Goal: Transaction & Acquisition: Purchase product/service

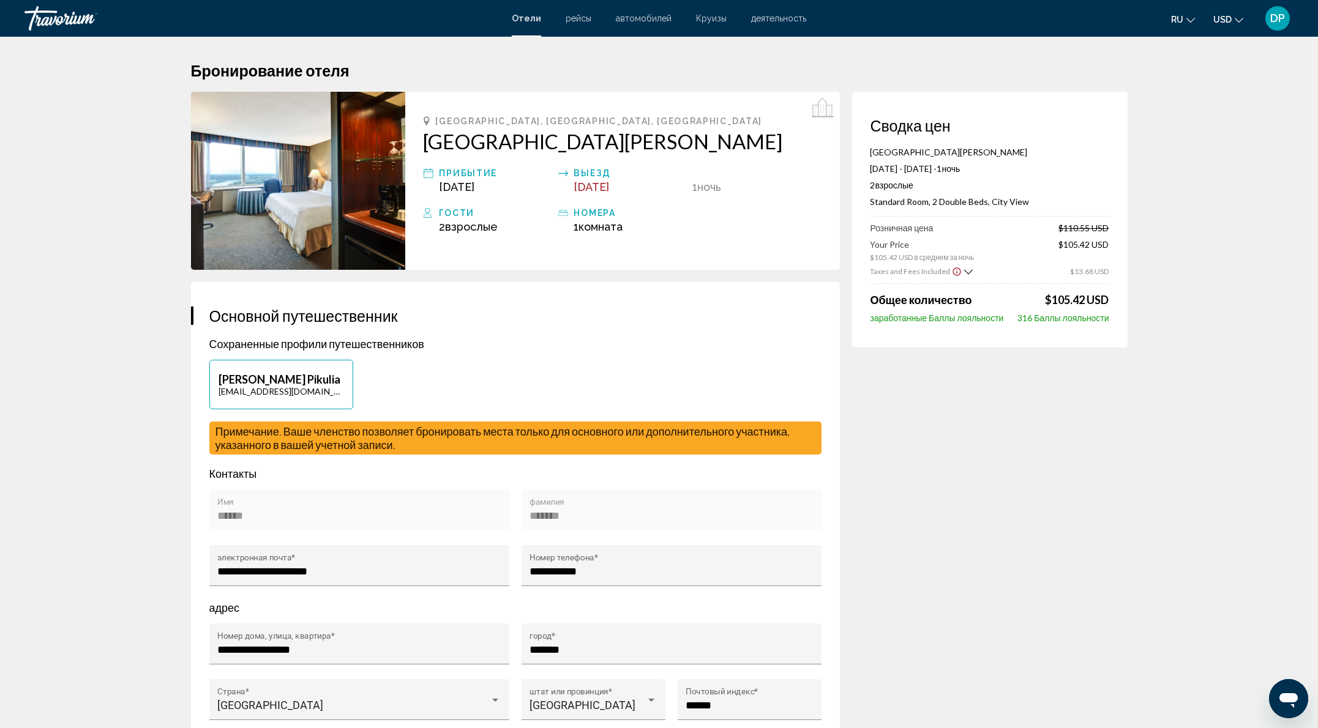
click at [89, 24] on div "Travorium" at bounding box center [85, 18] width 122 height 24
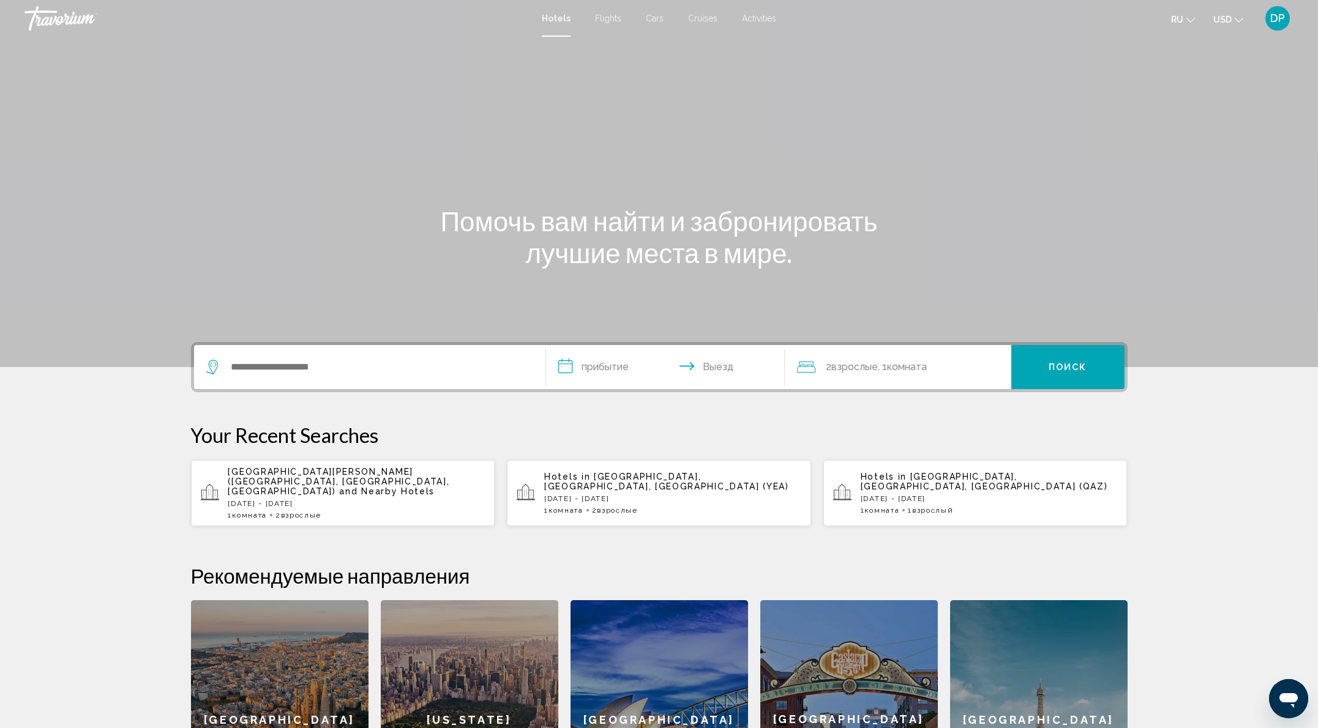
click at [256, 389] on div "Search widget" at bounding box center [369, 367] width 327 height 44
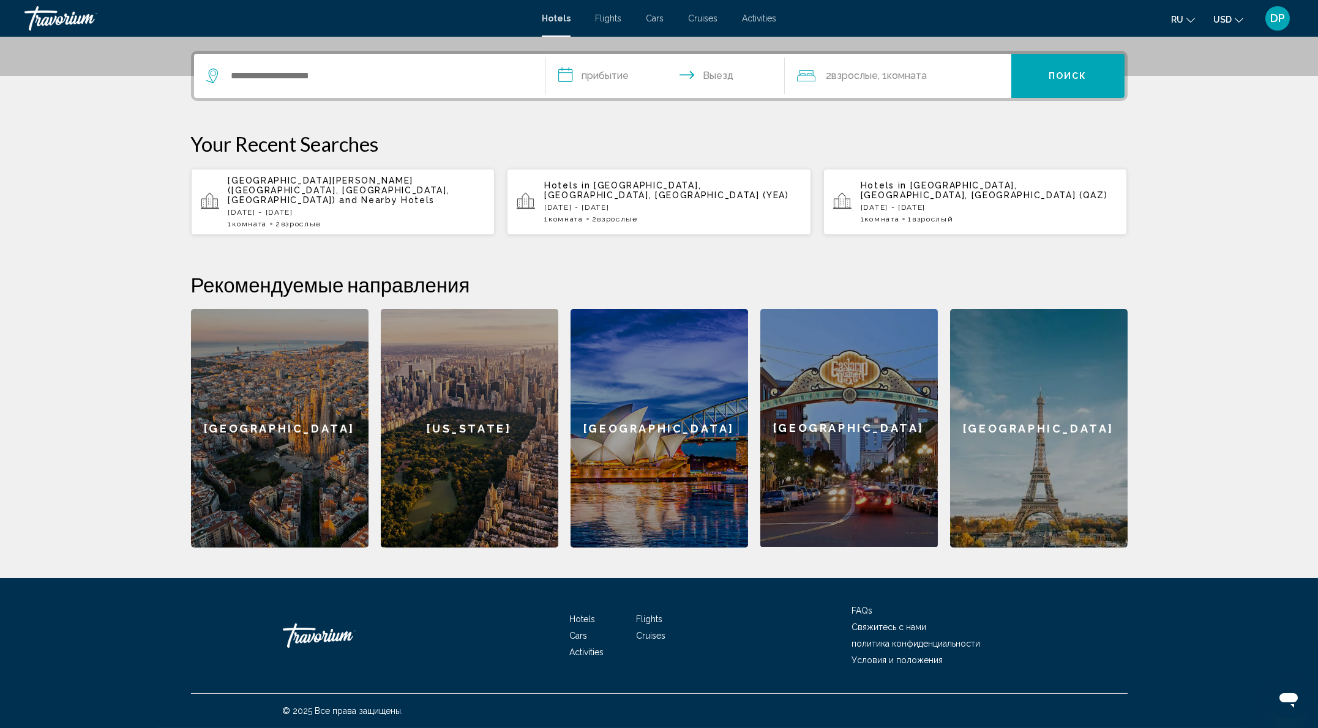
scroll to position [377, 0]
click at [230, 83] on input "Search widget" at bounding box center [378, 76] width 297 height 18
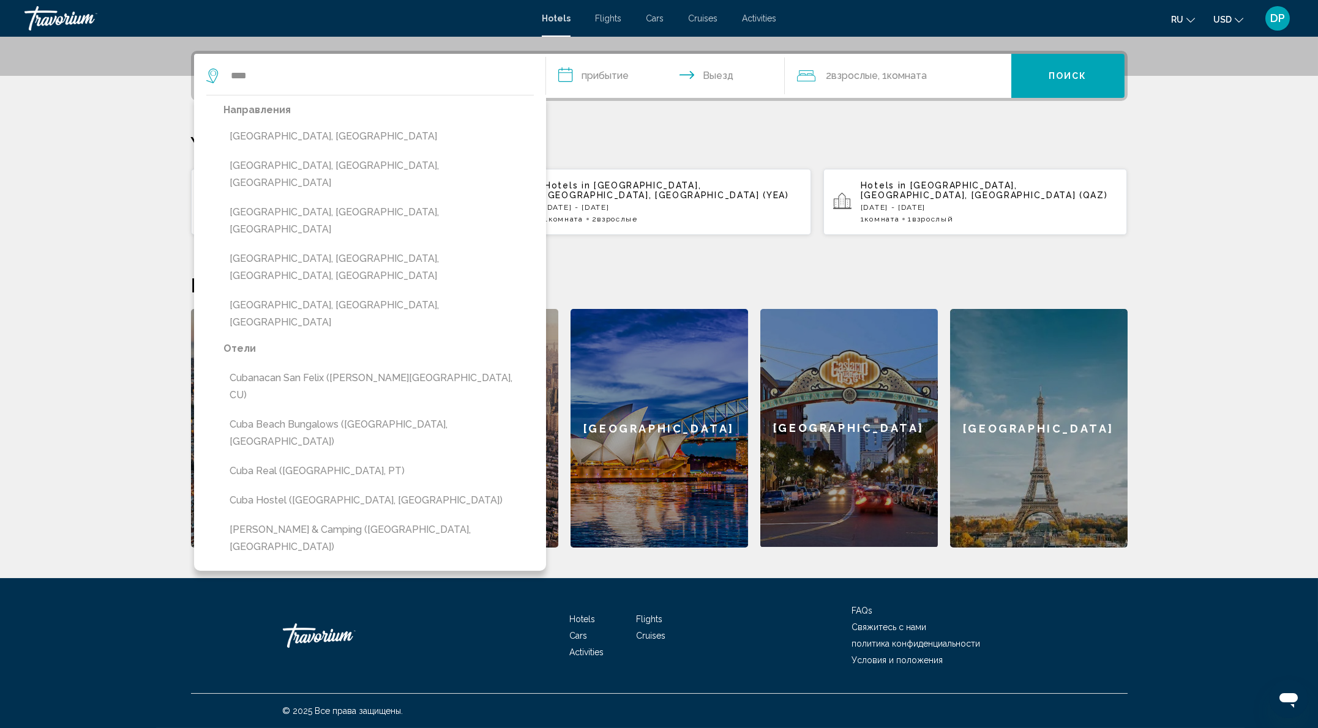
click at [411, 21] on link "Travorium" at bounding box center [276, 18] width 505 height 24
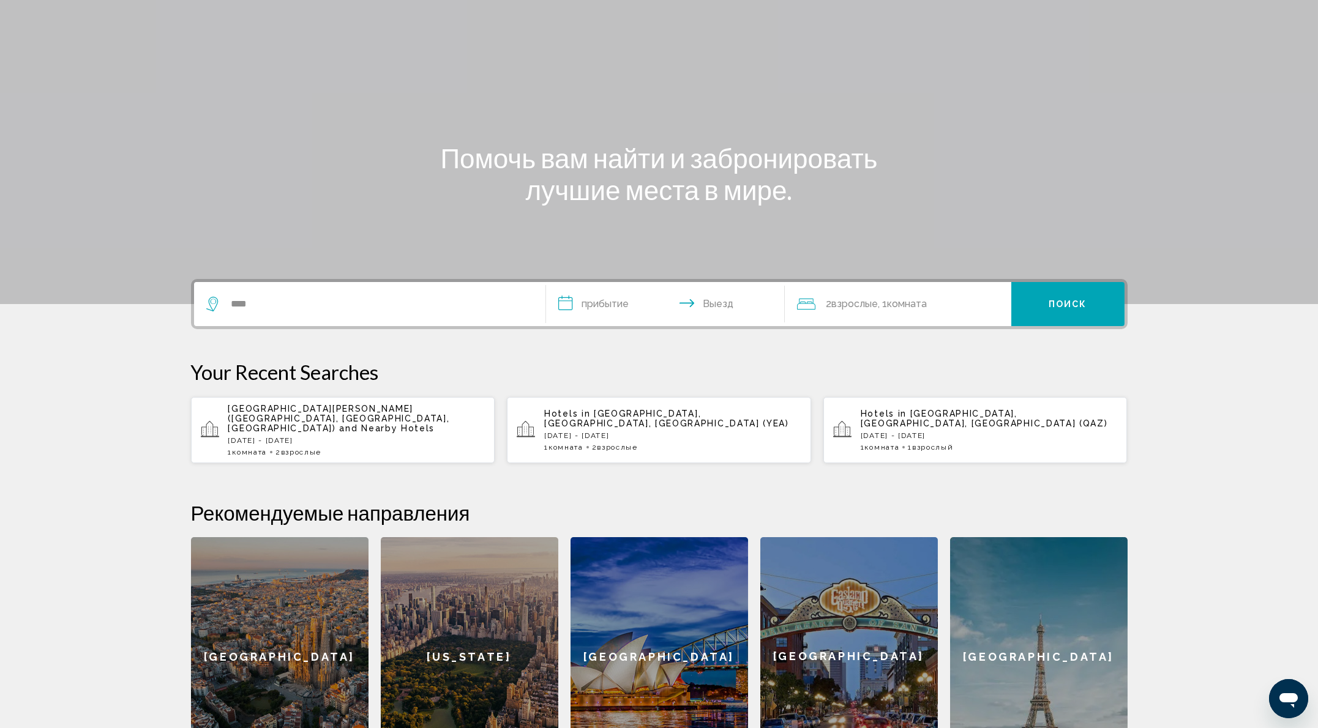
scroll to position [0, 0]
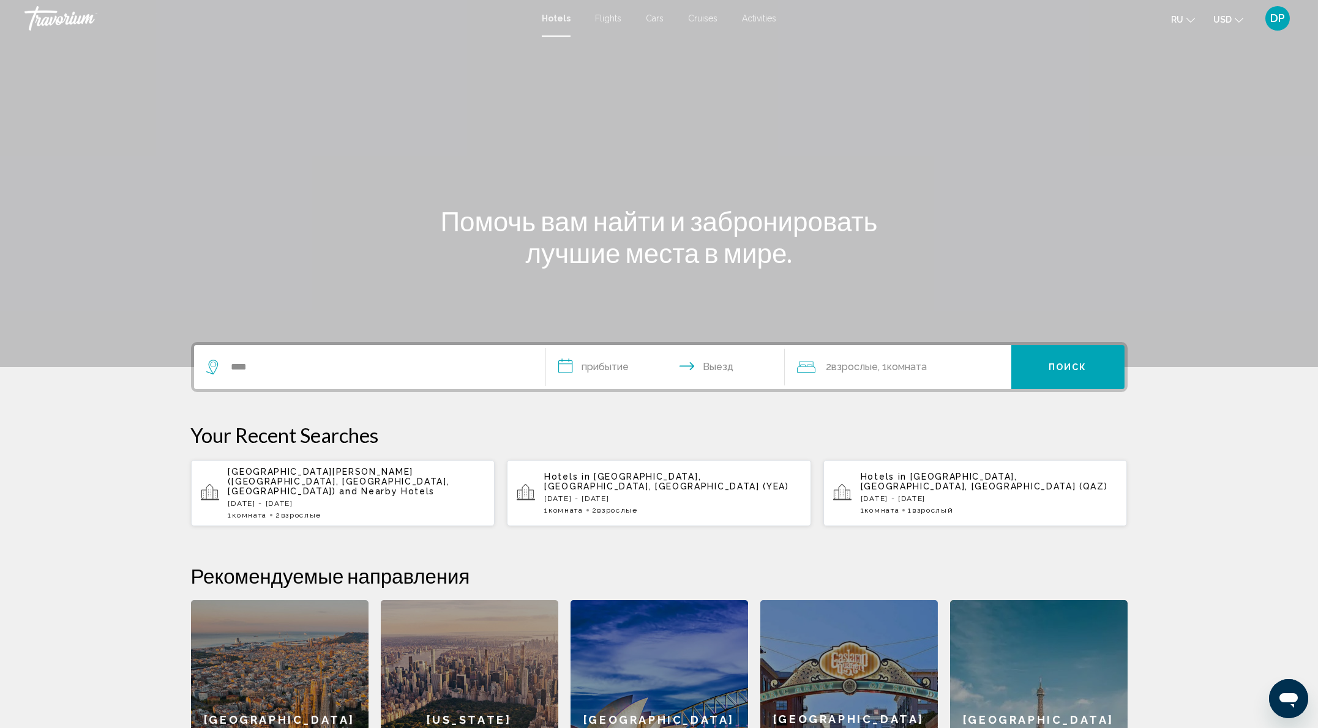
click at [426, 8] on link "Travorium" at bounding box center [276, 18] width 505 height 24
click at [244, 376] on input "****" at bounding box center [378, 367] width 297 height 18
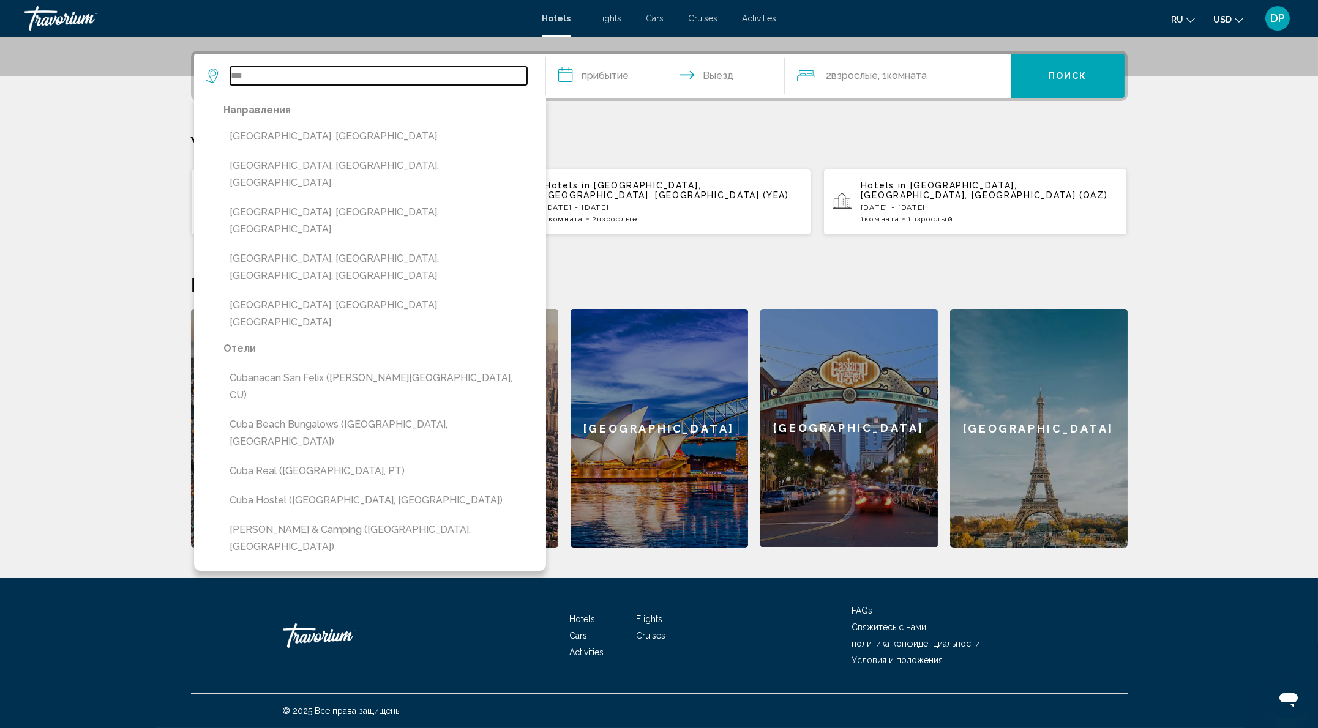
scroll to position [377, 0]
type input "*"
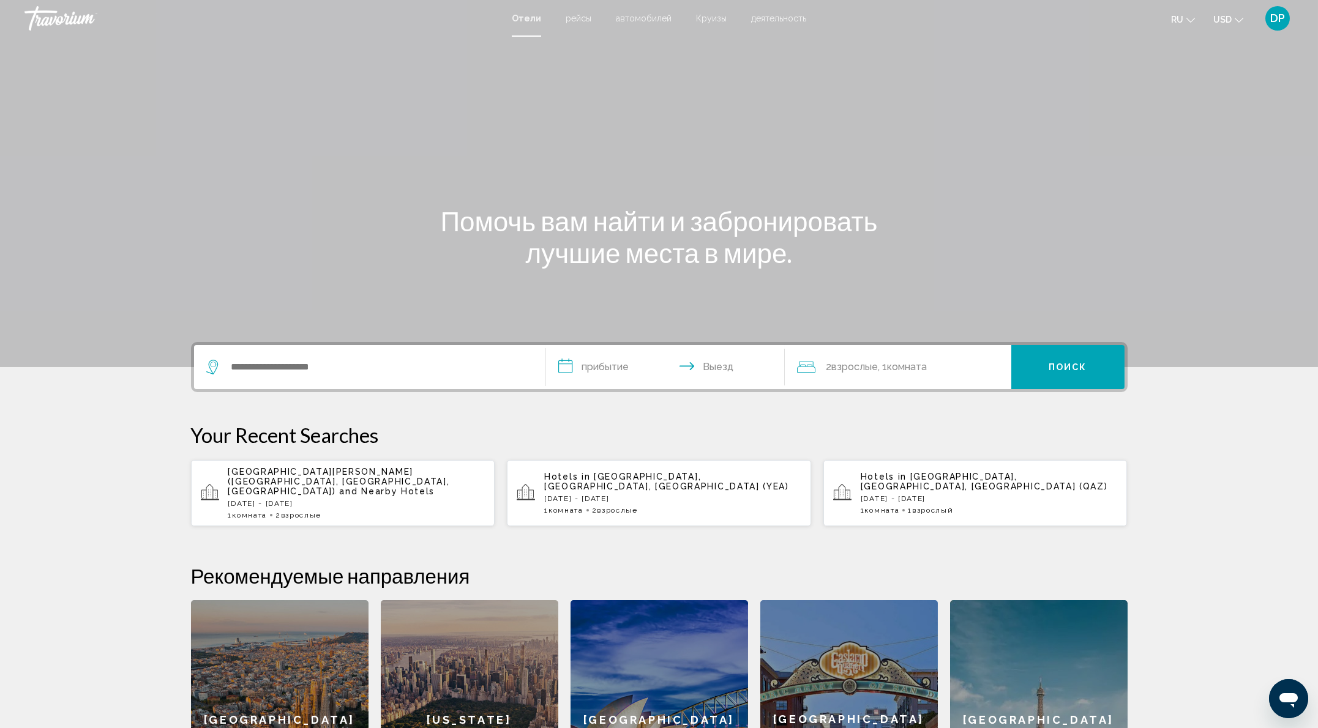
click at [623, 503] on p "[DATE] - [DATE]" at bounding box center [672, 499] width 257 height 9
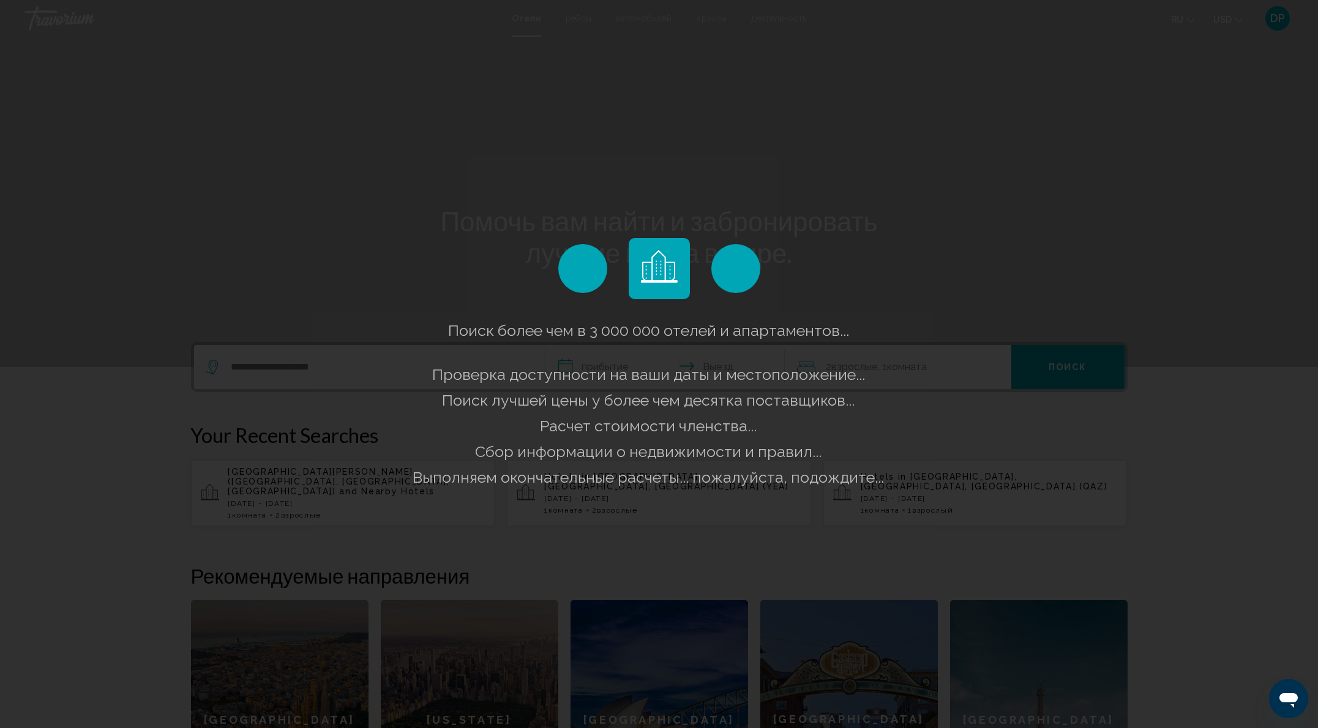
click at [654, 461] on span "Сбор информации о недвижимости и правил..." at bounding box center [649, 452] width 346 height 18
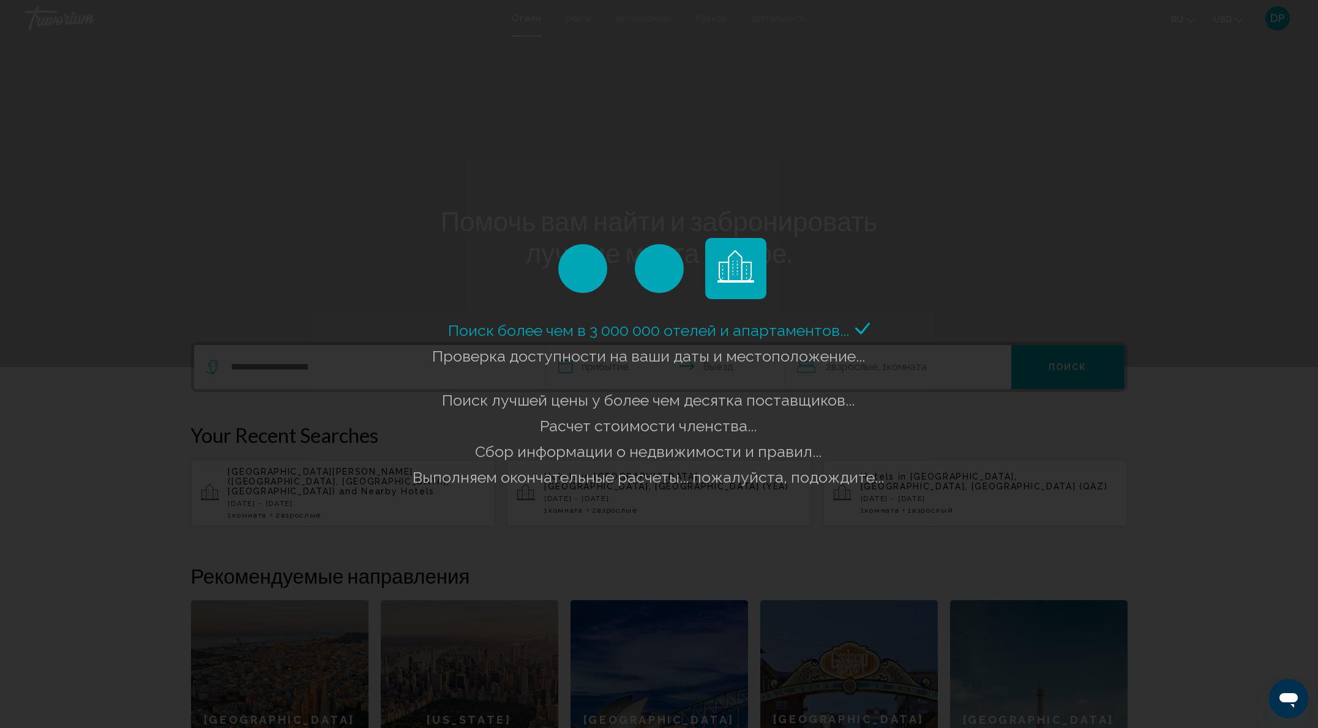
click at [512, 398] on span "Поиск лучшей цены у более чем десятка поставщиков..." at bounding box center [649, 400] width 413 height 18
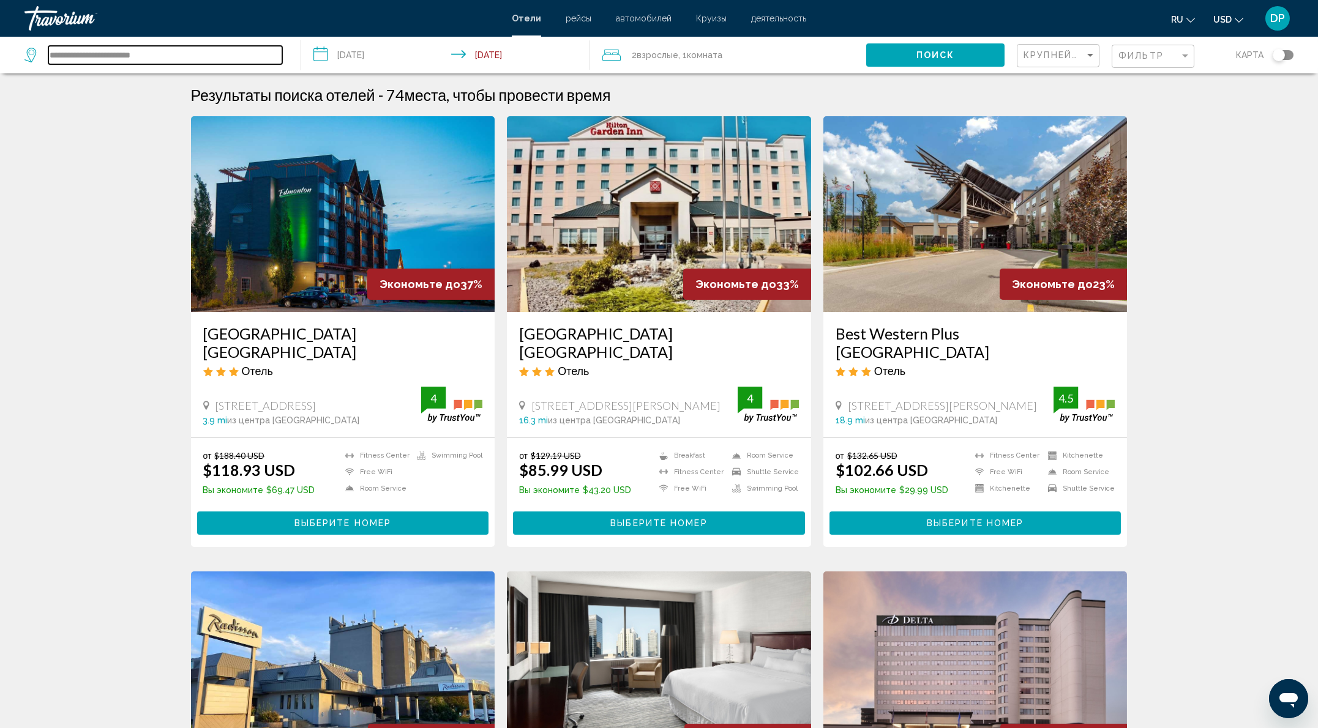
click at [237, 64] on input "**********" at bounding box center [165, 55] width 234 height 18
drag, startPoint x: 155, startPoint y: 66, endPoint x: -18, endPoint y: 71, distance: 173.3
click at [0, 71] on html "**********" at bounding box center [659, 364] width 1318 height 728
paste input "Search widget"
click at [916, 61] on span "Поиск" at bounding box center [935, 56] width 39 height 10
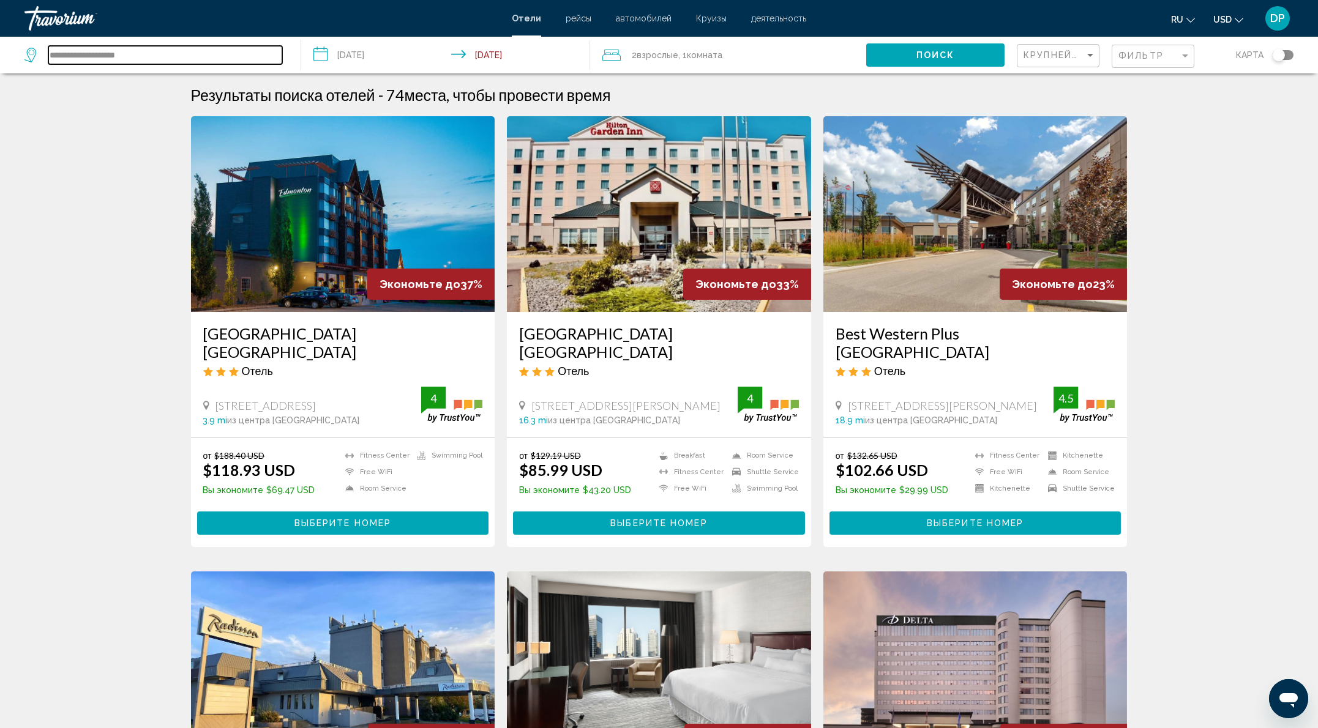
click at [243, 64] on input "**********" at bounding box center [165, 55] width 234 height 18
click at [0, 0] on div at bounding box center [0, 0] width 0 height 0
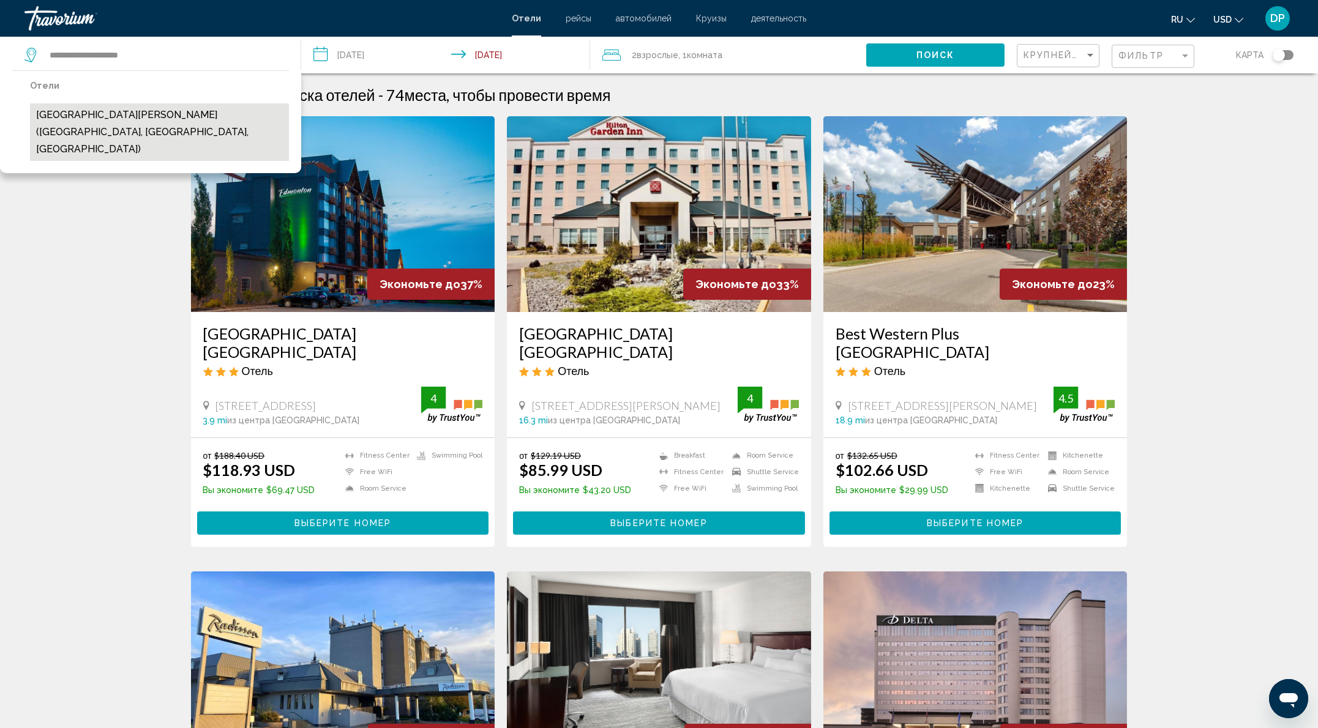
click at [166, 149] on button "[GEOGRAPHIC_DATA][PERSON_NAME] ([GEOGRAPHIC_DATA], [GEOGRAPHIC_DATA], [GEOGRAPH…" at bounding box center [159, 132] width 259 height 58
type input "**********"
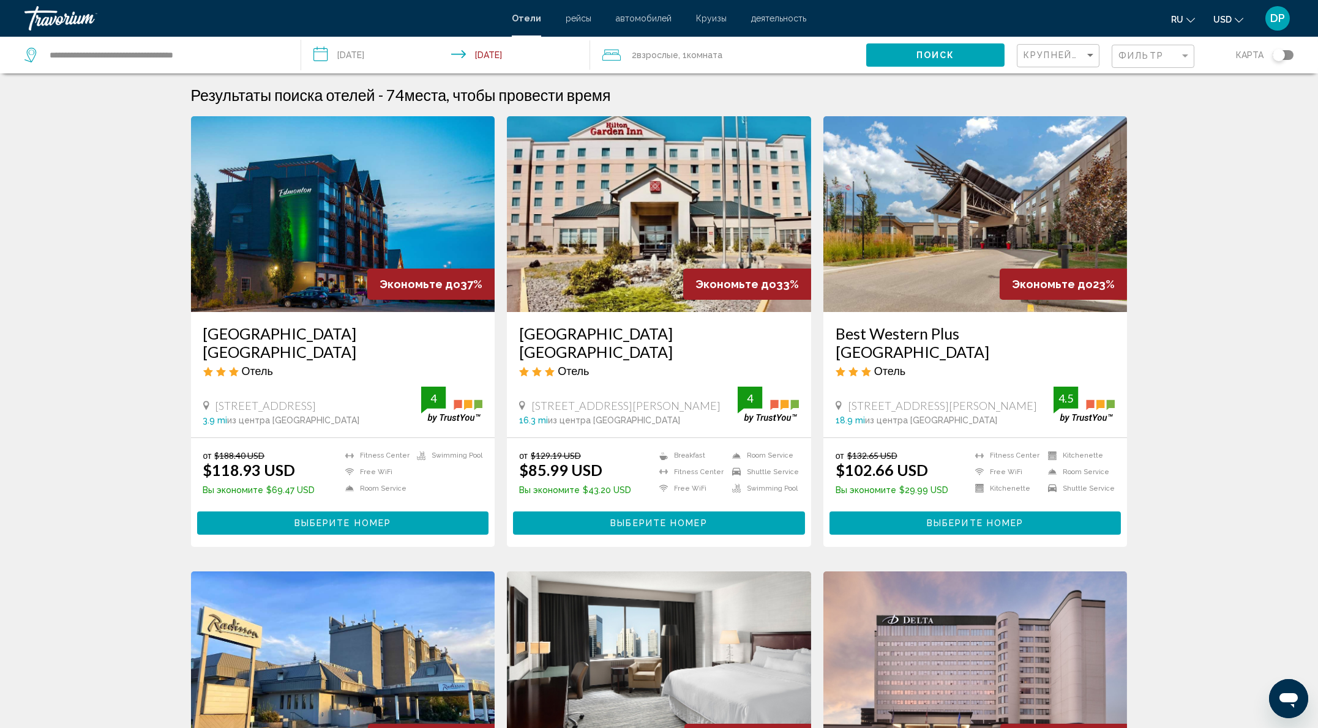
click at [866, 65] on button "Поиск" at bounding box center [935, 54] width 138 height 23
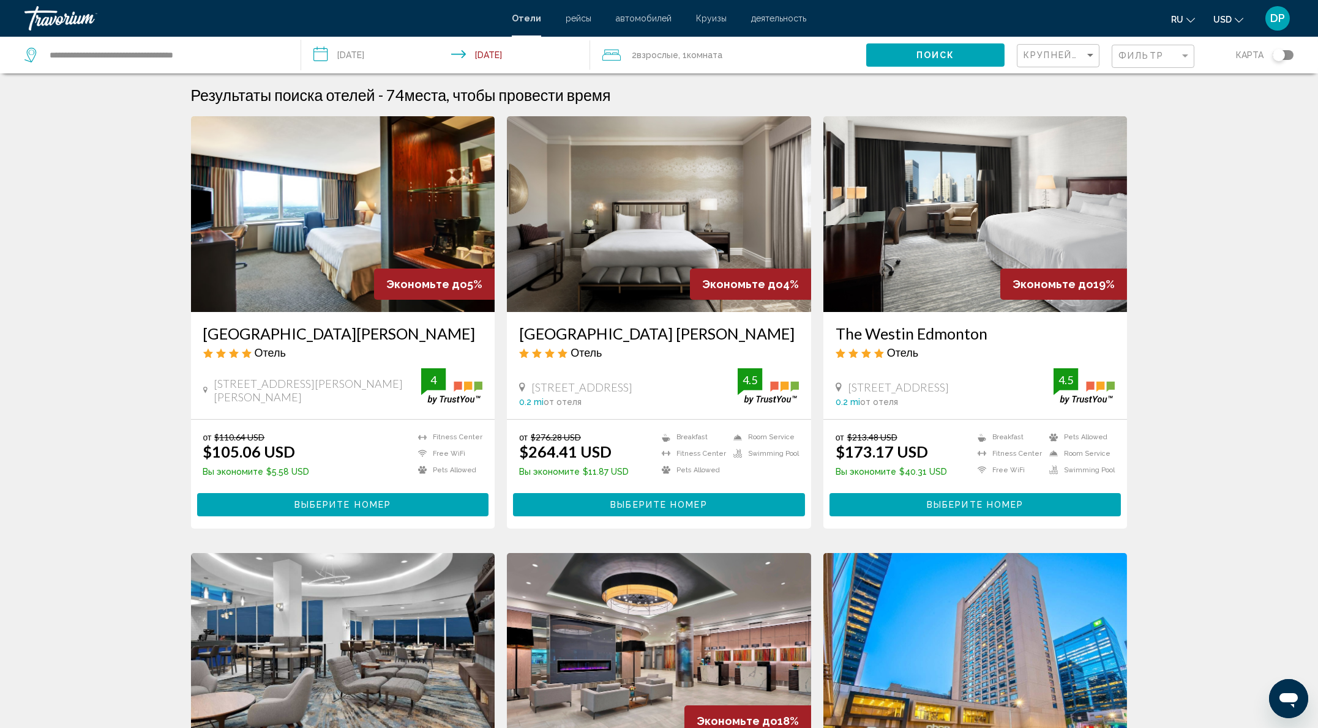
click at [214, 343] on h3 "Chateau Lacombe Hotel" at bounding box center [343, 333] width 280 height 18
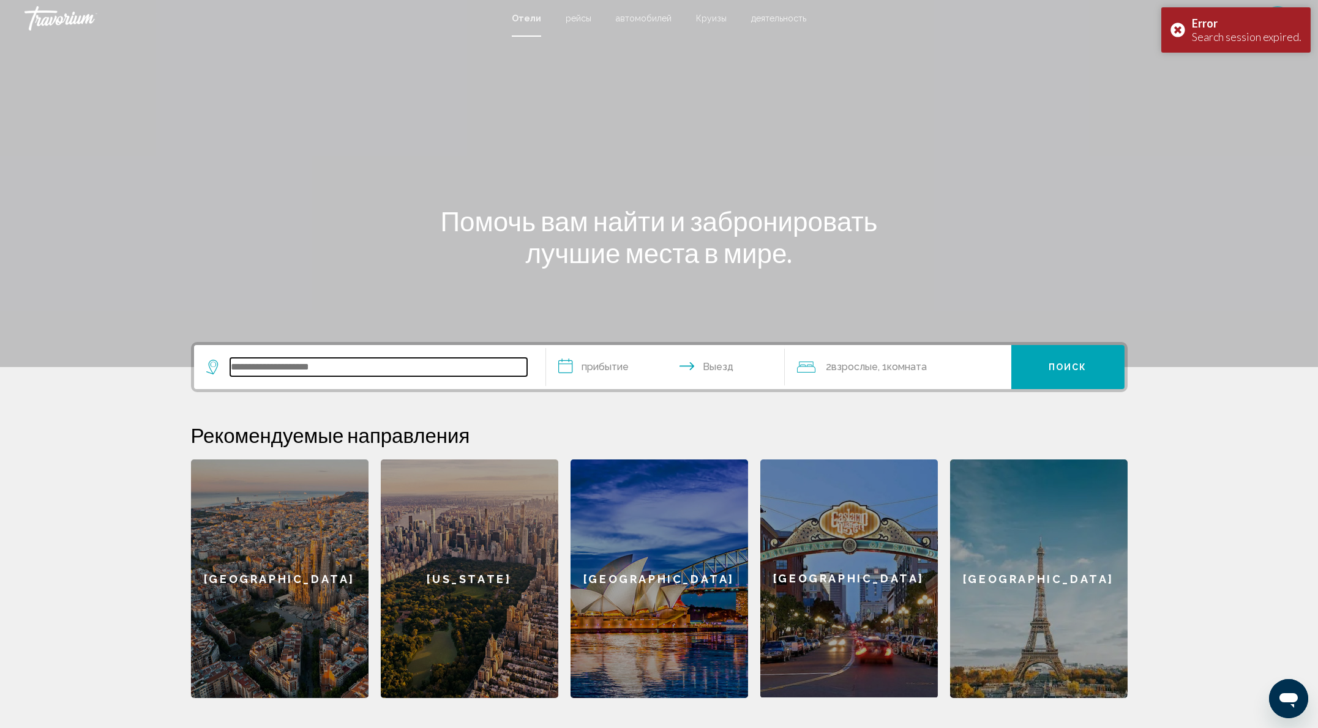
click at [260, 376] on input "Search widget" at bounding box center [378, 367] width 297 height 18
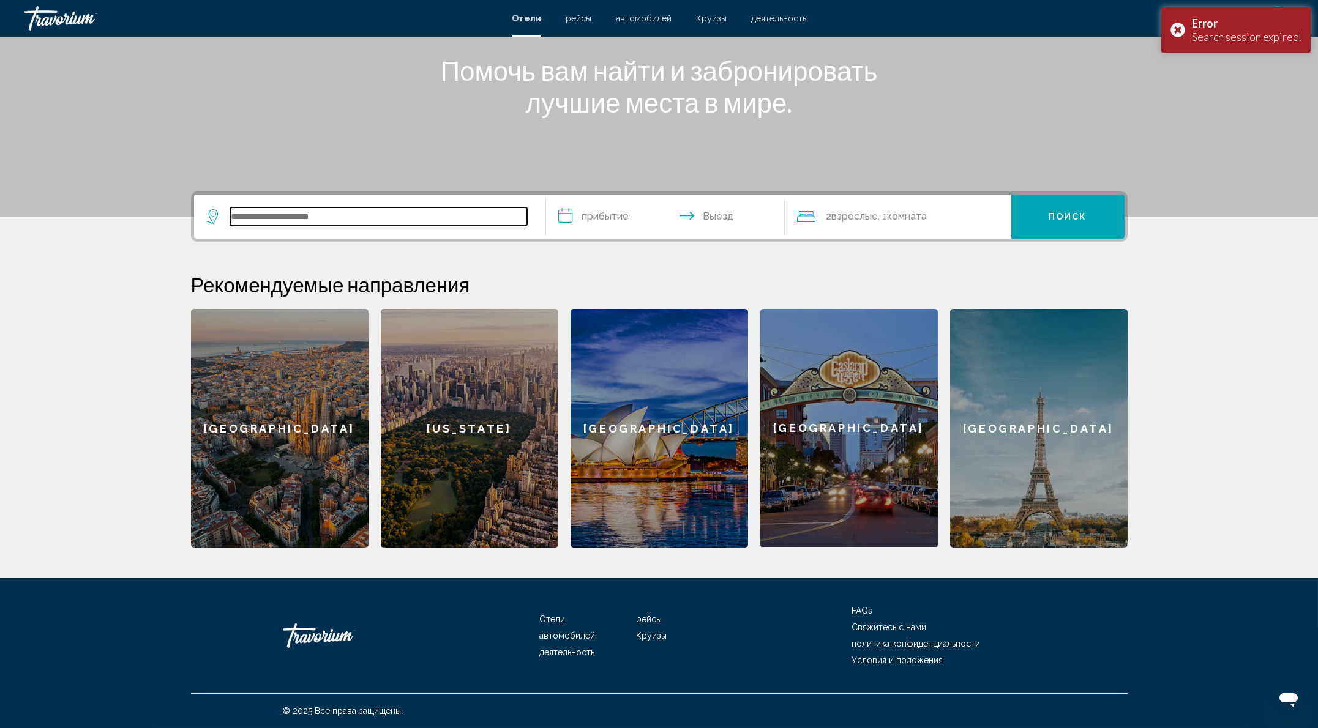
scroll to position [368, 0]
click at [238, 208] on input "Search widget" at bounding box center [378, 217] width 297 height 18
click at [242, 208] on input "Search widget" at bounding box center [378, 217] width 297 height 18
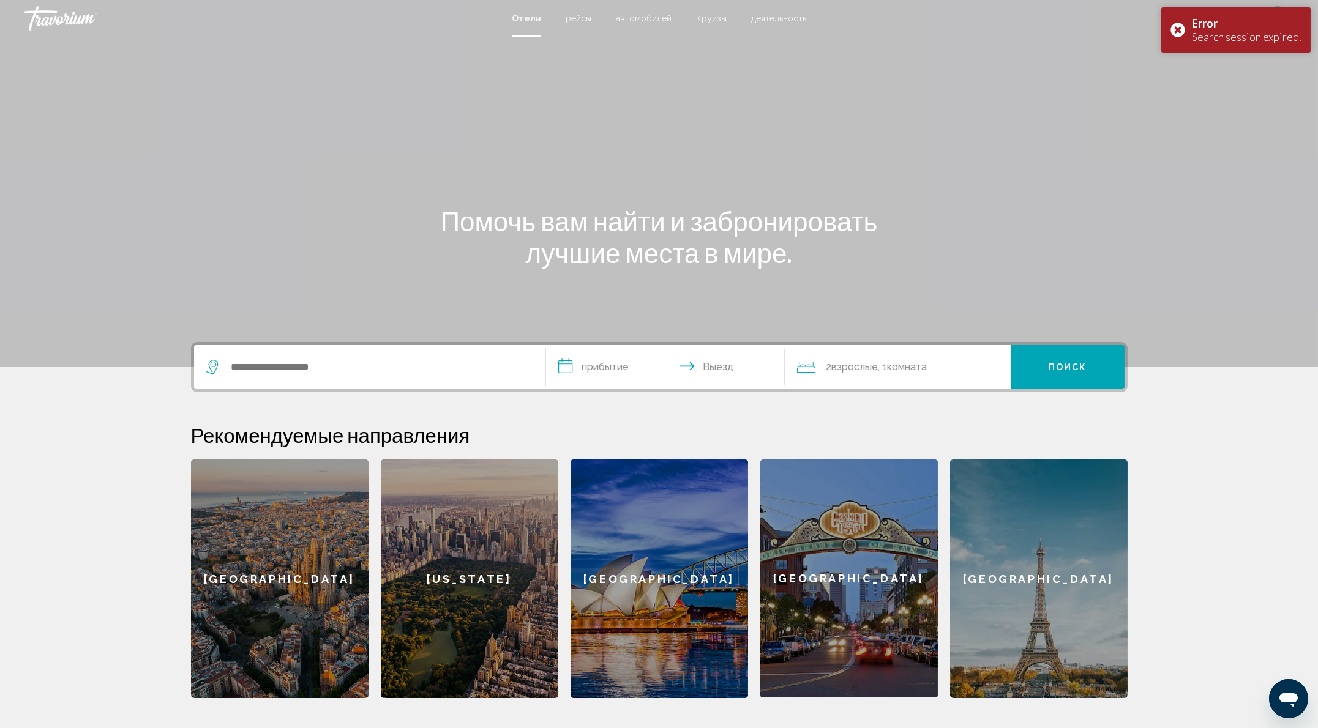
click at [231, 389] on div "Search widget" at bounding box center [369, 367] width 327 height 44
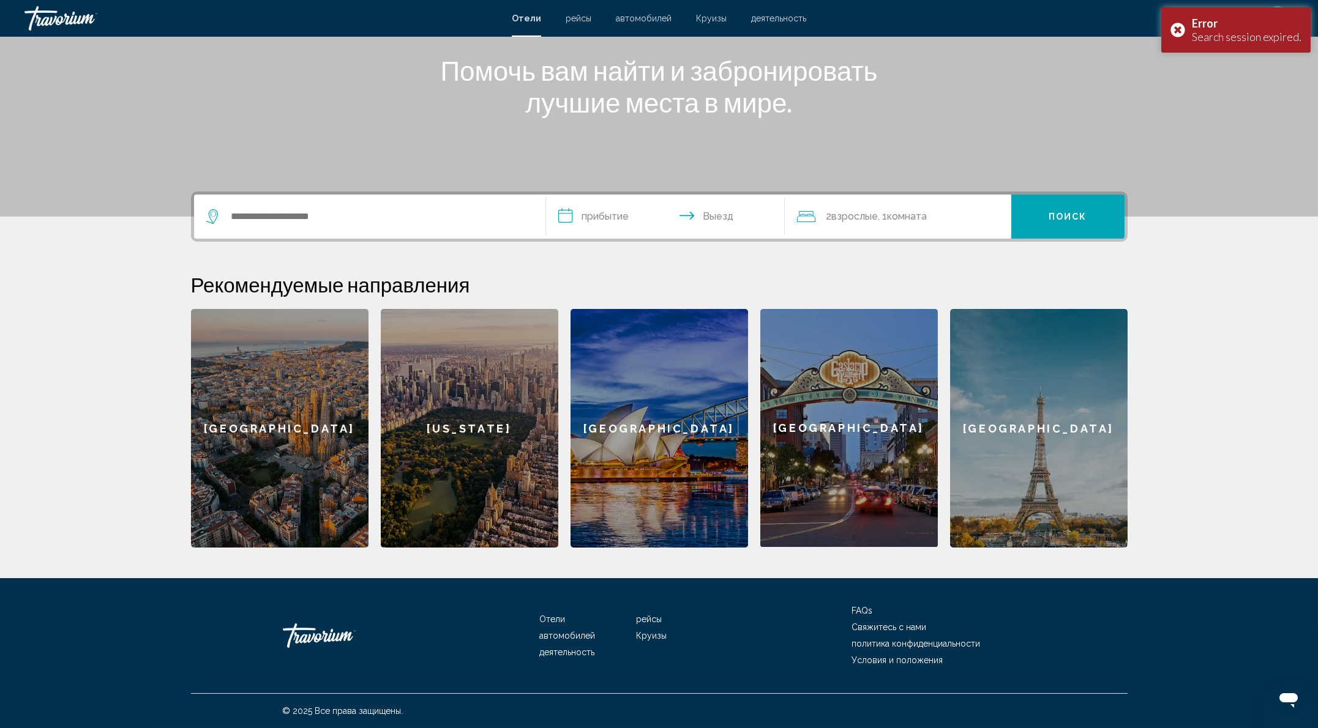
scroll to position [368, 0]
click at [206, 195] on div "Search widget" at bounding box center [369, 217] width 327 height 44
click at [230, 208] on input "Search widget" at bounding box center [378, 217] width 297 height 18
click at [575, 195] on input "**********" at bounding box center [668, 219] width 244 height 48
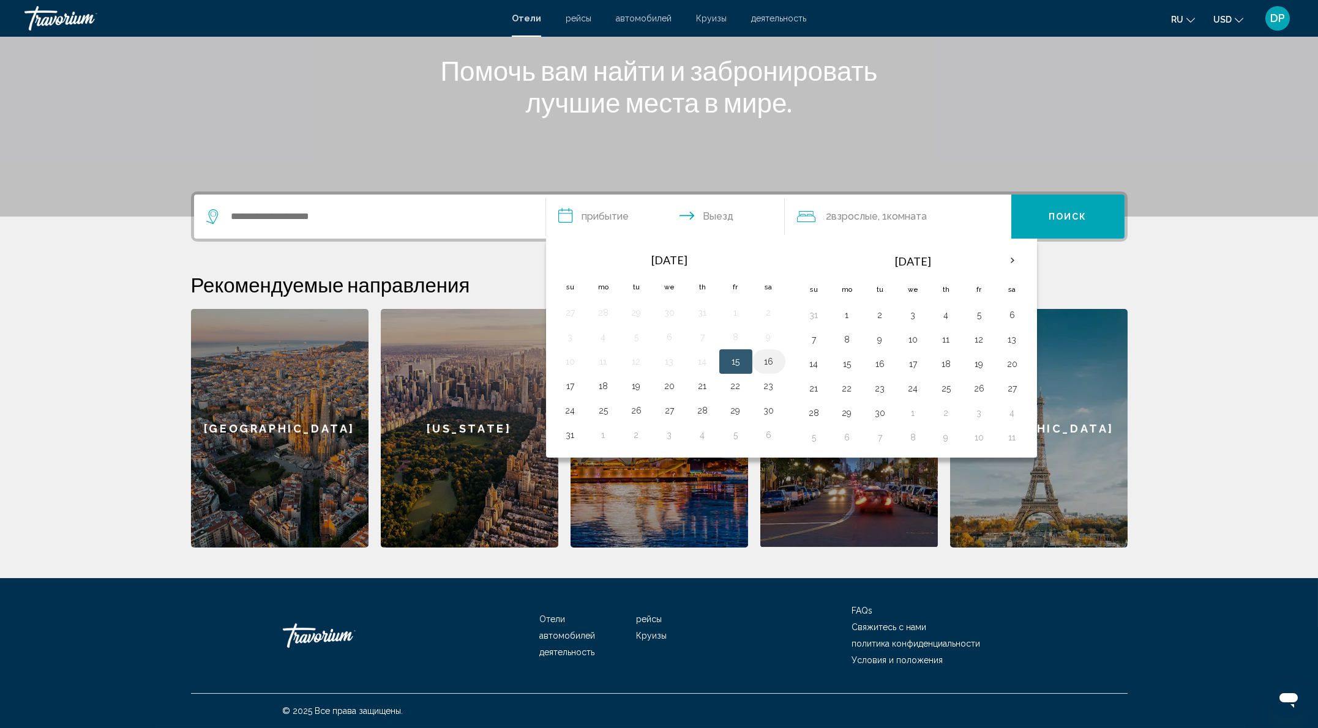
click at [759, 353] on button "16" at bounding box center [769, 361] width 20 height 17
click at [741, 195] on input "**********" at bounding box center [668, 219] width 244 height 48
click at [728, 195] on input "**********" at bounding box center [668, 219] width 244 height 48
click at [727, 195] on input "**********" at bounding box center [668, 219] width 244 height 48
click at [561, 378] on button "17" at bounding box center [571, 386] width 20 height 17
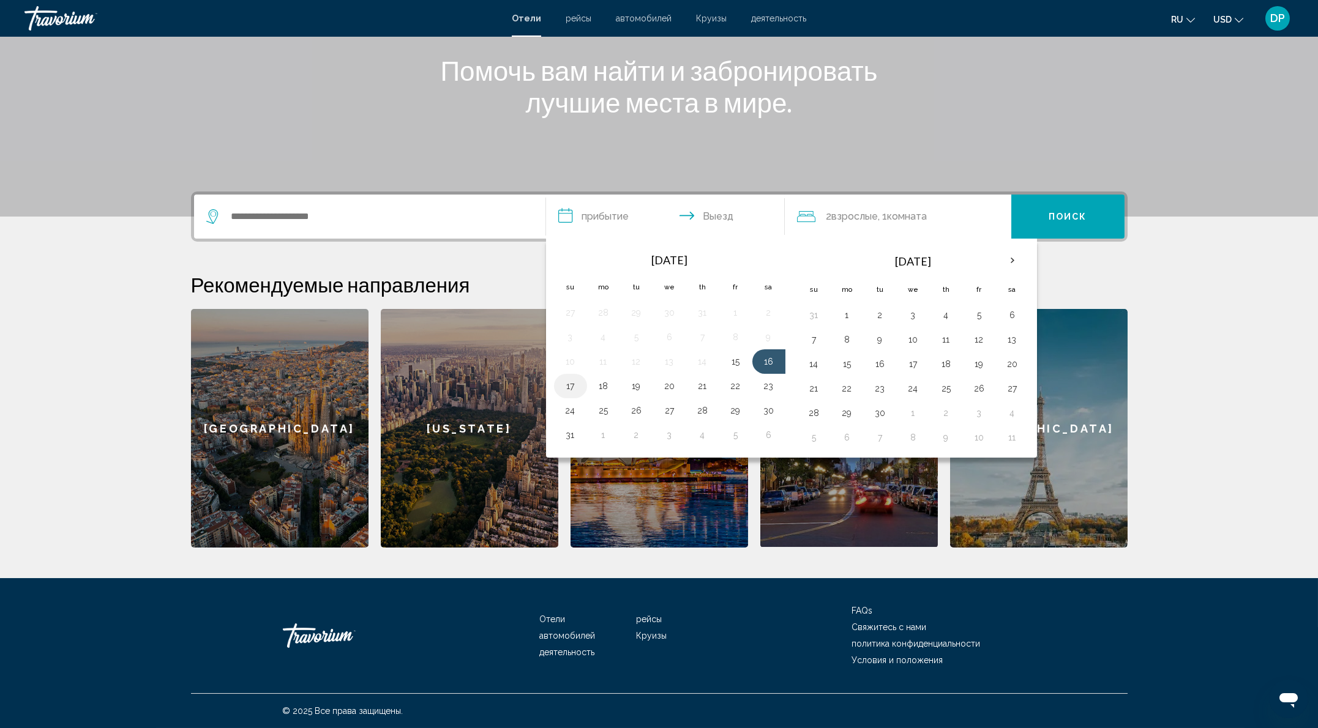
type input "**********"
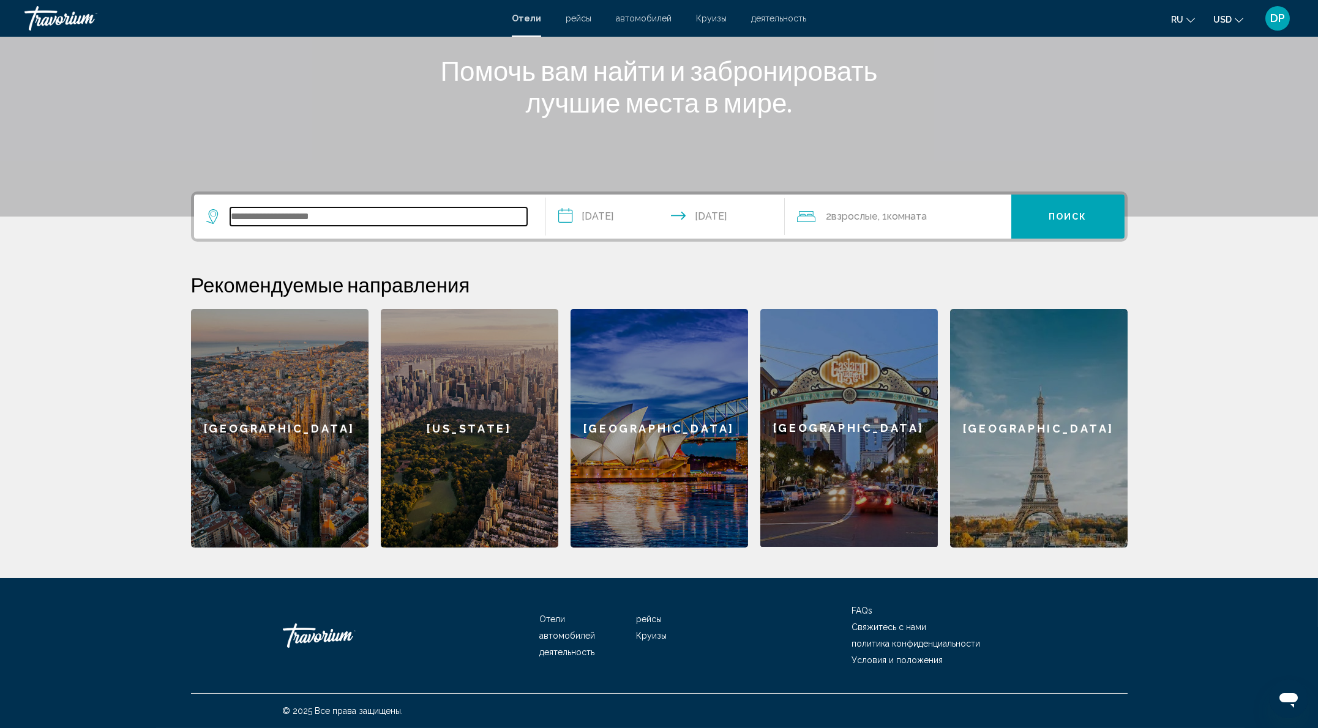
click at [297, 208] on input "Search widget" at bounding box center [378, 217] width 297 height 18
click at [296, 208] on input "Search widget" at bounding box center [378, 217] width 297 height 18
click at [236, 208] on input "Search widget" at bounding box center [378, 217] width 297 height 18
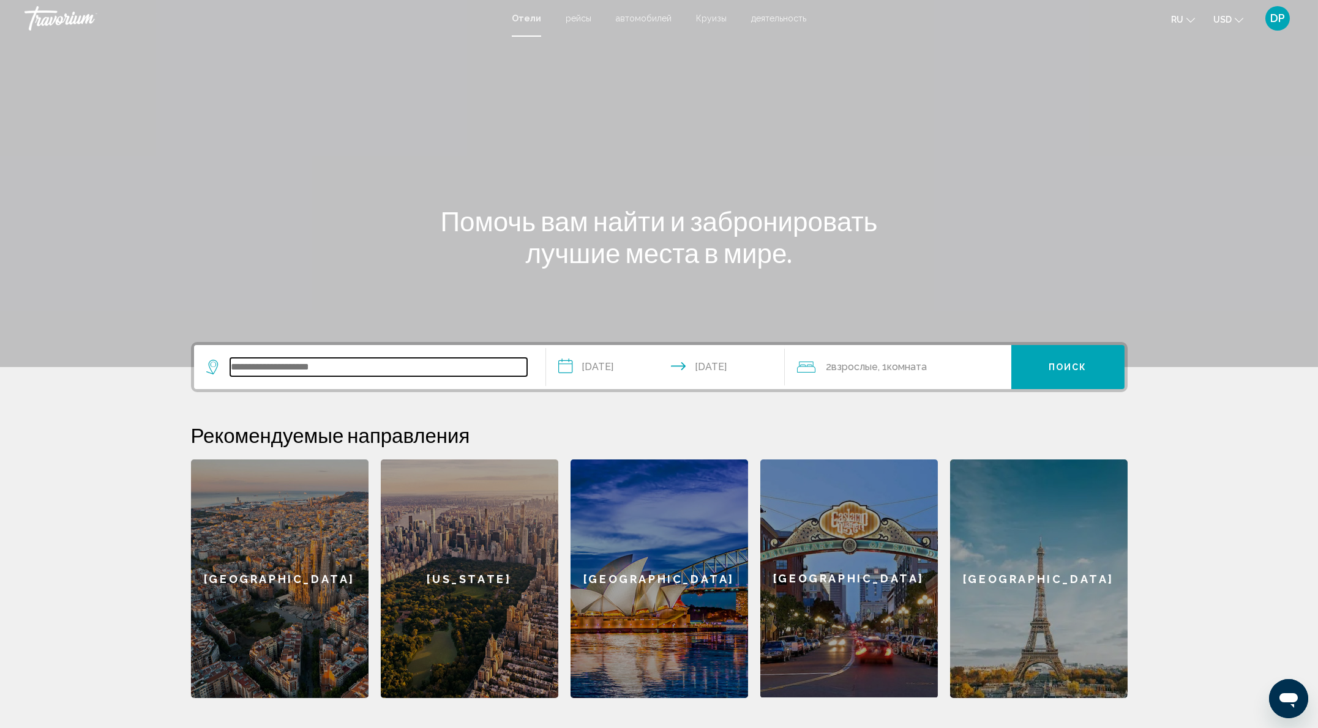
click at [230, 376] on input "Search widget" at bounding box center [378, 367] width 297 height 18
click at [307, 376] on input "Search widget" at bounding box center [378, 367] width 297 height 18
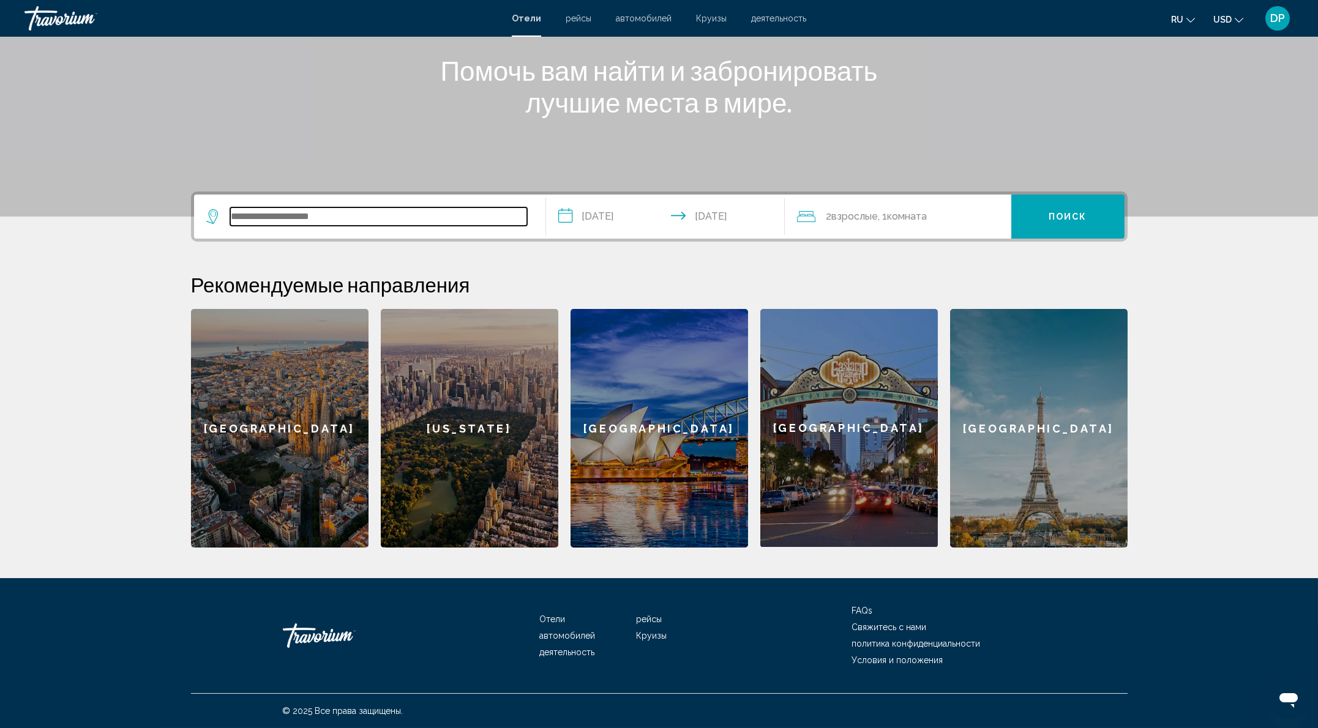
scroll to position [368, 0]
type input "*"
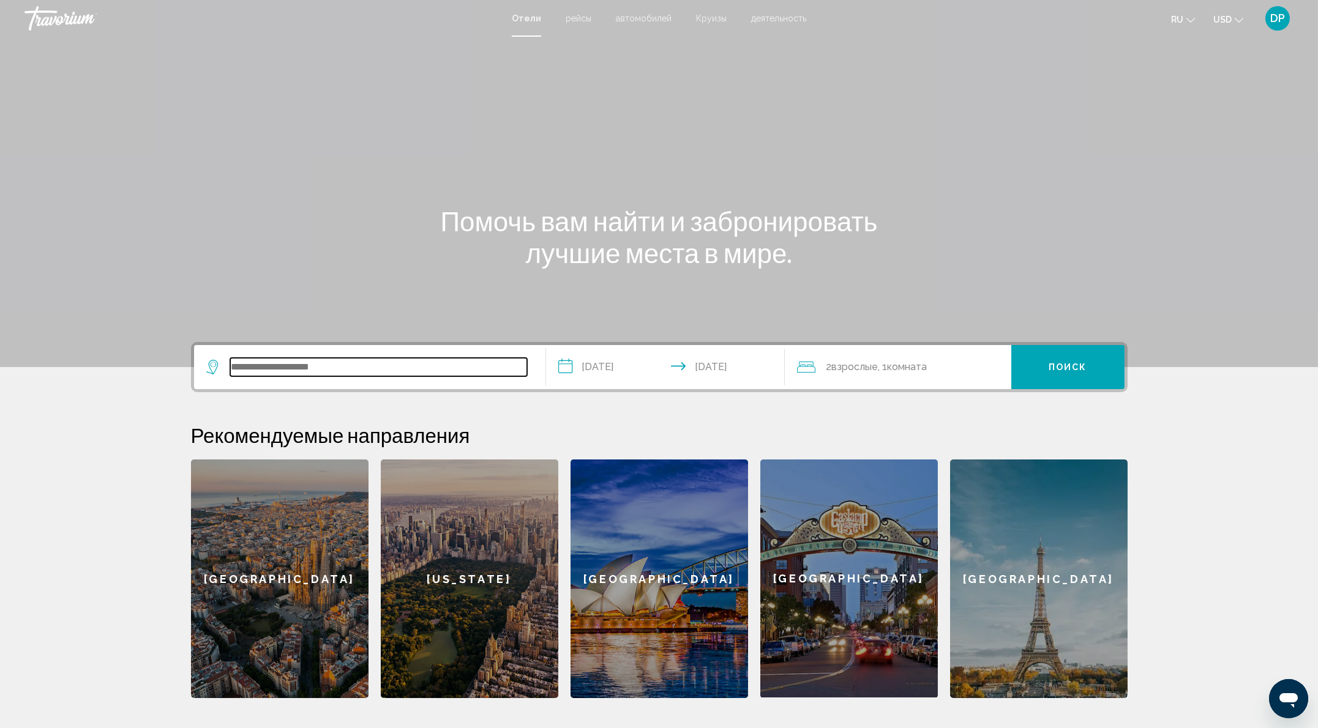
click at [300, 376] on input "Search widget" at bounding box center [378, 367] width 297 height 18
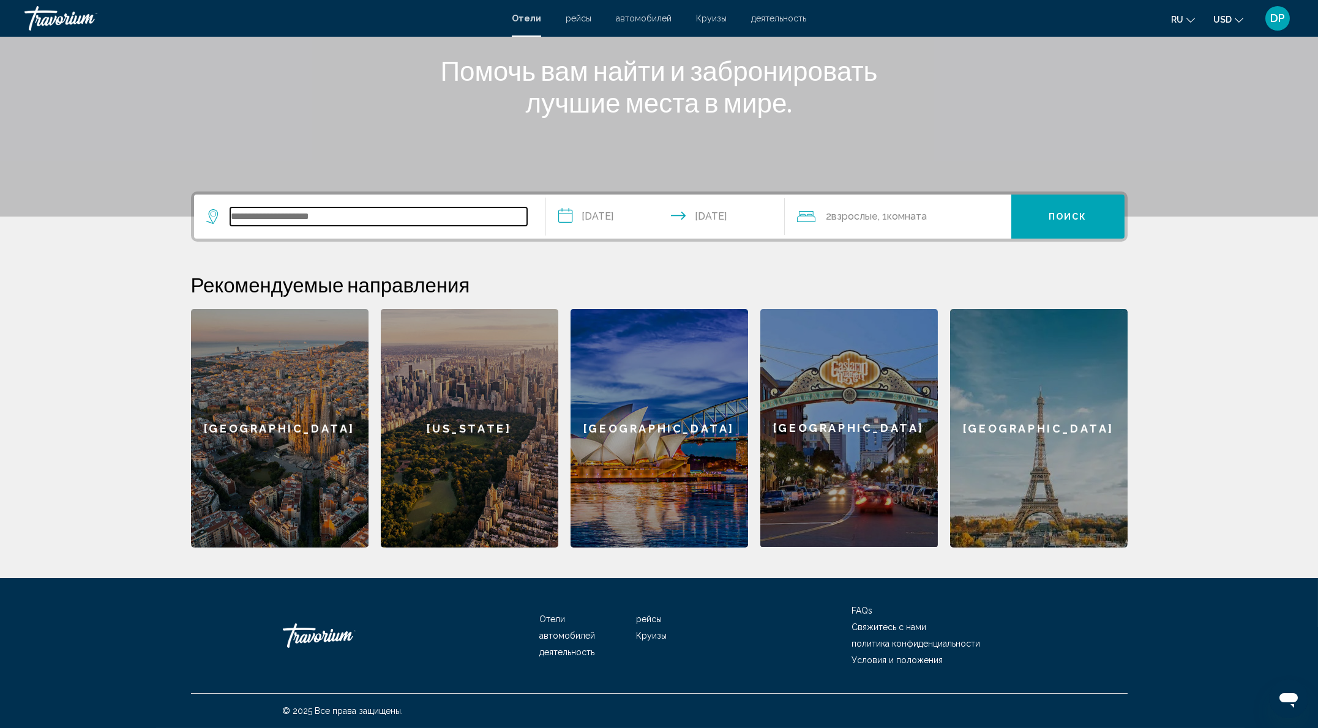
scroll to position [368, 0]
click at [230, 208] on input "Search widget" at bounding box center [378, 217] width 297 height 18
paste input "**********"
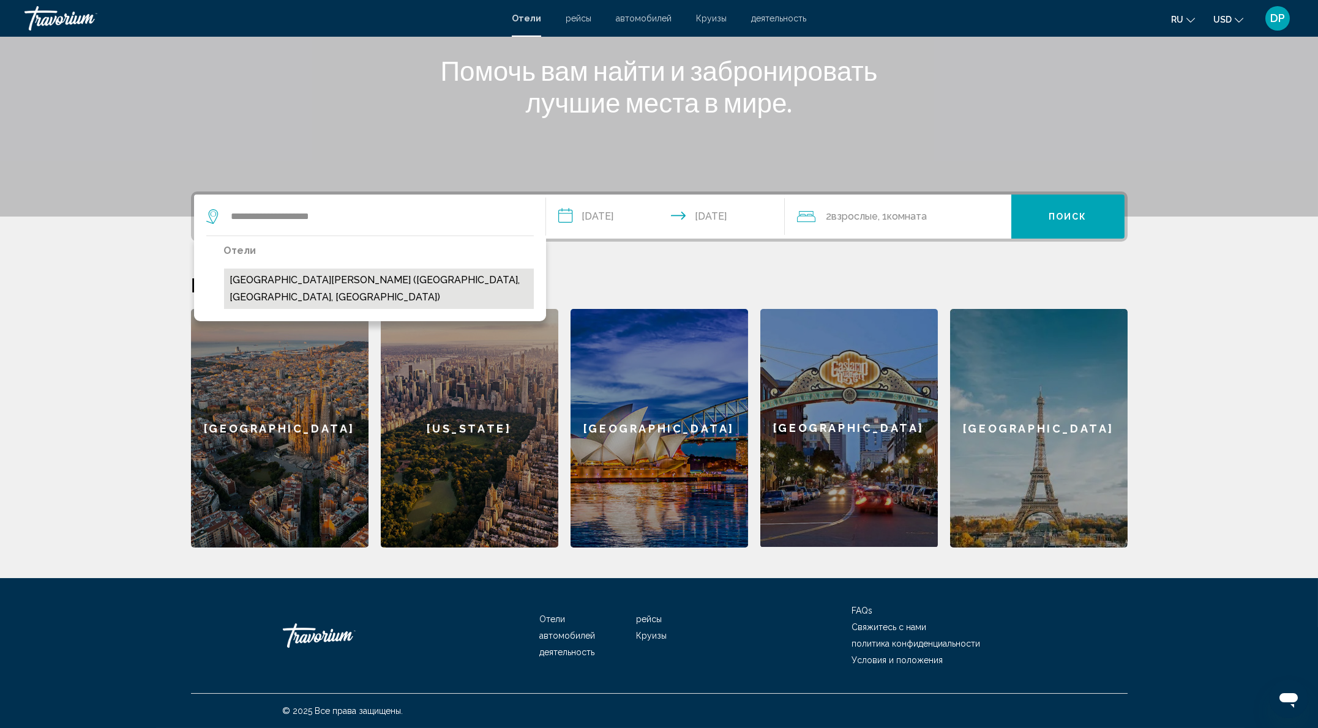
click at [305, 269] on button "[GEOGRAPHIC_DATA][PERSON_NAME] ([GEOGRAPHIC_DATA], [GEOGRAPHIC_DATA], [GEOGRAPH…" at bounding box center [379, 289] width 310 height 40
type input "**********"
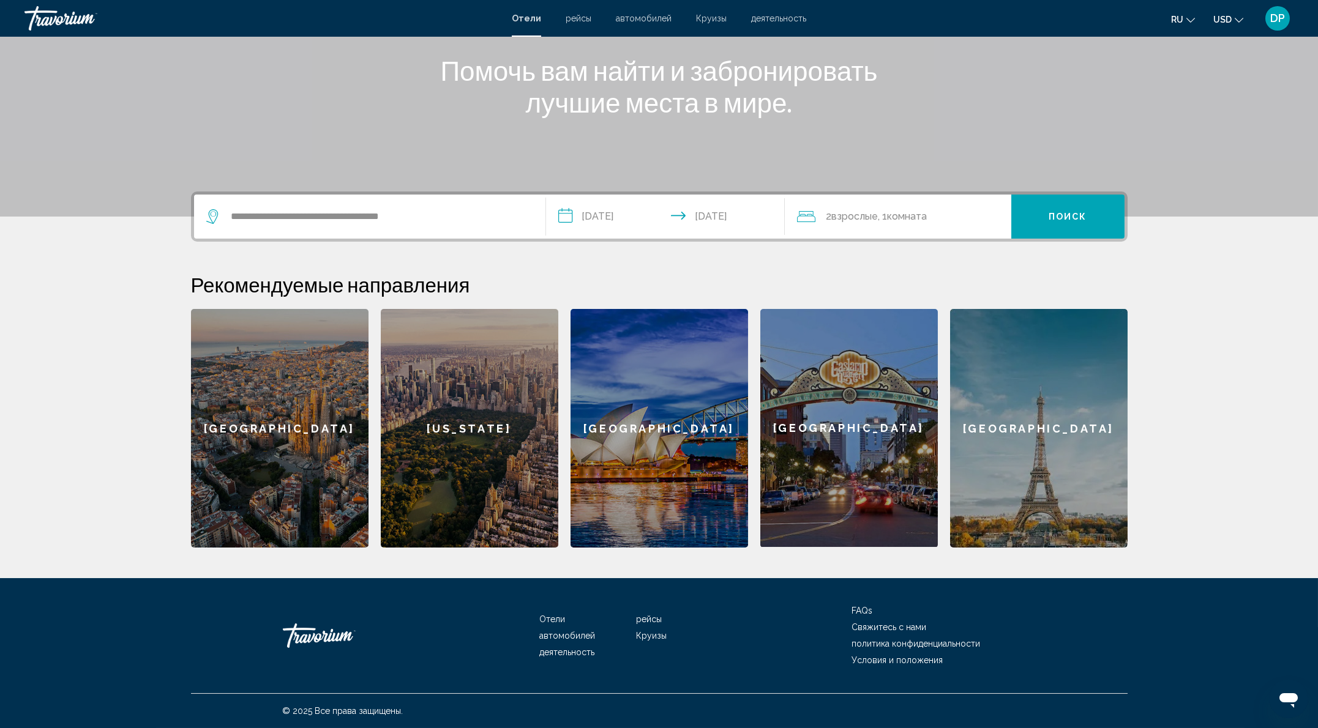
click at [1124, 195] on button "Поиск" at bounding box center [1067, 217] width 113 height 44
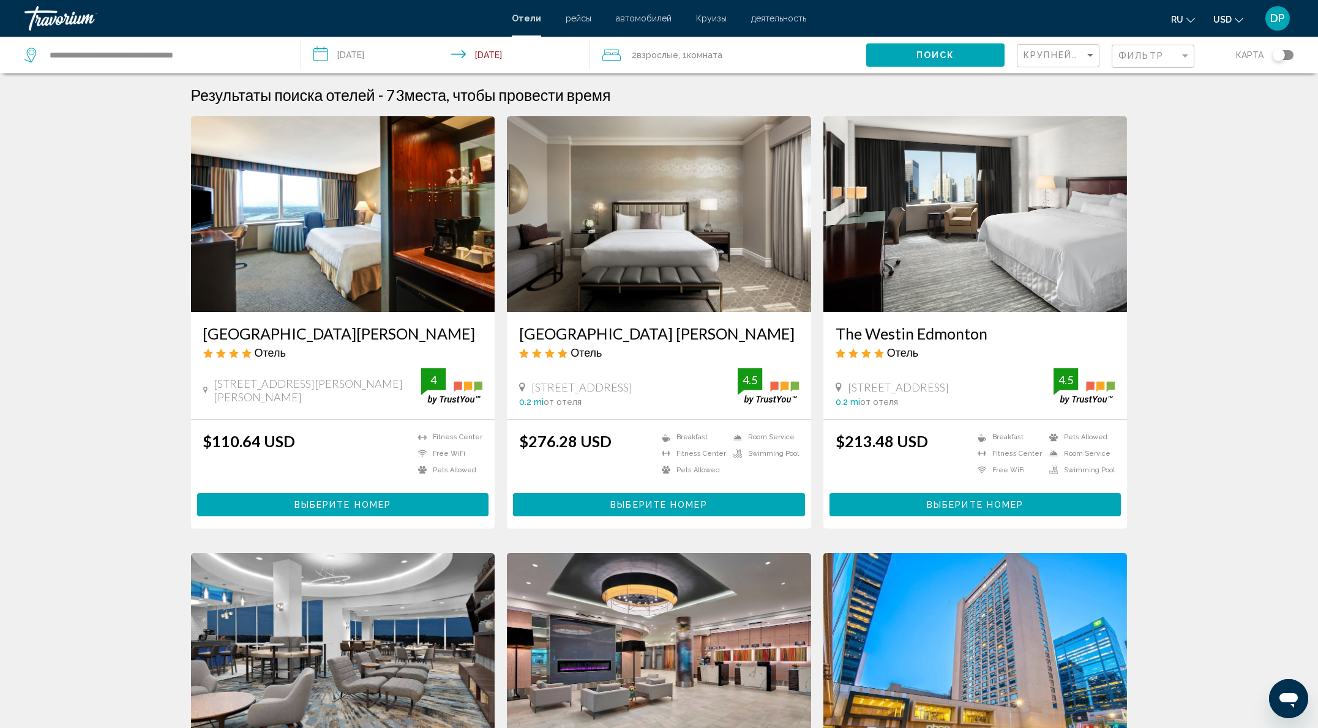
click at [1213, 28] on button "USD USD ($) MXN (Mex$) CAD (Can$) GBP (£) EUR (€) AUD (A$) NZD (NZ$) CNY (CN¥)" at bounding box center [1228, 19] width 30 height 18
click at [1178, 89] on button "CAD (Can$)" at bounding box center [1203, 81] width 62 height 16
click at [566, 23] on span "рейсы" at bounding box center [579, 18] width 26 height 10
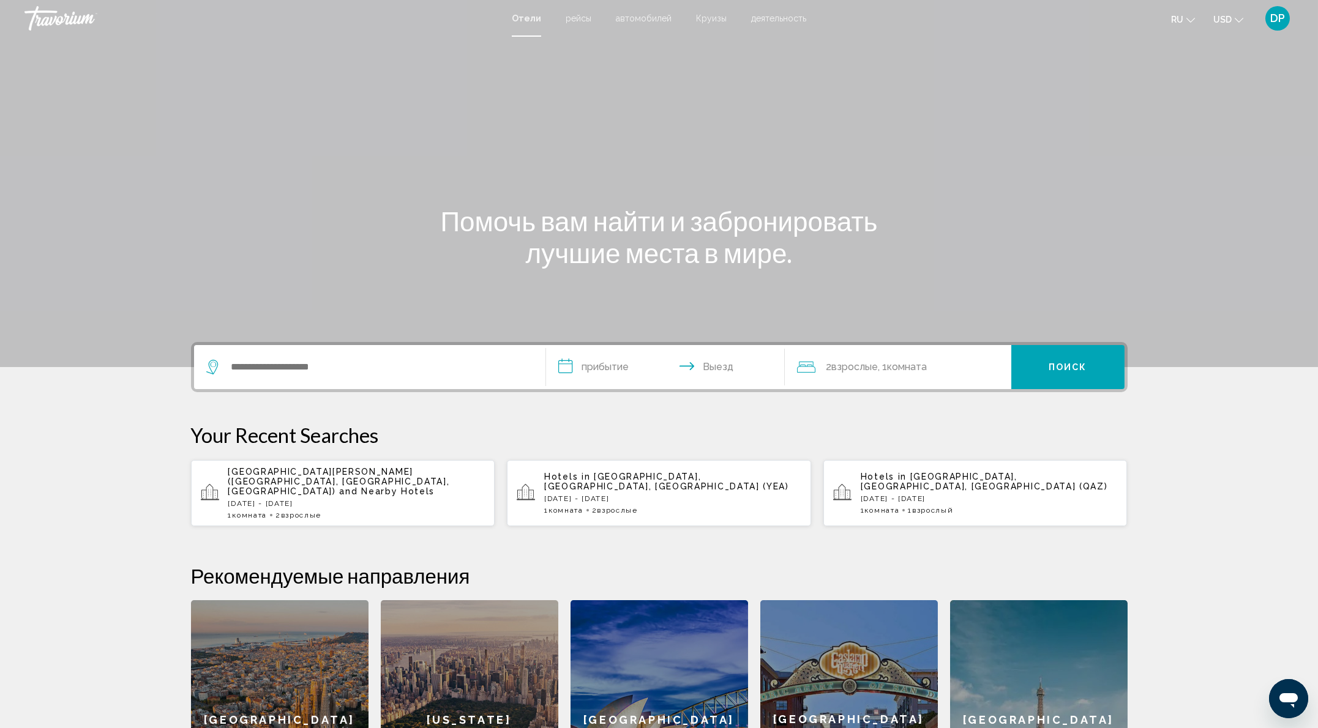
click at [259, 496] on p "[GEOGRAPHIC_DATA][PERSON_NAME] ([GEOGRAPHIC_DATA], [GEOGRAPHIC_DATA], [GEOGRAPH…" at bounding box center [356, 481] width 257 height 29
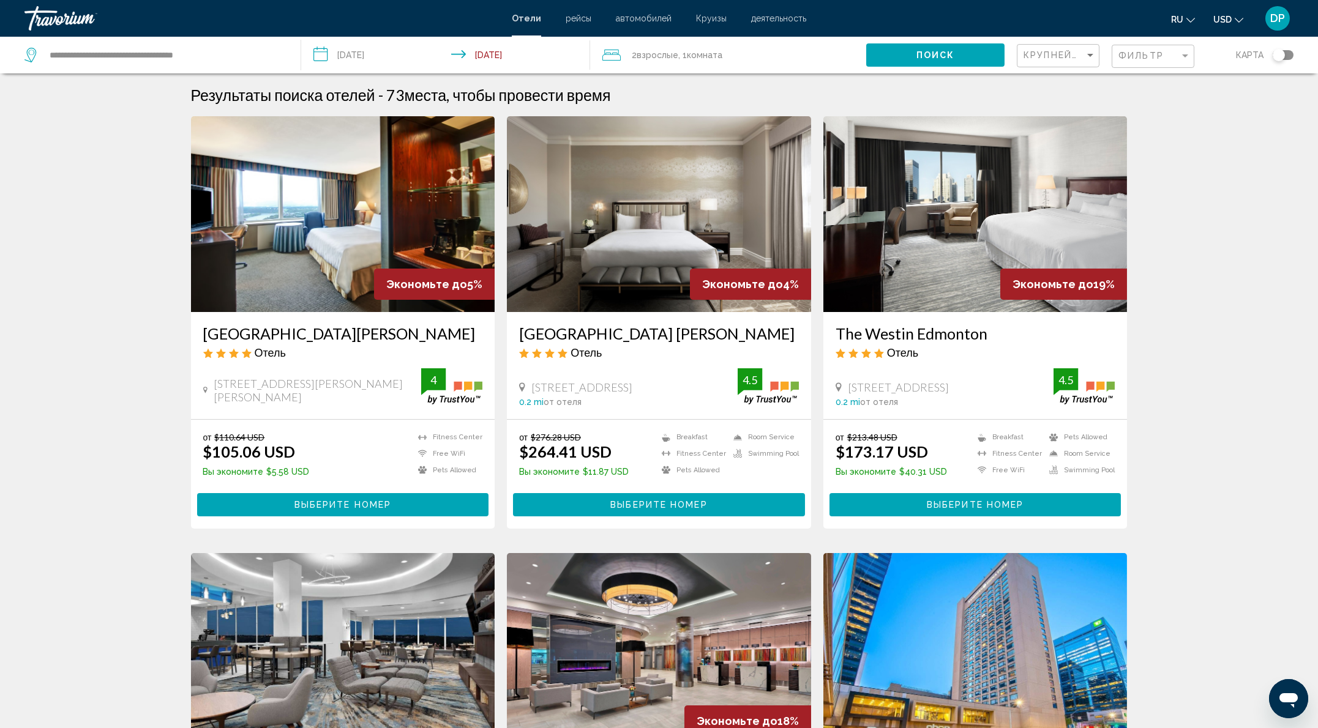
click at [206, 343] on h3 "[GEOGRAPHIC_DATA][PERSON_NAME]" at bounding box center [343, 333] width 280 height 18
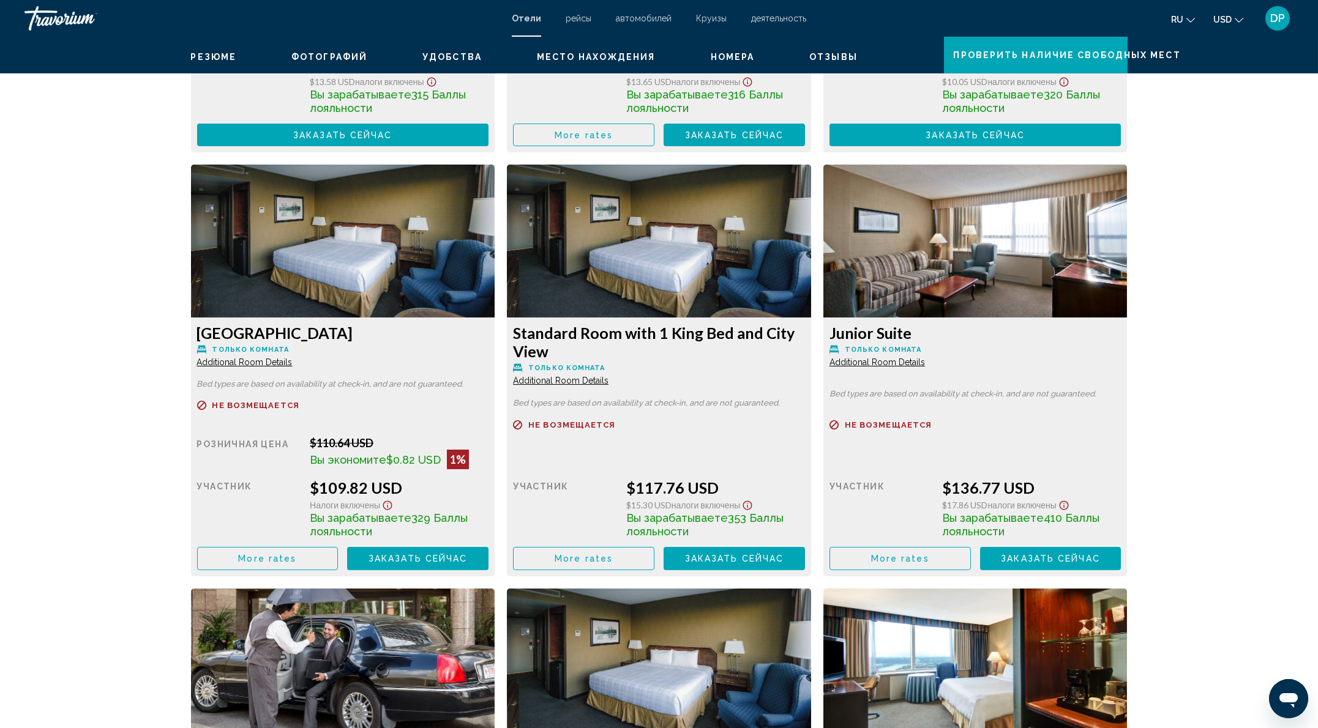
scroll to position [2011, 0]
drag, startPoint x: 354, startPoint y: 365, endPoint x: 442, endPoint y: 365, distance: 88.1
click at [392, 140] on span "Заказать сейчас" at bounding box center [342, 135] width 99 height 10
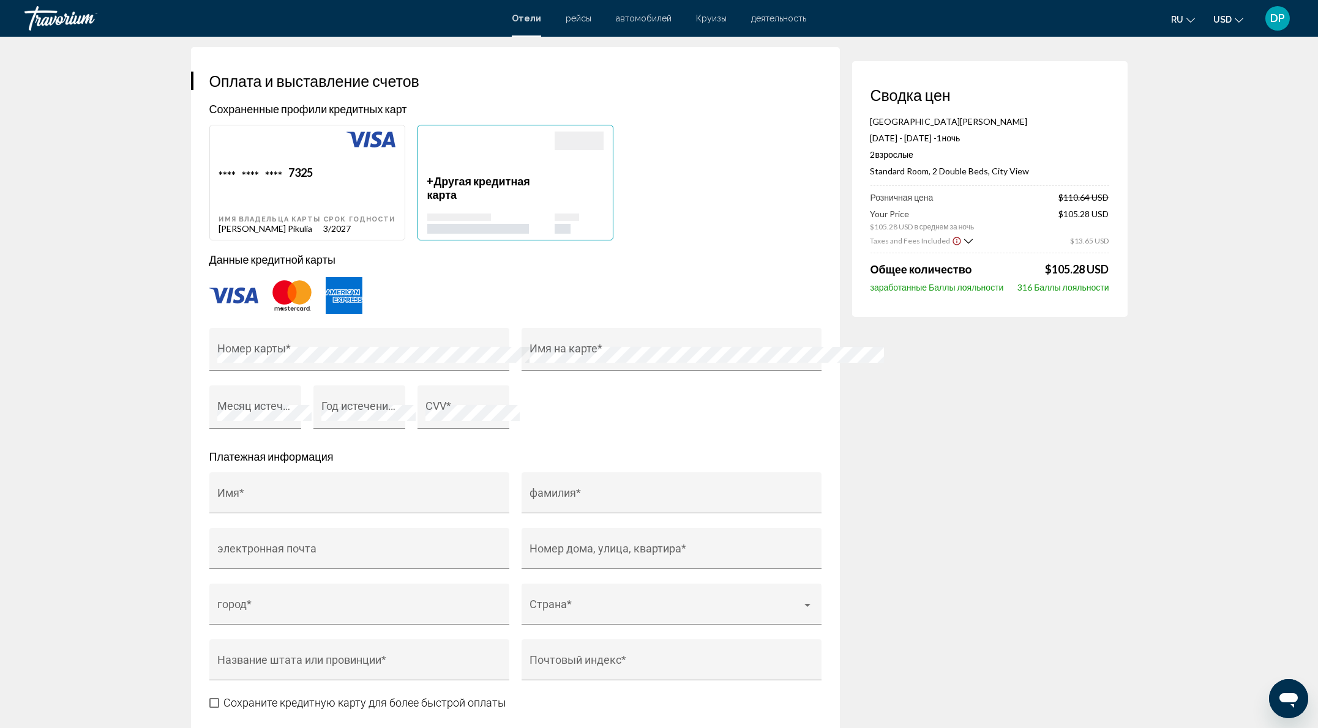
scroll to position [979, 0]
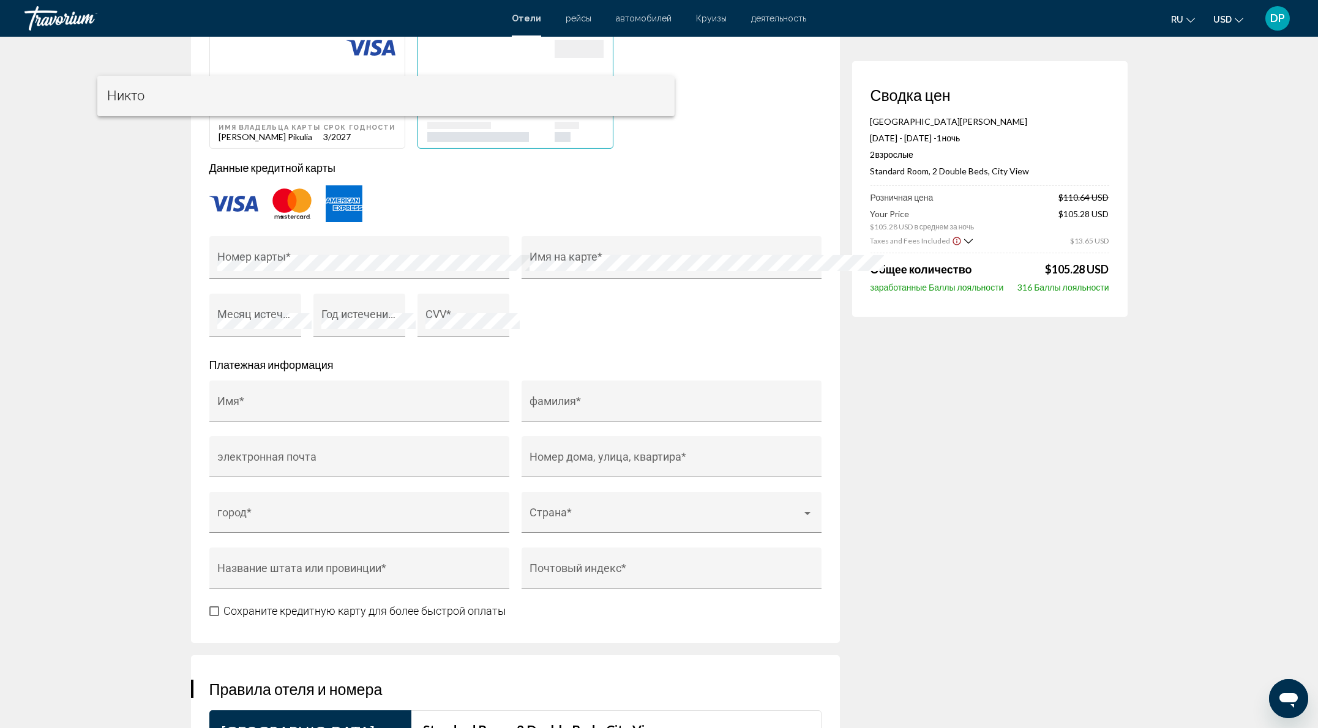
click at [458, 107] on span "Никто" at bounding box center [386, 96] width 558 height 40
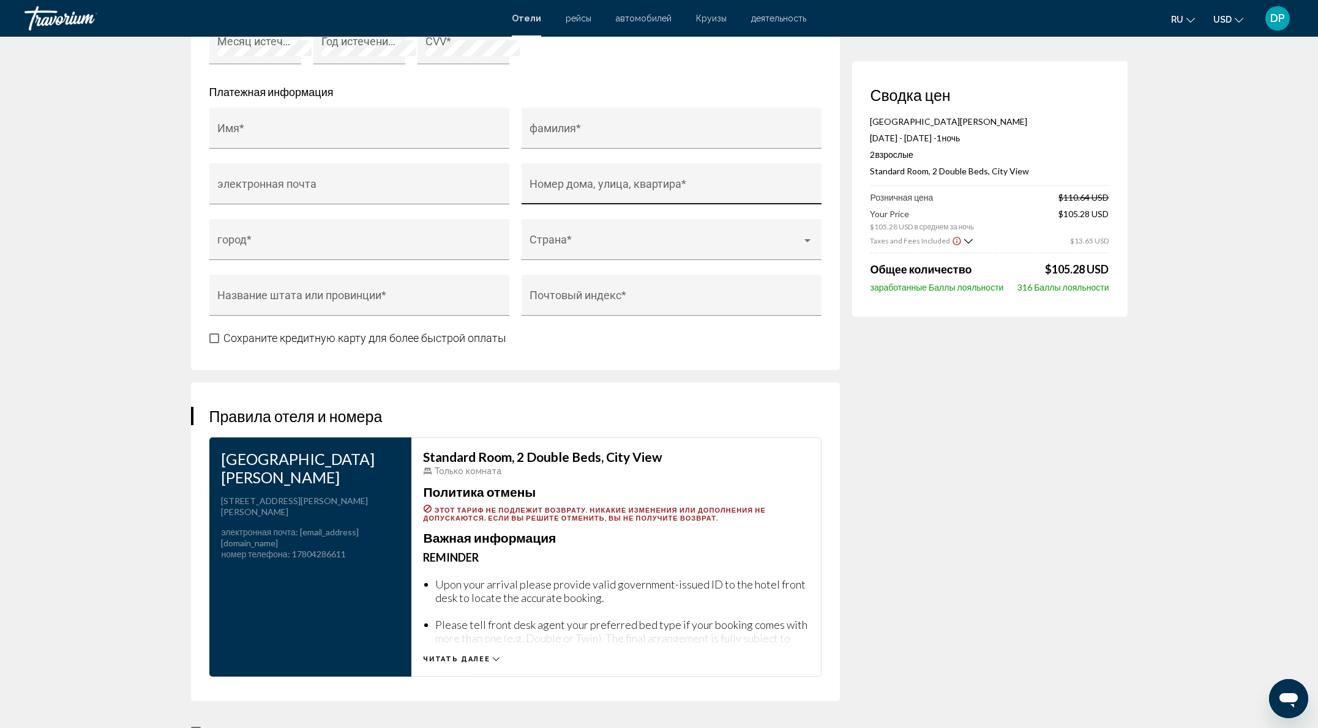
scroll to position [1306, 0]
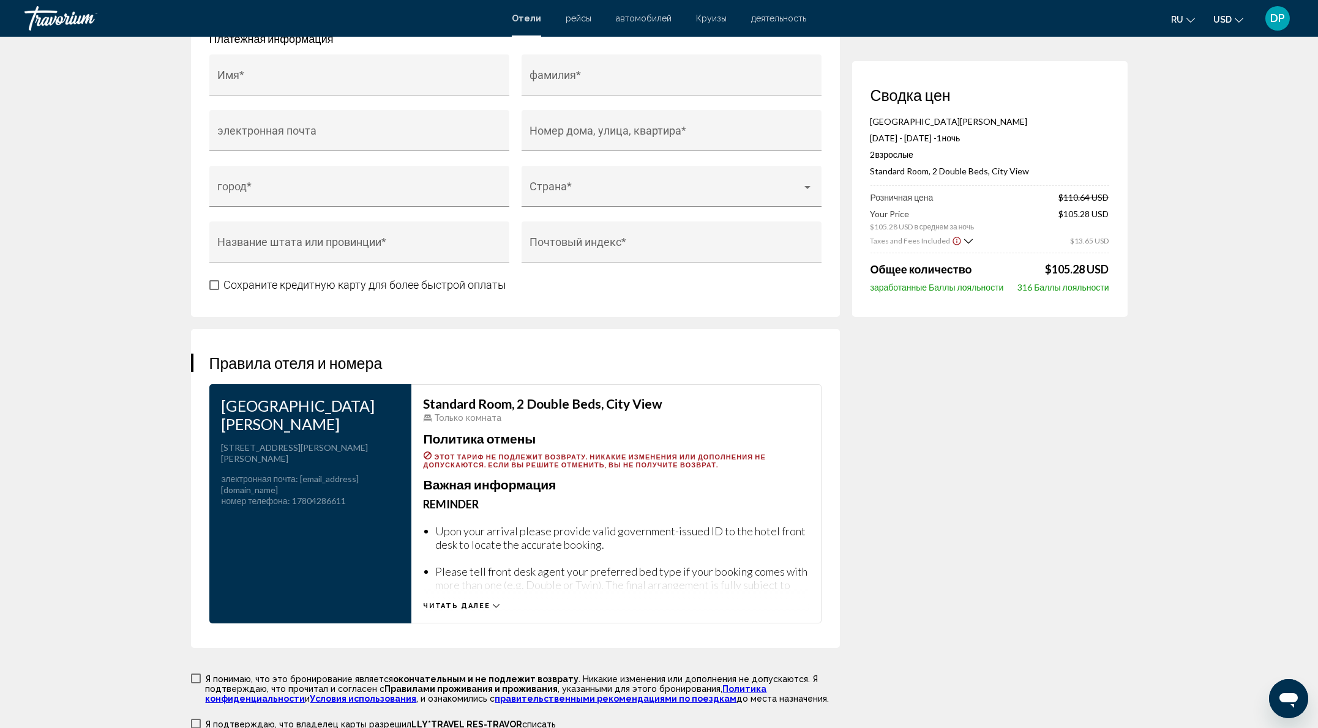
drag, startPoint x: 1164, startPoint y: 266, endPoint x: 1218, endPoint y: 263, distance: 53.9
click at [1109, 231] on span "$105.28 USD" at bounding box center [1084, 220] width 50 height 23
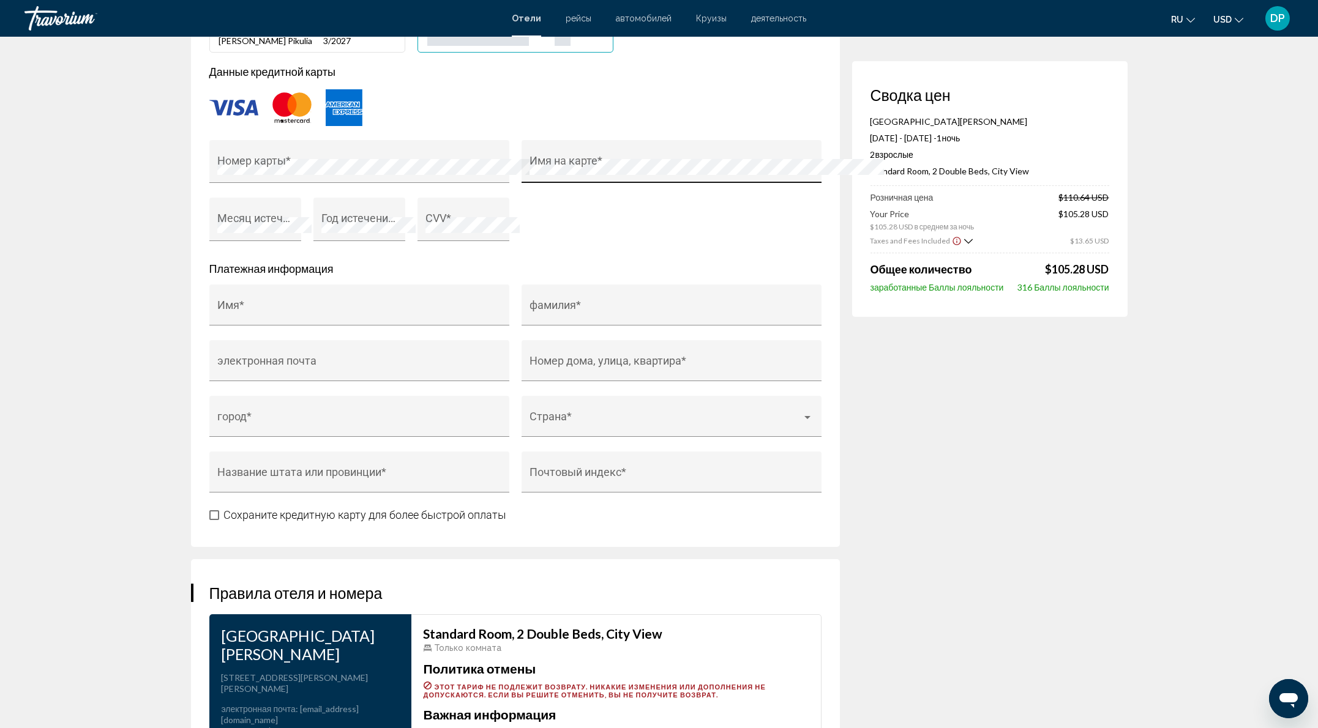
scroll to position [735, 0]
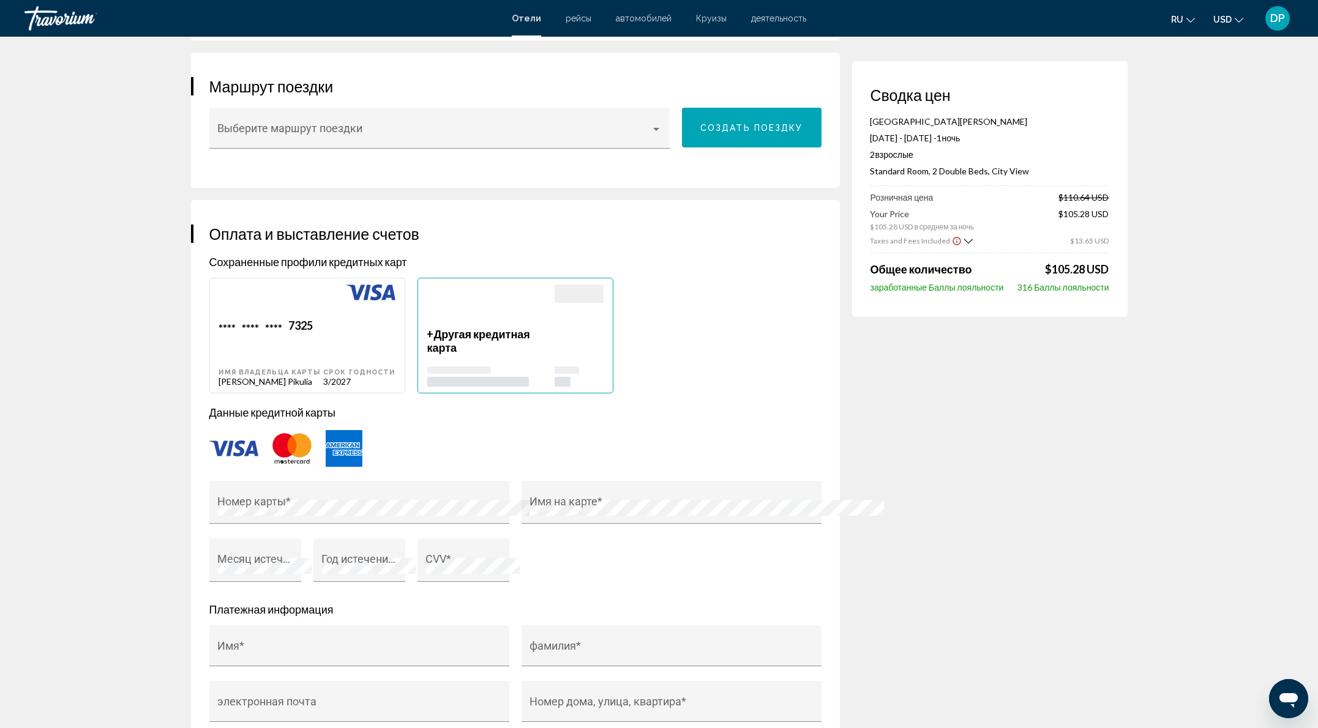
click at [1235, 20] on icon "Change currency" at bounding box center [1239, 20] width 9 height 9
click at [1173, 73] on button "MXN (Mex$)" at bounding box center [1203, 65] width 62 height 16
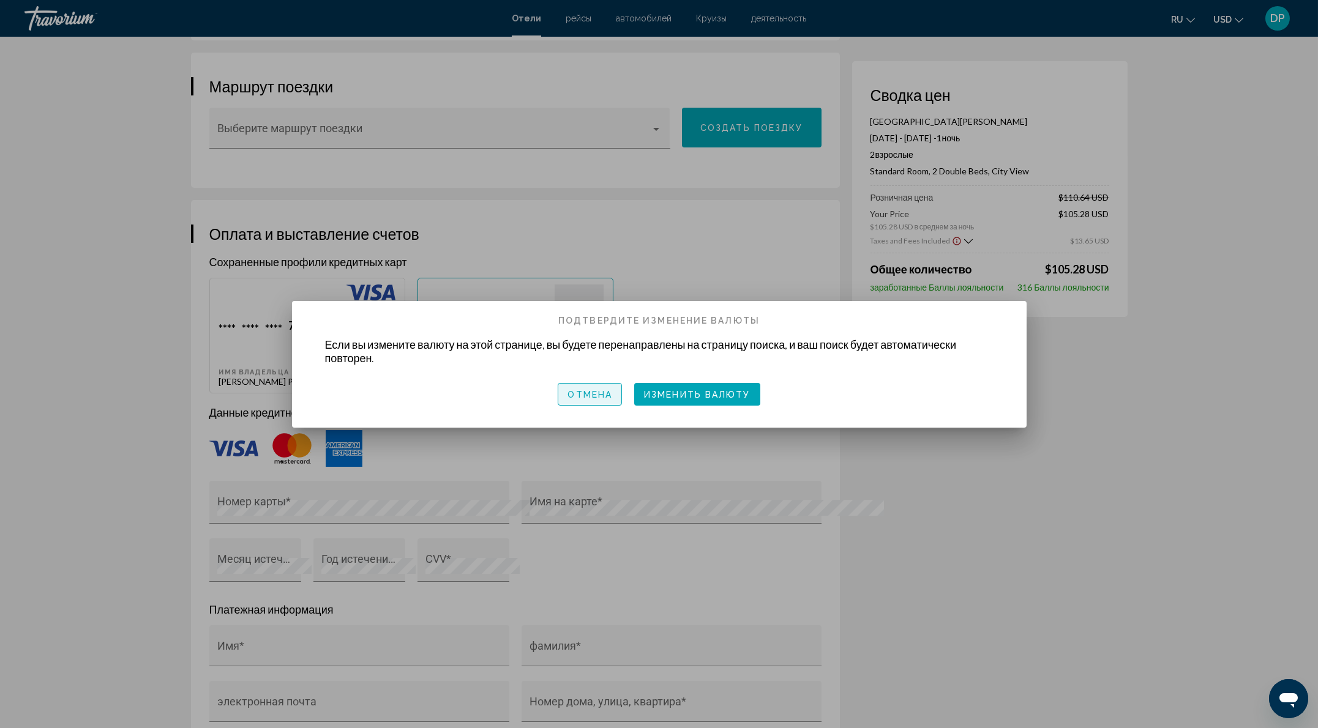
click at [567, 392] on span "Отмена" at bounding box center [589, 395] width 45 height 10
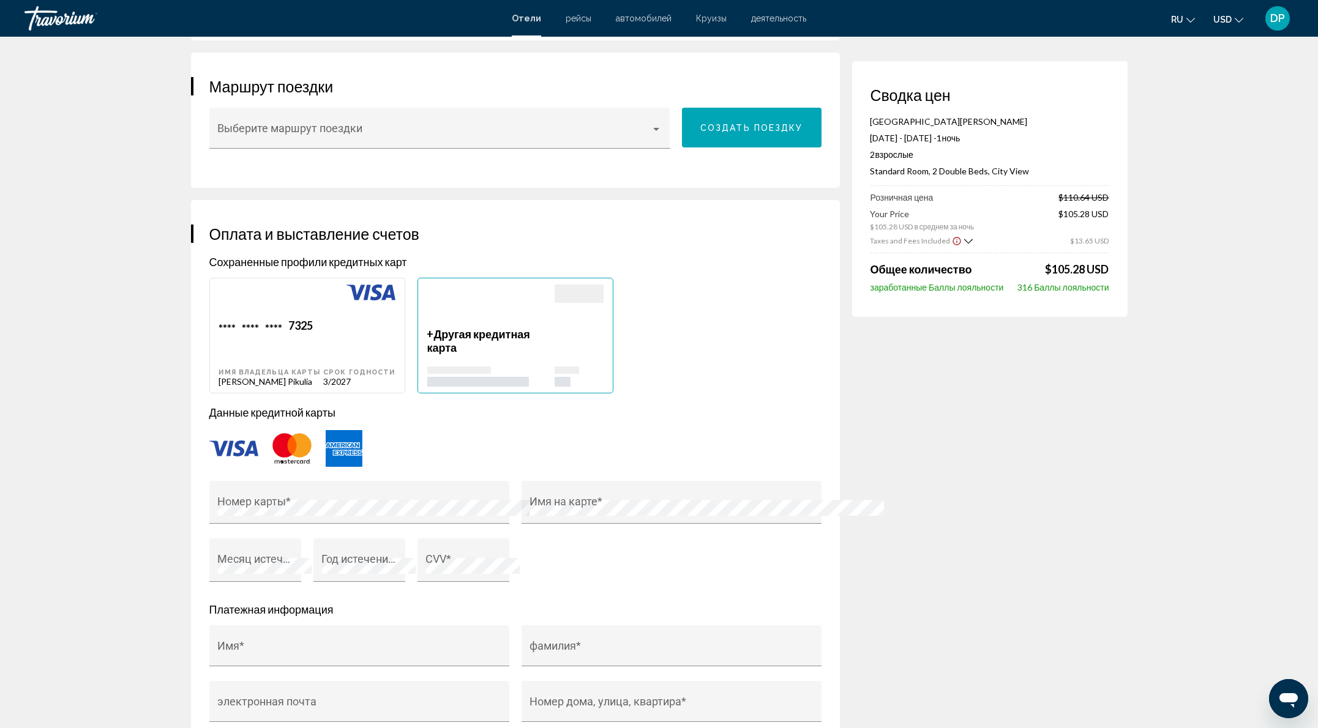
click at [1235, 24] on icon "Change currency" at bounding box center [1239, 20] width 9 height 9
click at [1186, 89] on button "CAD (Can$)" at bounding box center [1203, 81] width 62 height 16
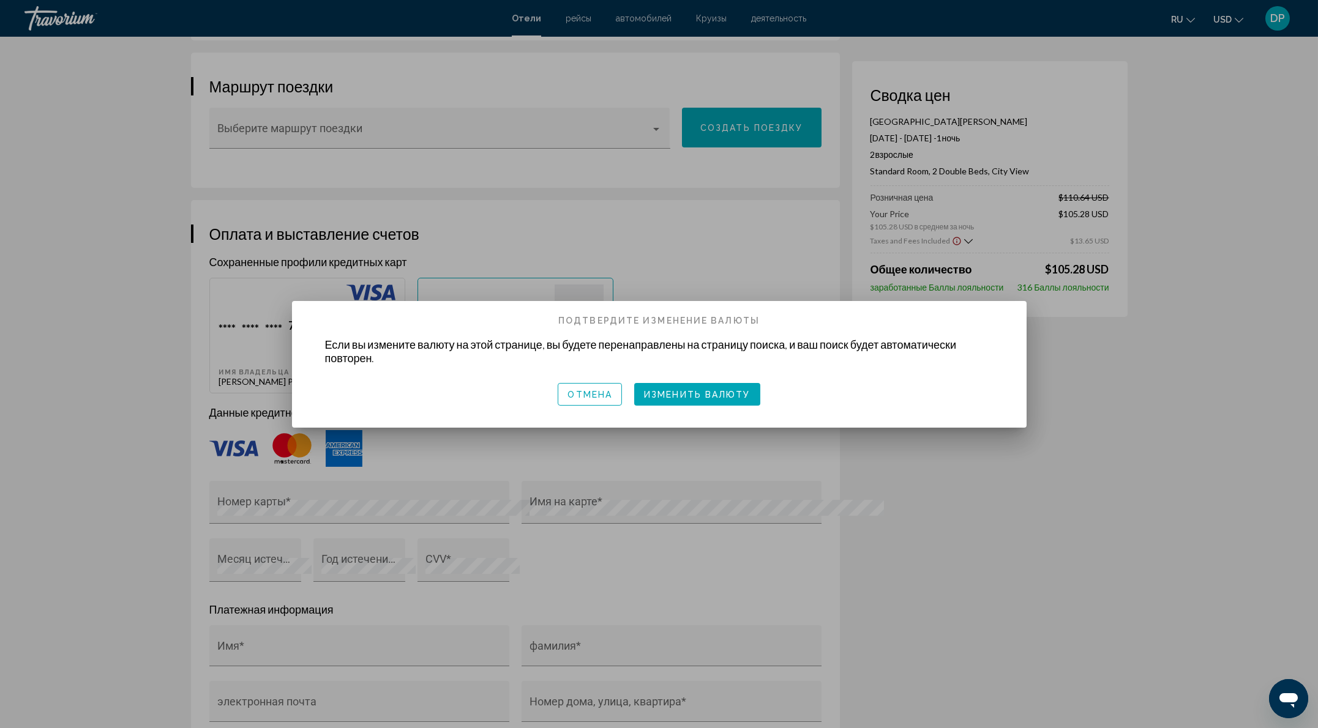
click at [720, 394] on span "Изменить валюту" at bounding box center [697, 395] width 107 height 10
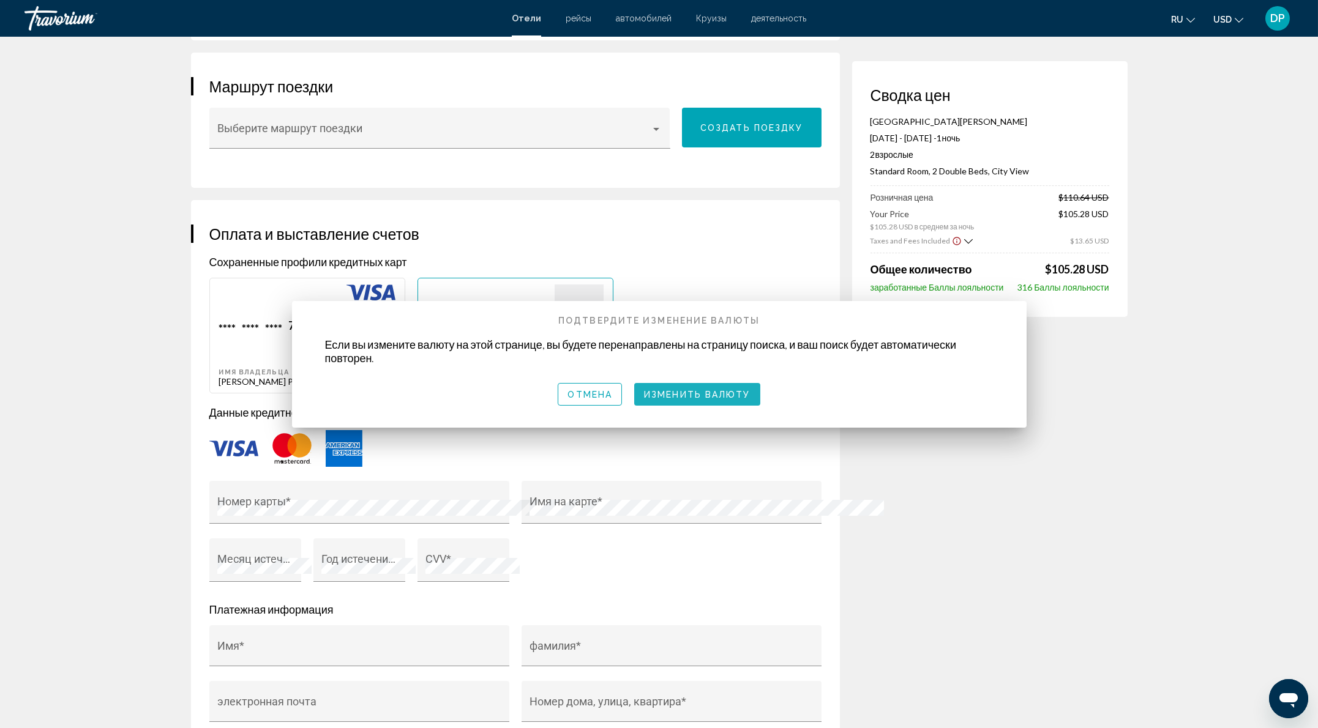
scroll to position [735, 0]
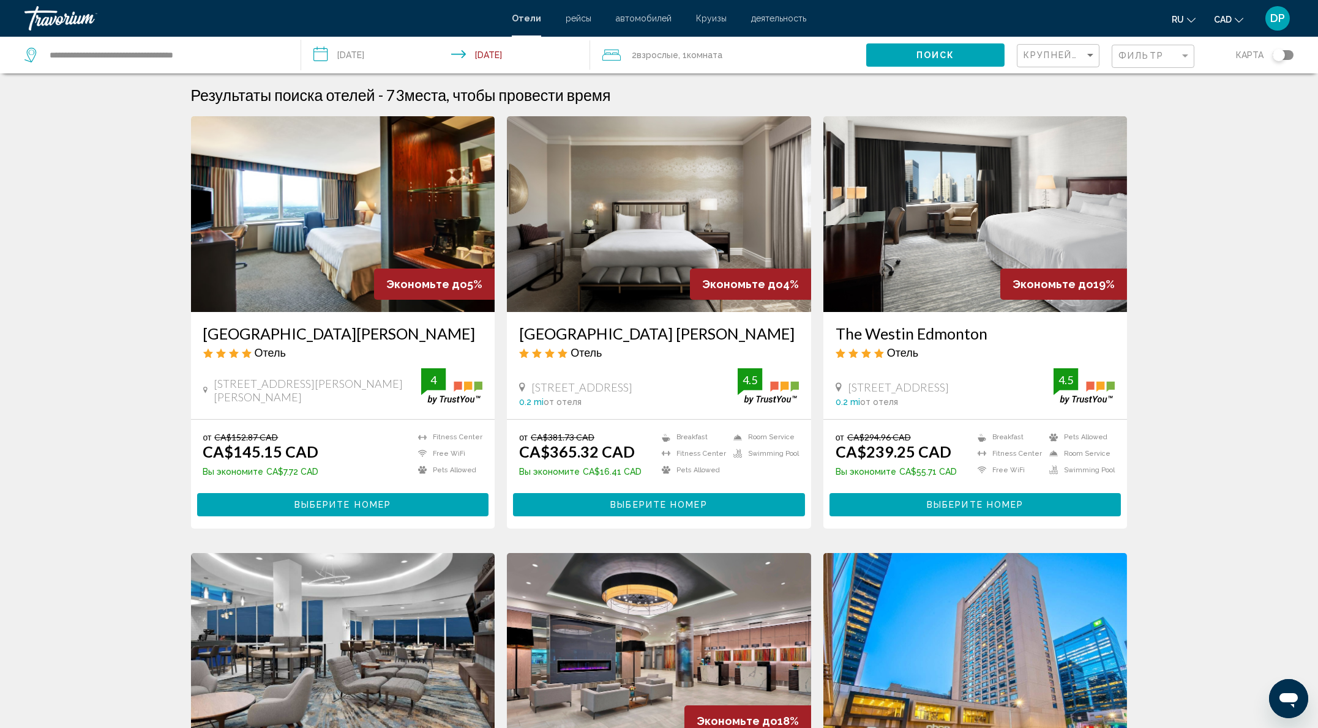
click at [203, 343] on h3 "Chateau Lacombe Hotel" at bounding box center [343, 333] width 280 height 18
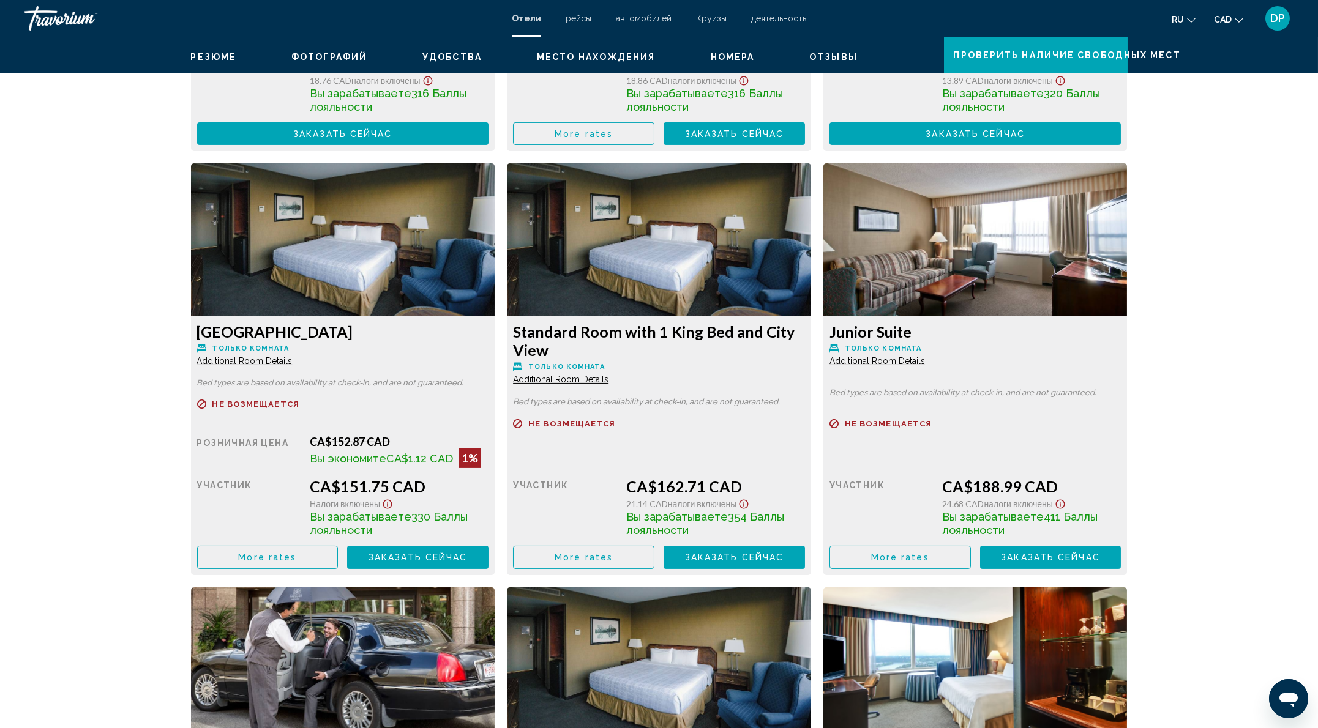
scroll to position [2011, 0]
click at [392, 140] on span "Заказать сейчас" at bounding box center [342, 135] width 99 height 10
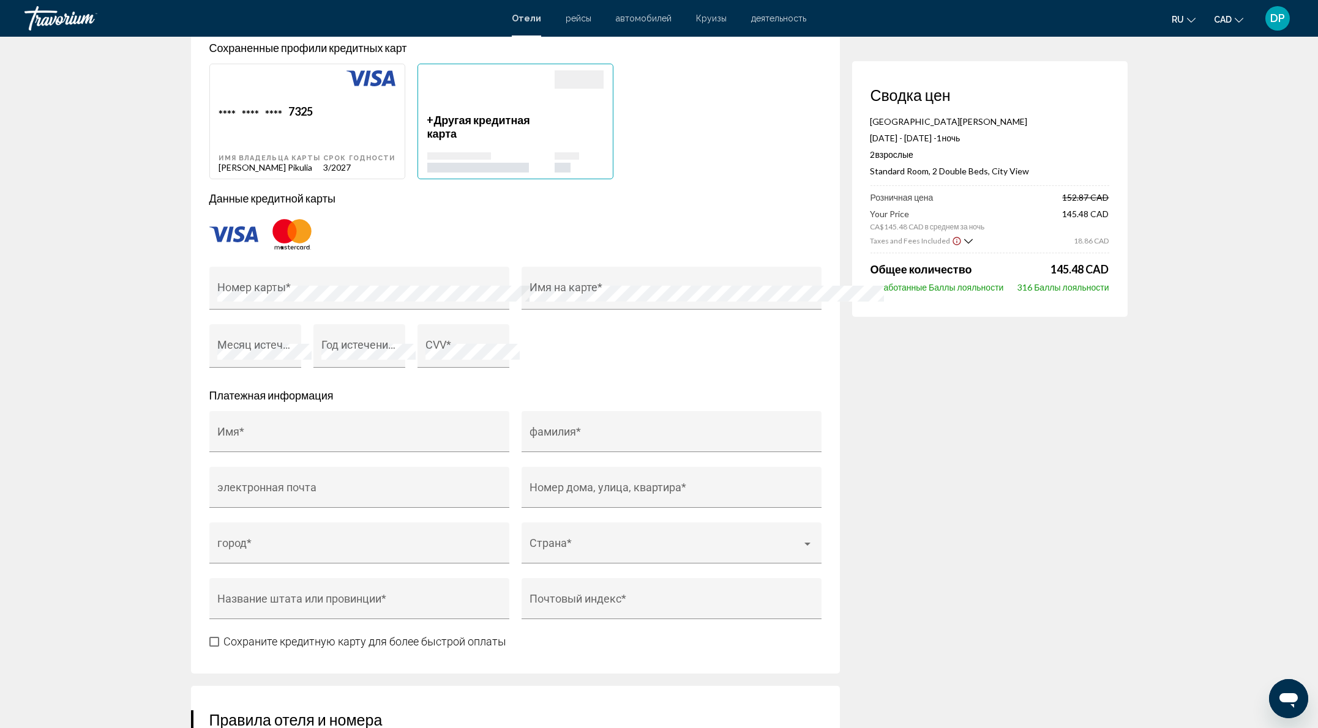
scroll to position [1142, 0]
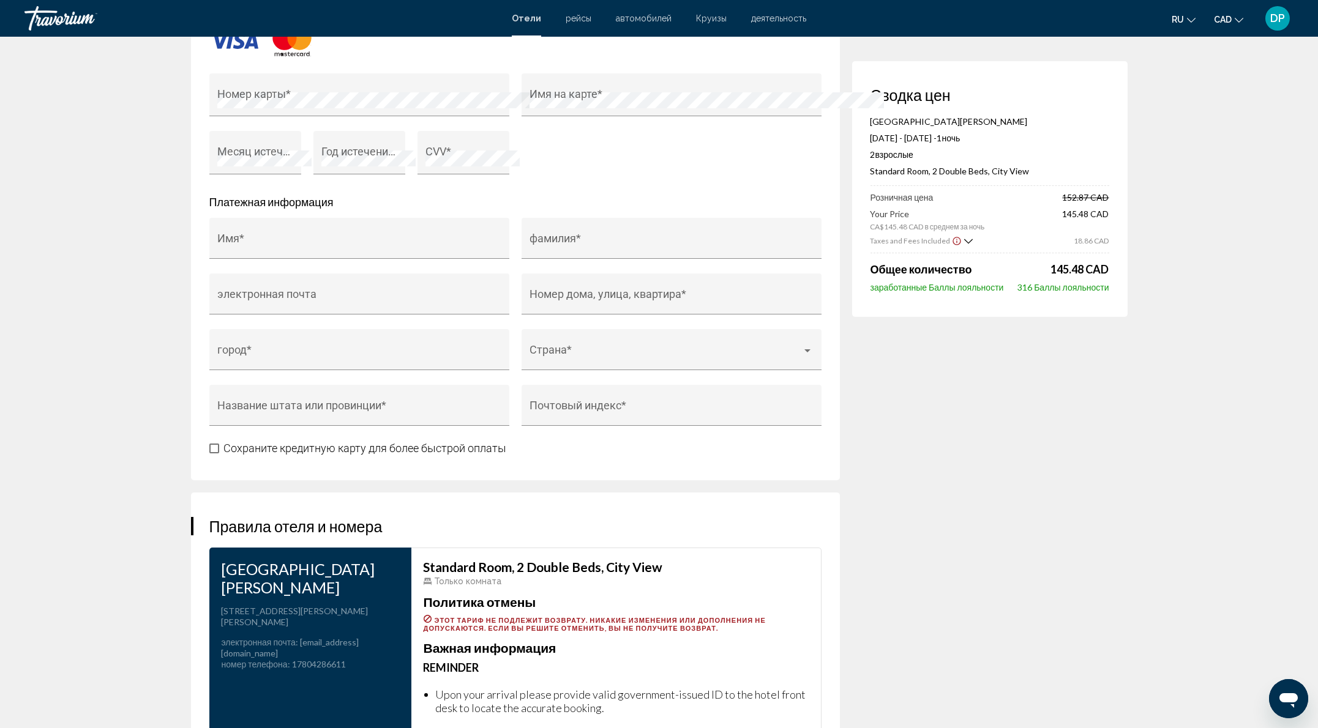
click at [266, 132] on div "Номер карты *" at bounding box center [359, 102] width 300 height 58
click at [217, 174] on div "Месяц истечения *" at bounding box center [254, 157] width 75 height 35
click at [321, 174] on div "Год истечения *" at bounding box center [358, 157] width 75 height 35
click at [362, 209] on p "Платежная информация" at bounding box center [515, 201] width 612 height 13
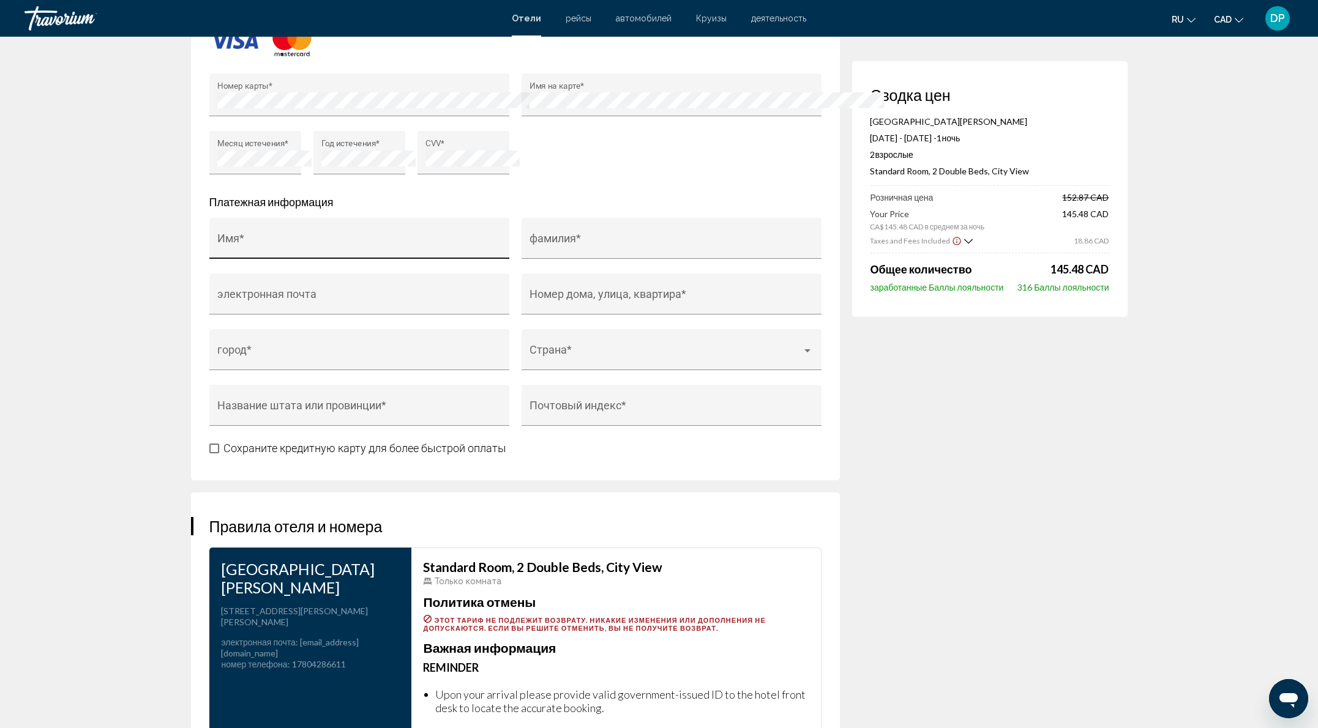
click at [217, 259] on div "Имя *" at bounding box center [358, 242] width 283 height 32
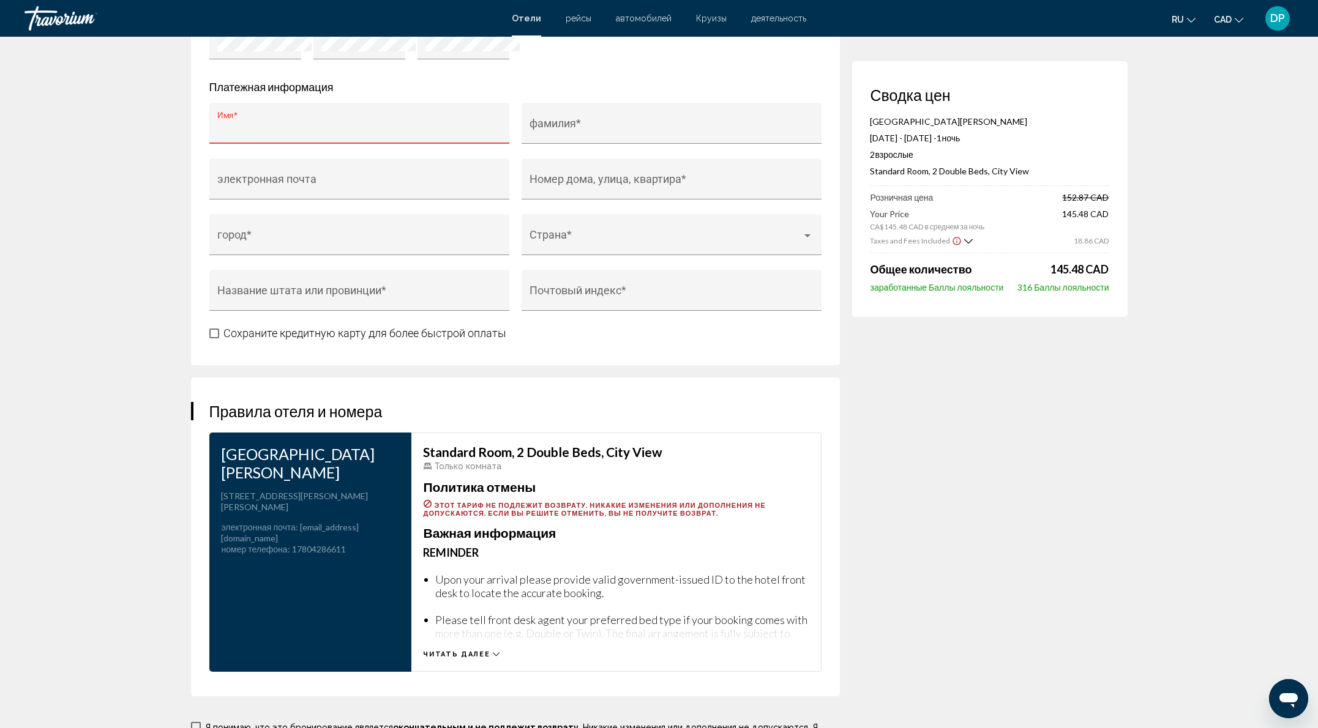
scroll to position [1469, 0]
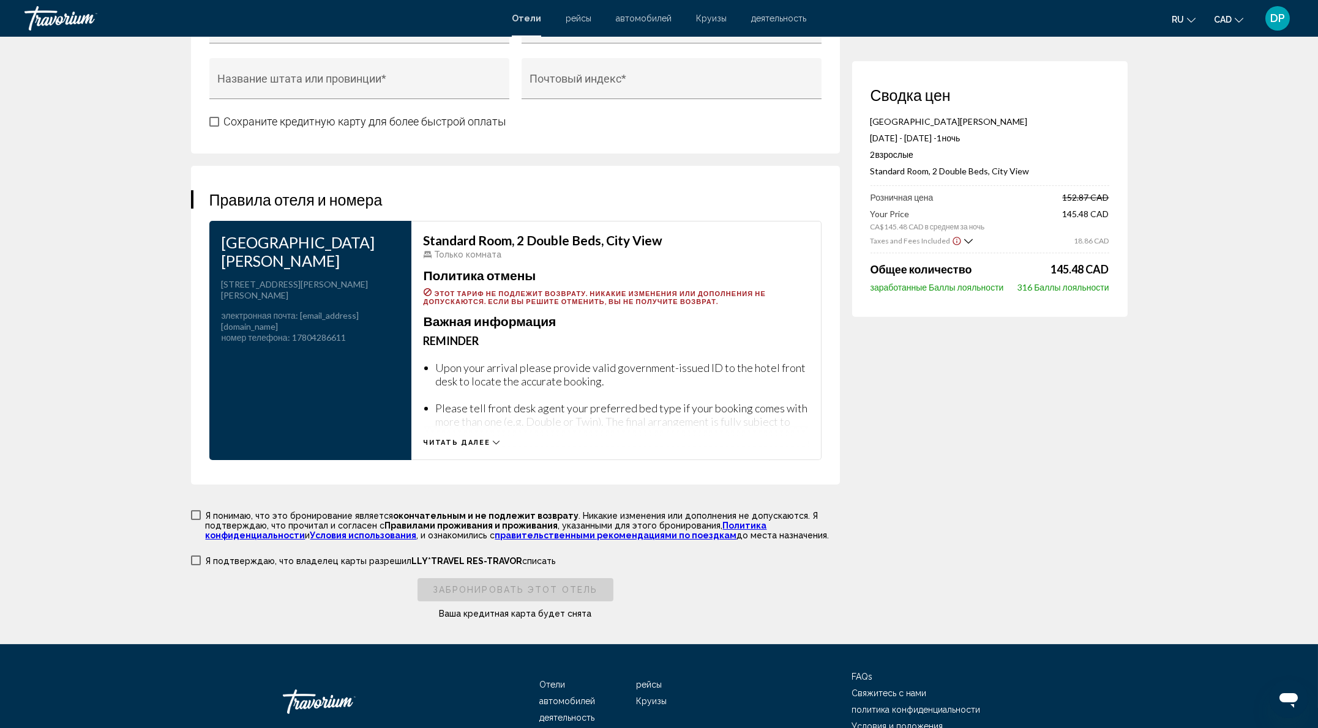
type input "******"
type input "*******"
type input "**********"
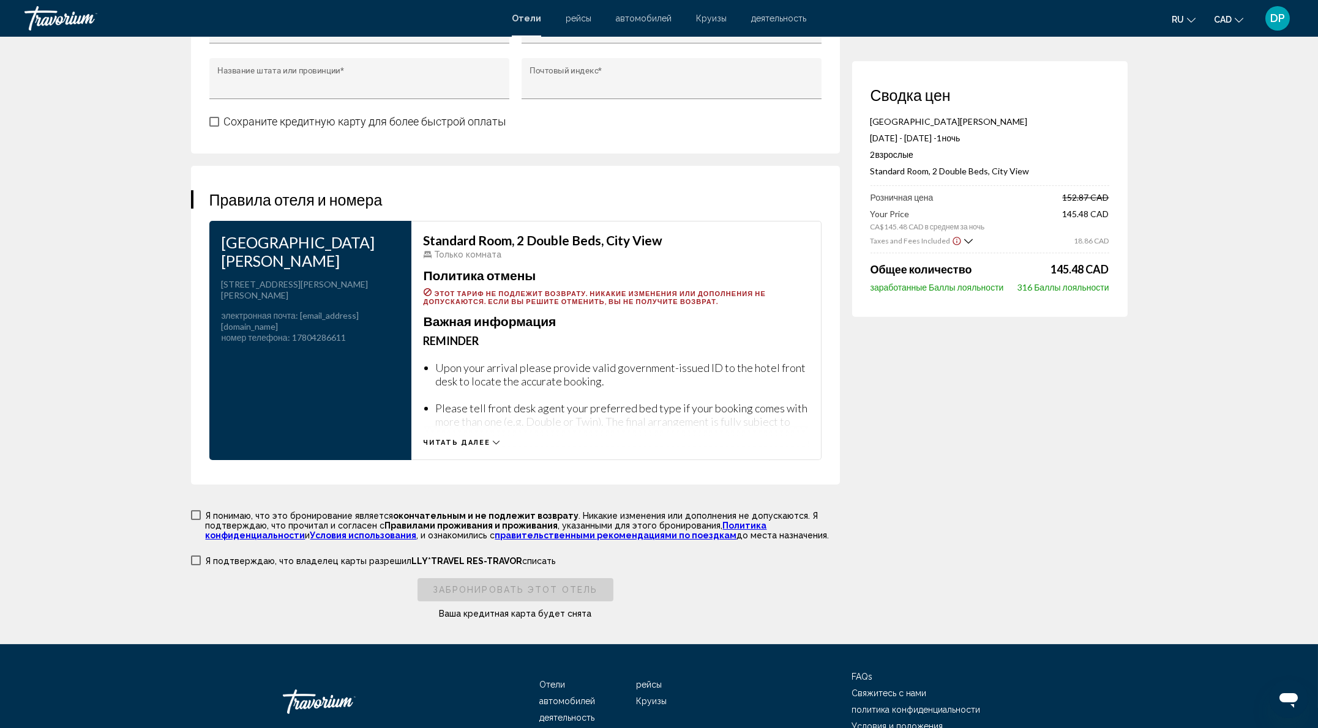
type input "*******"
type input "**"
type input "******"
click at [224, 128] on span "Сохраните кредитную карту для более быстрой оплаты" at bounding box center [365, 121] width 283 height 13
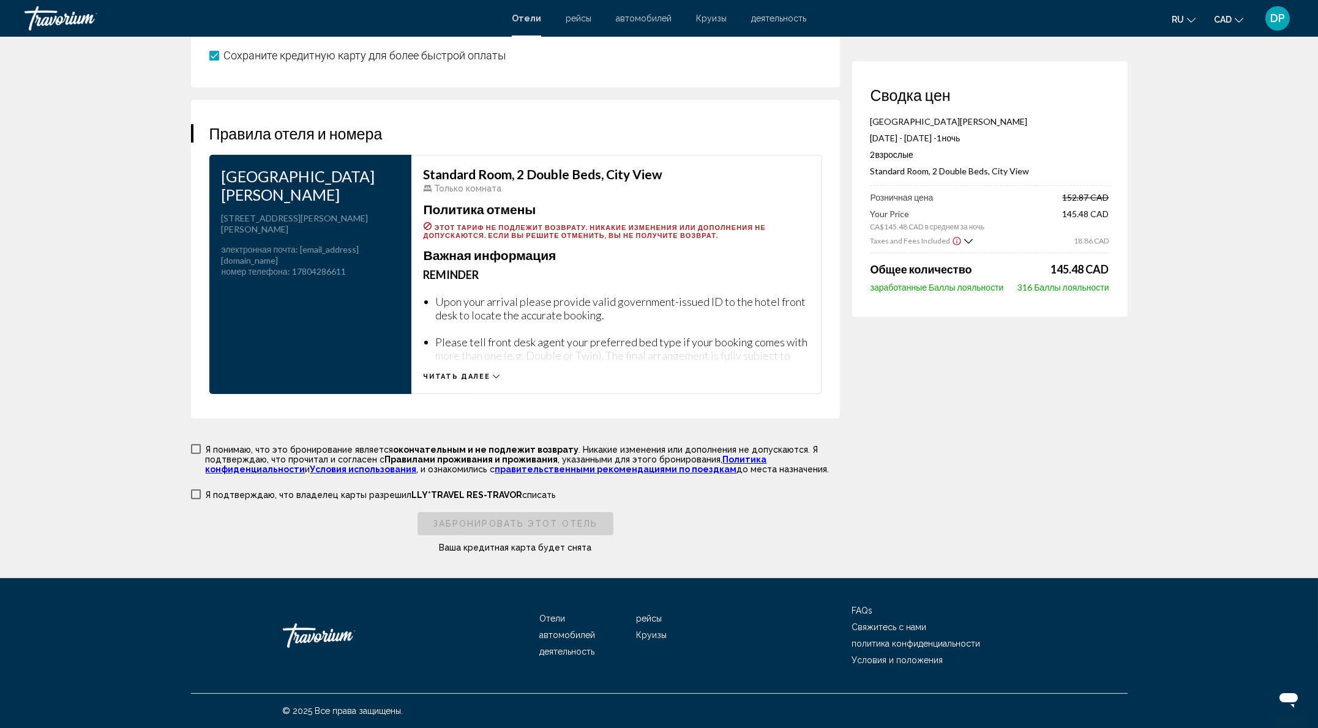
scroll to position [1959, 0]
click at [191, 474] on label "Я понимаю, что это бронирование является окончательным и не подлежит возврату .…" at bounding box center [515, 458] width 649 height 31
click at [191, 499] on span "Main content" at bounding box center [196, 495] width 10 height 10
click at [467, 529] on span "Забронировать этот отель" at bounding box center [515, 525] width 165 height 10
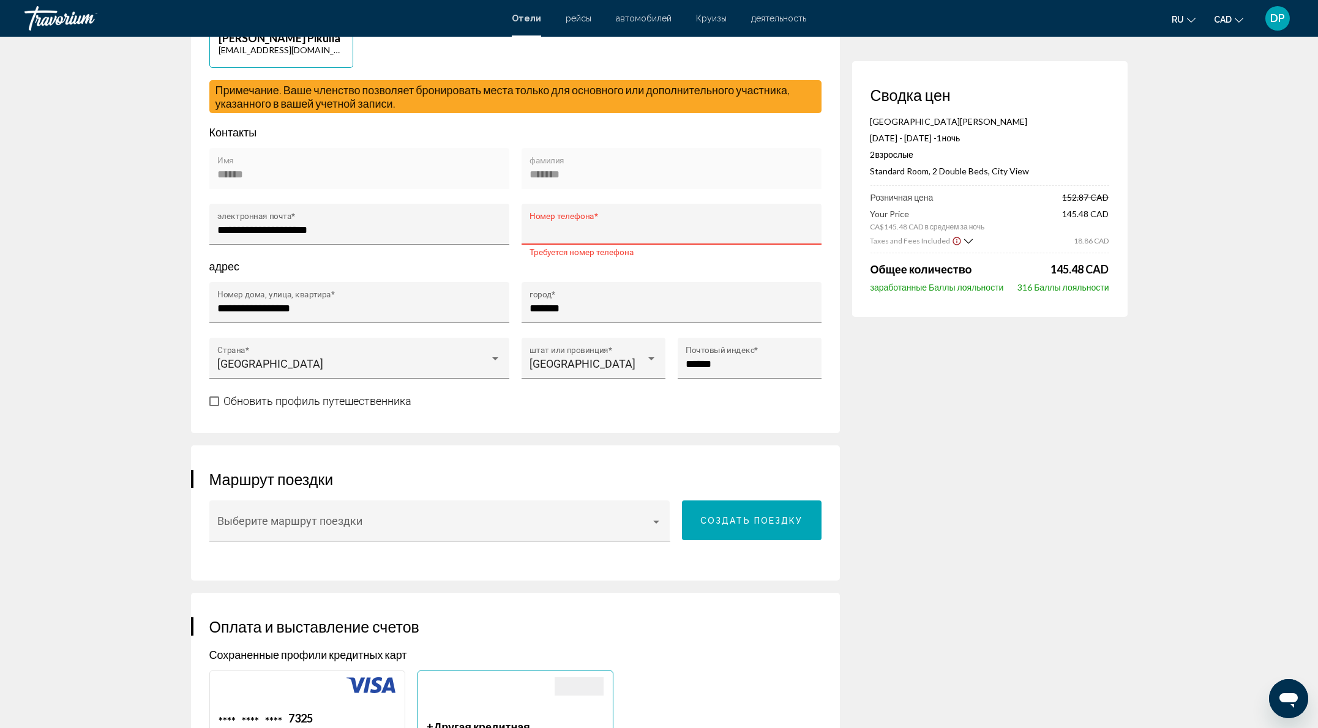
click at [539, 236] on input "Номер телефона *" at bounding box center [670, 230] width 283 height 12
type input "**********"
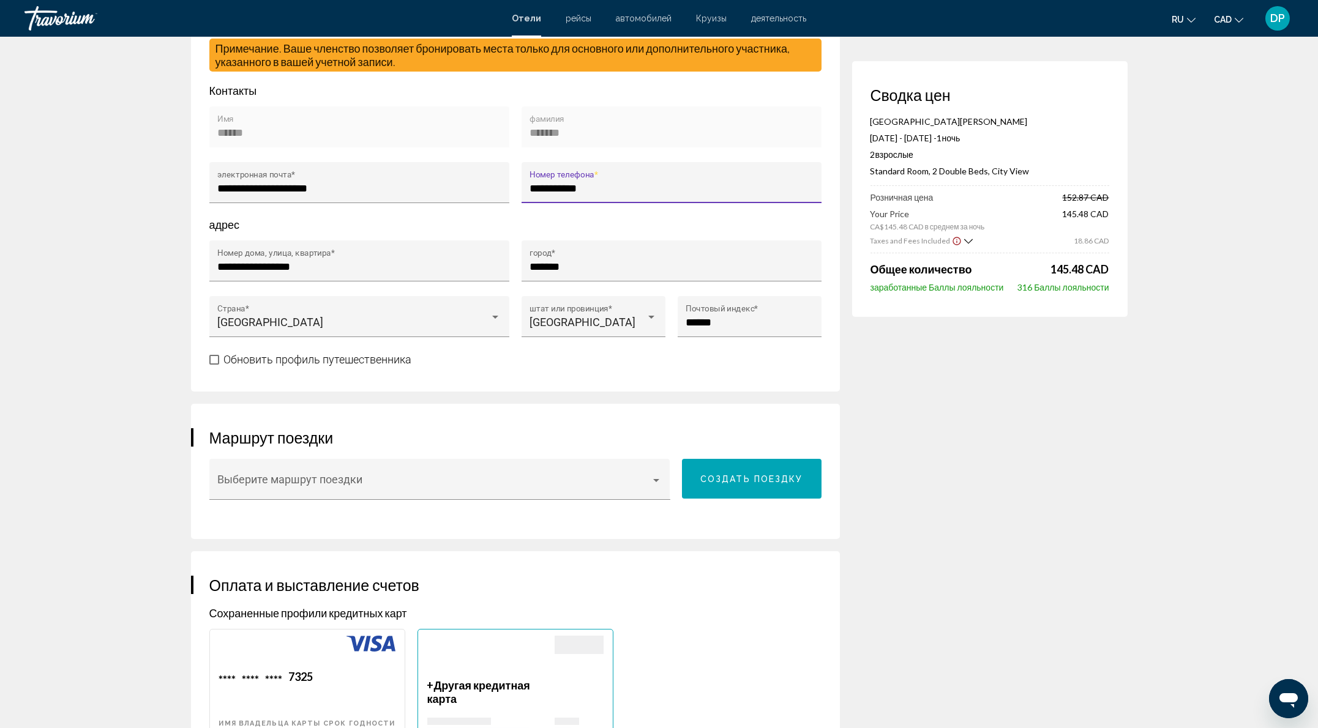
scroll to position [424, 0]
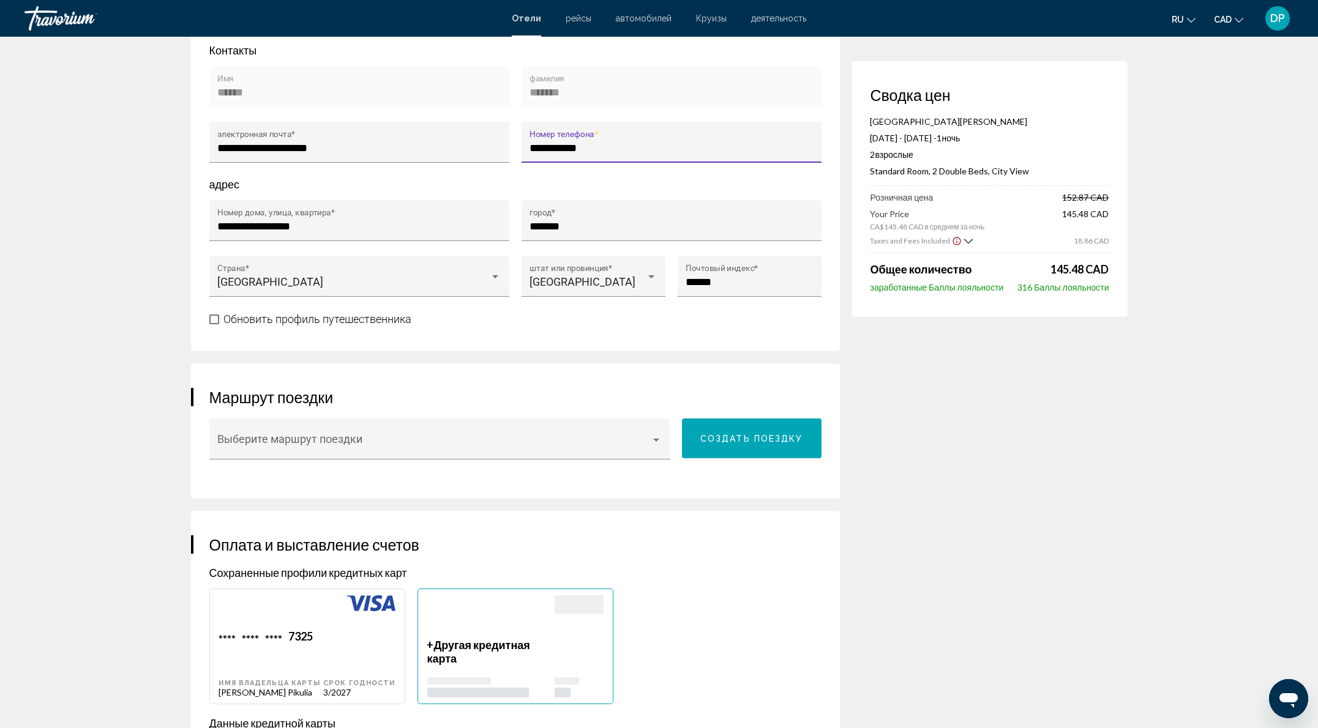
click at [209, 324] on span "Main content" at bounding box center [214, 320] width 10 height 10
click at [209, 327] on label "Обновить профиль путешественника" at bounding box center [310, 319] width 203 height 15
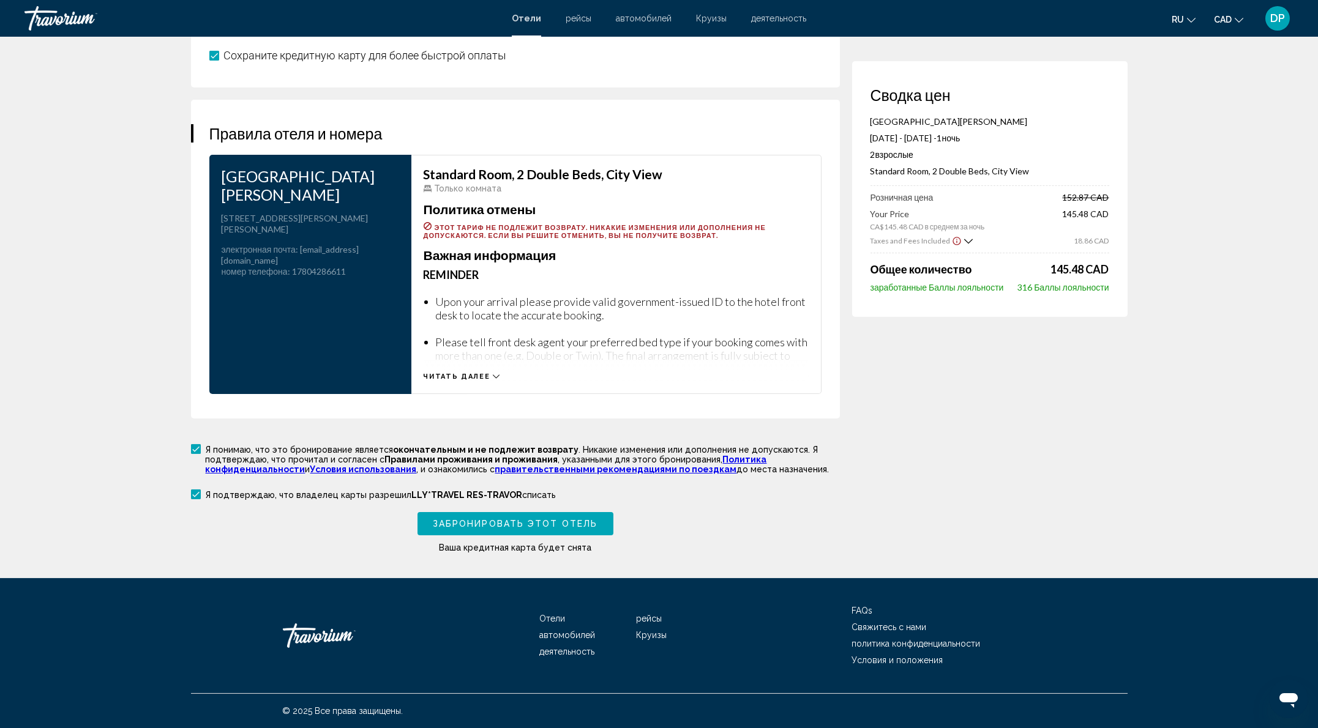
scroll to position [1484, 0]
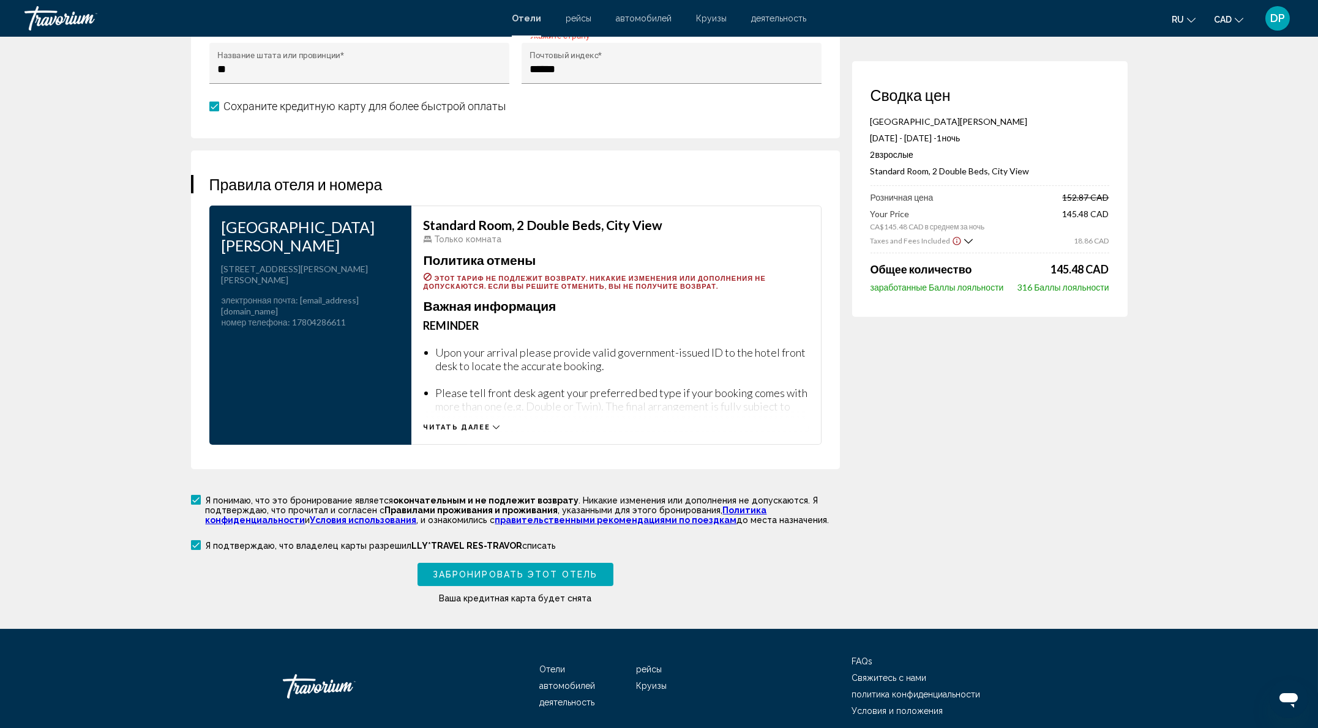
click at [568, 28] on div "Страна *" at bounding box center [670, 12] width 283 height 32
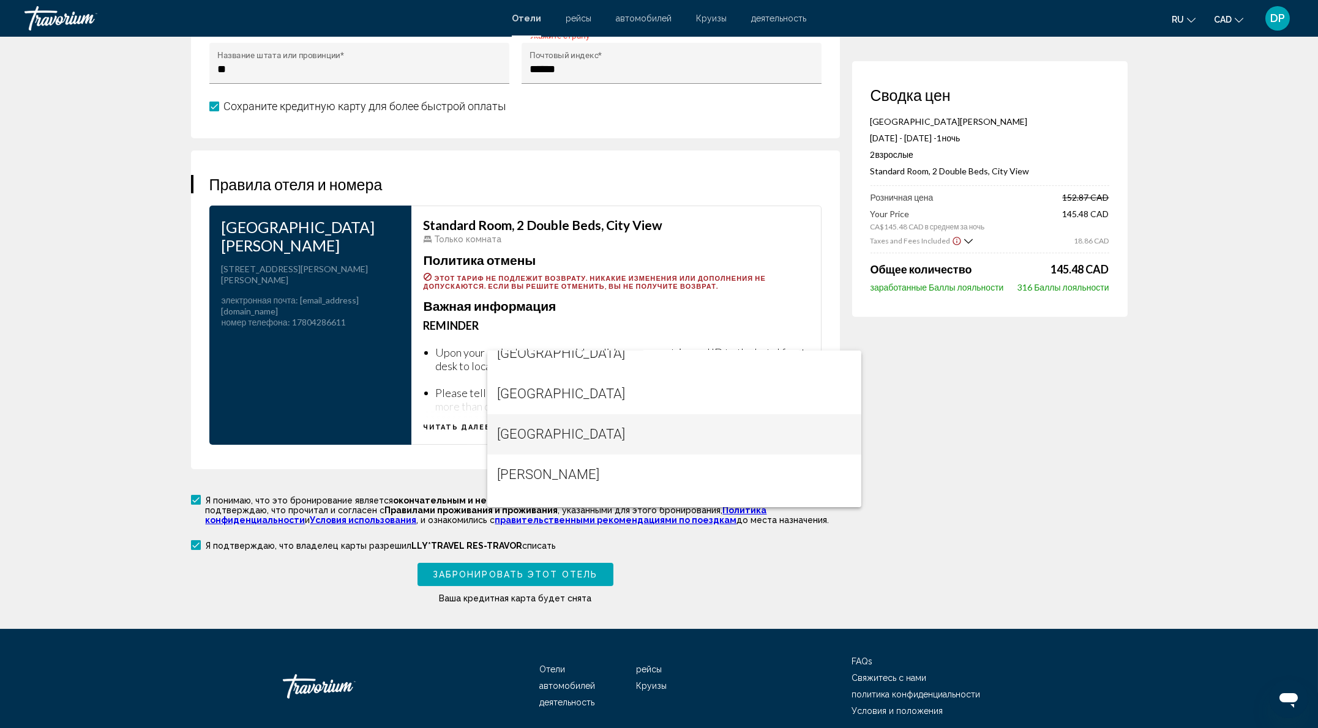
scroll to position [1632, 0]
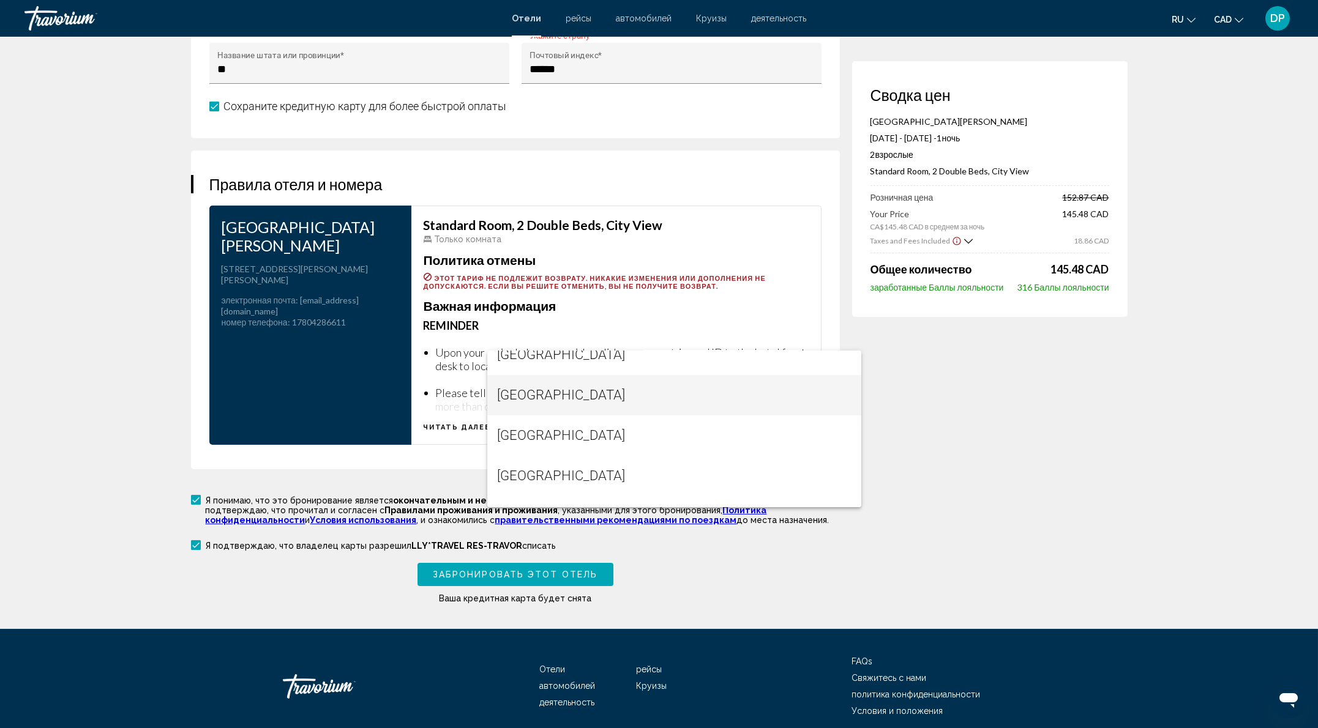
click at [563, 395] on span "Canada" at bounding box center [674, 395] width 354 height 40
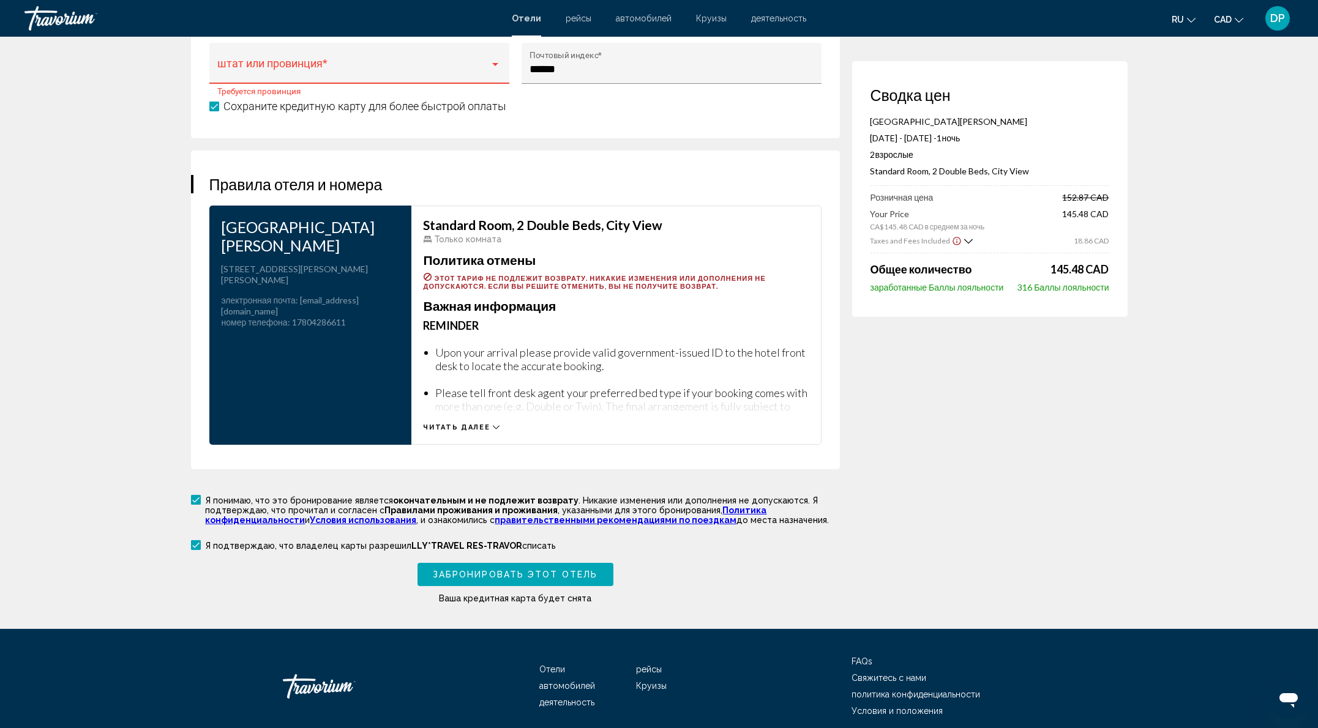
click at [309, 75] on span "Main content" at bounding box center [353, 69] width 272 height 12
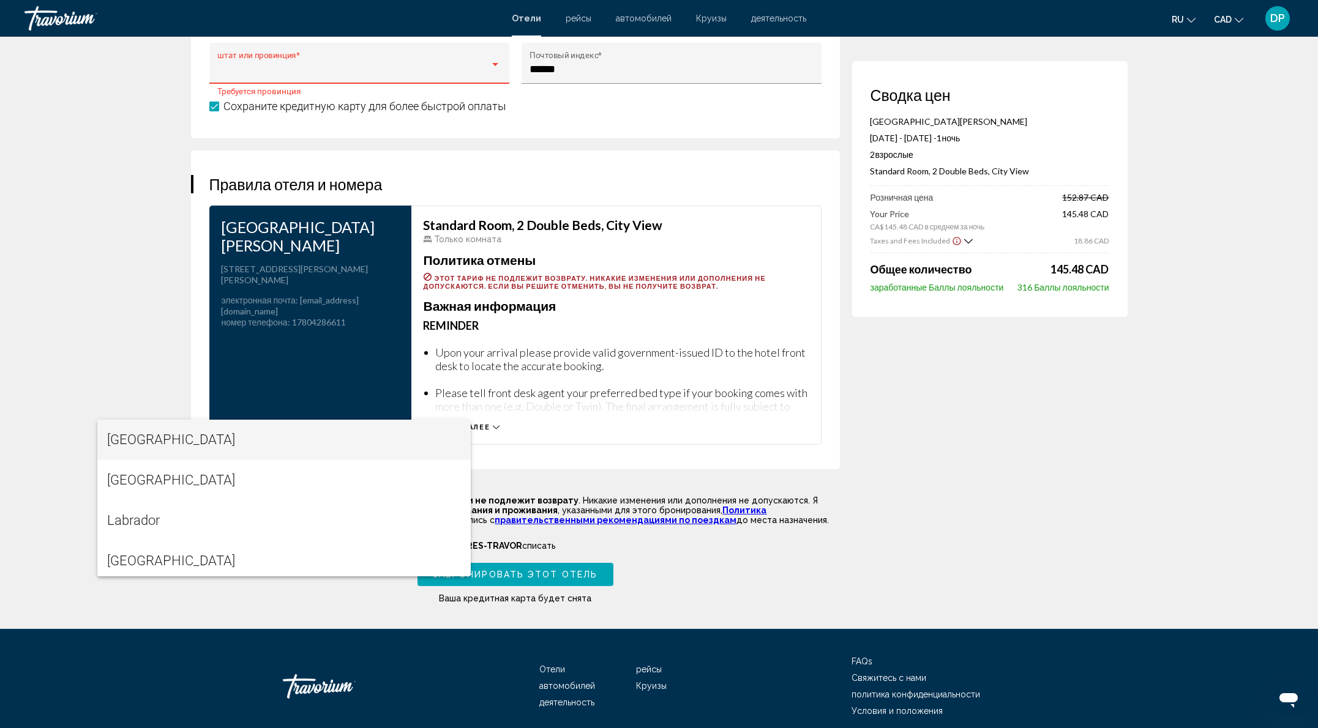
click at [260, 435] on span "Alberta" at bounding box center [284, 440] width 354 height 40
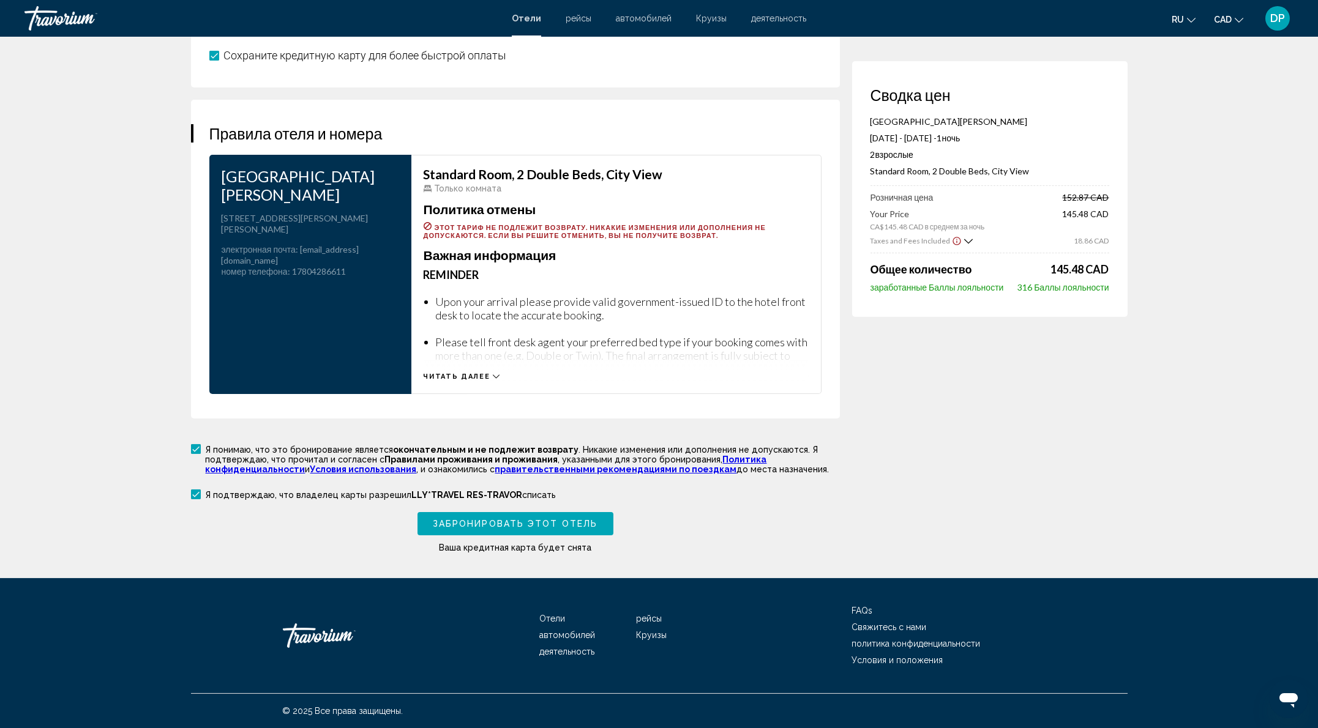
scroll to position [2073, 0]
click at [467, 520] on span "Забронировать этот отель" at bounding box center [515, 525] width 165 height 10
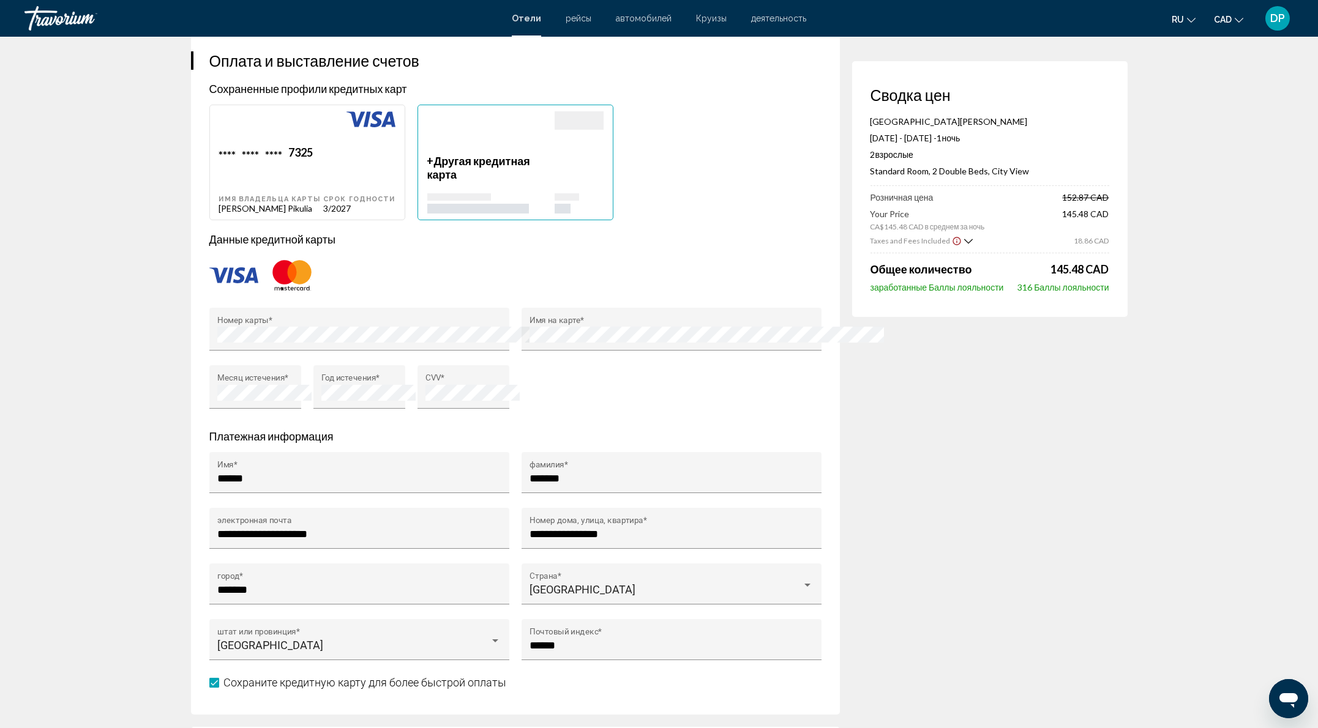
scroll to position [1061, 0]
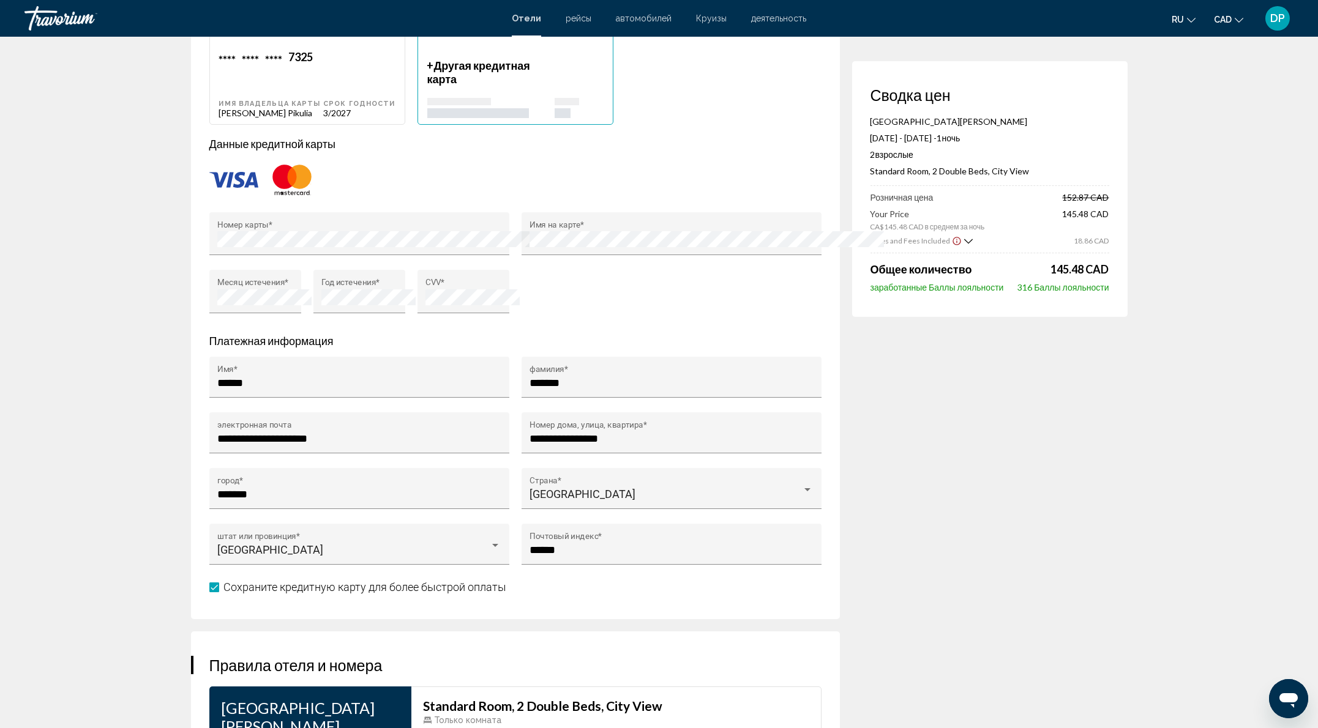
click at [618, 151] on p "Данные кредитной карты" at bounding box center [515, 143] width 612 height 13
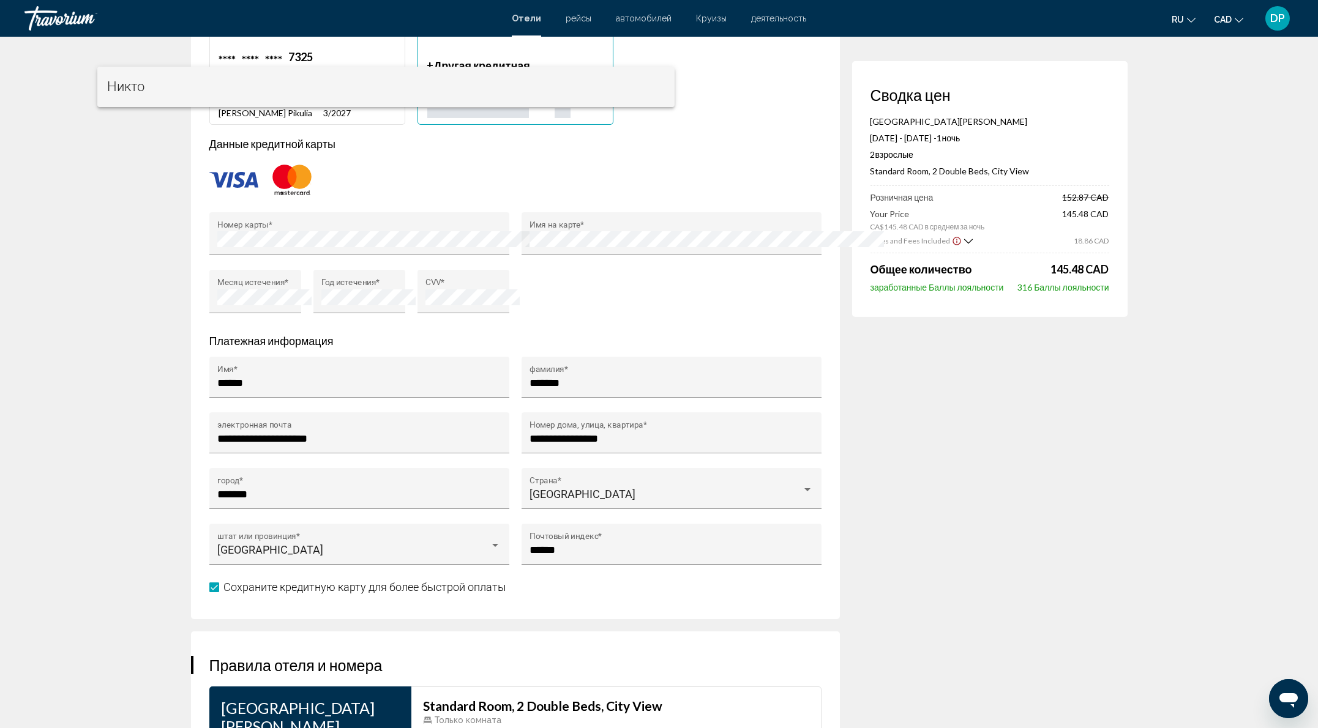
click at [782, 85] on div at bounding box center [659, 364] width 1318 height 728
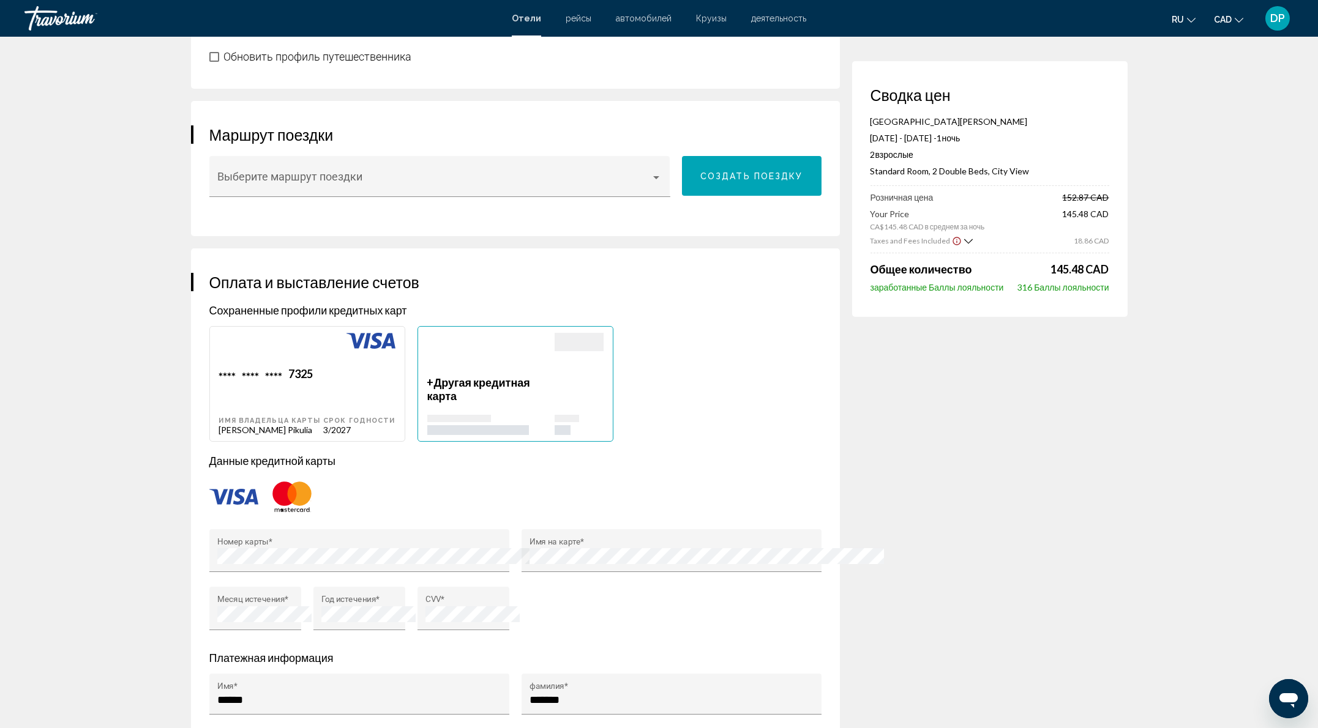
scroll to position [653, 0]
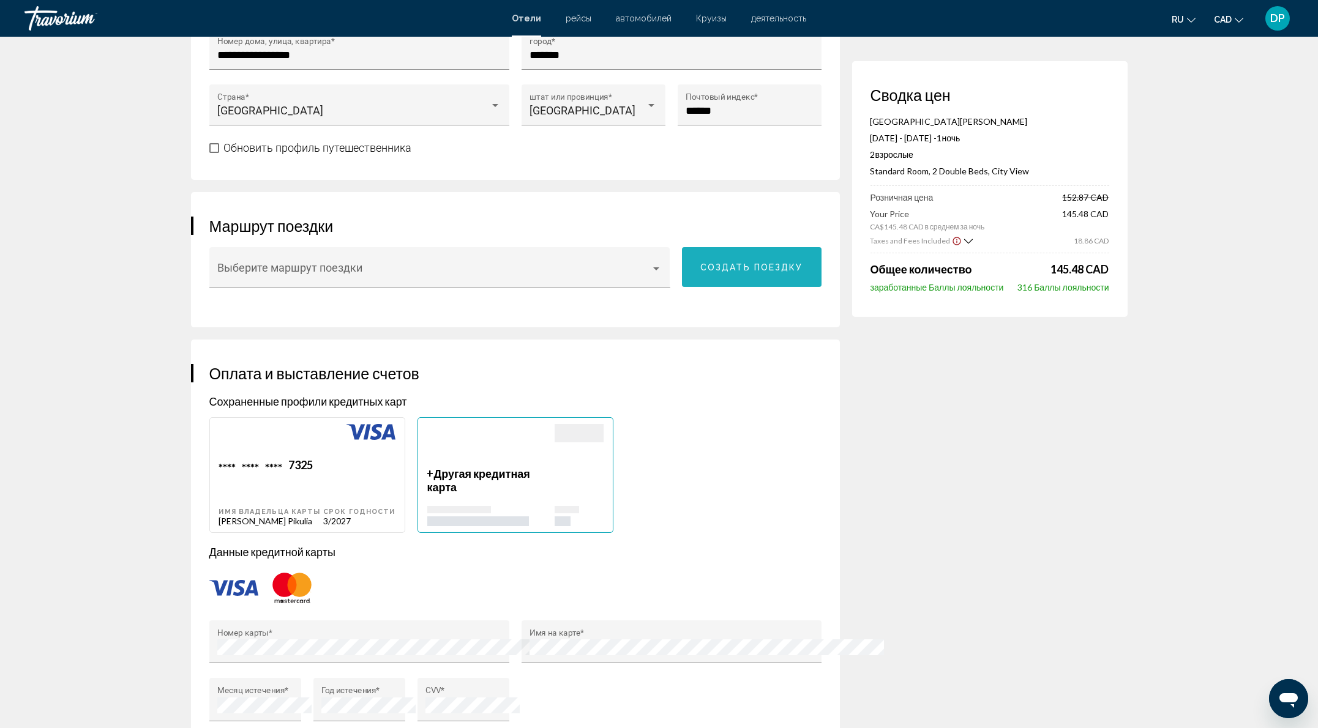
click at [759, 287] on button "Создать поездку" at bounding box center [752, 267] width 140 height 40
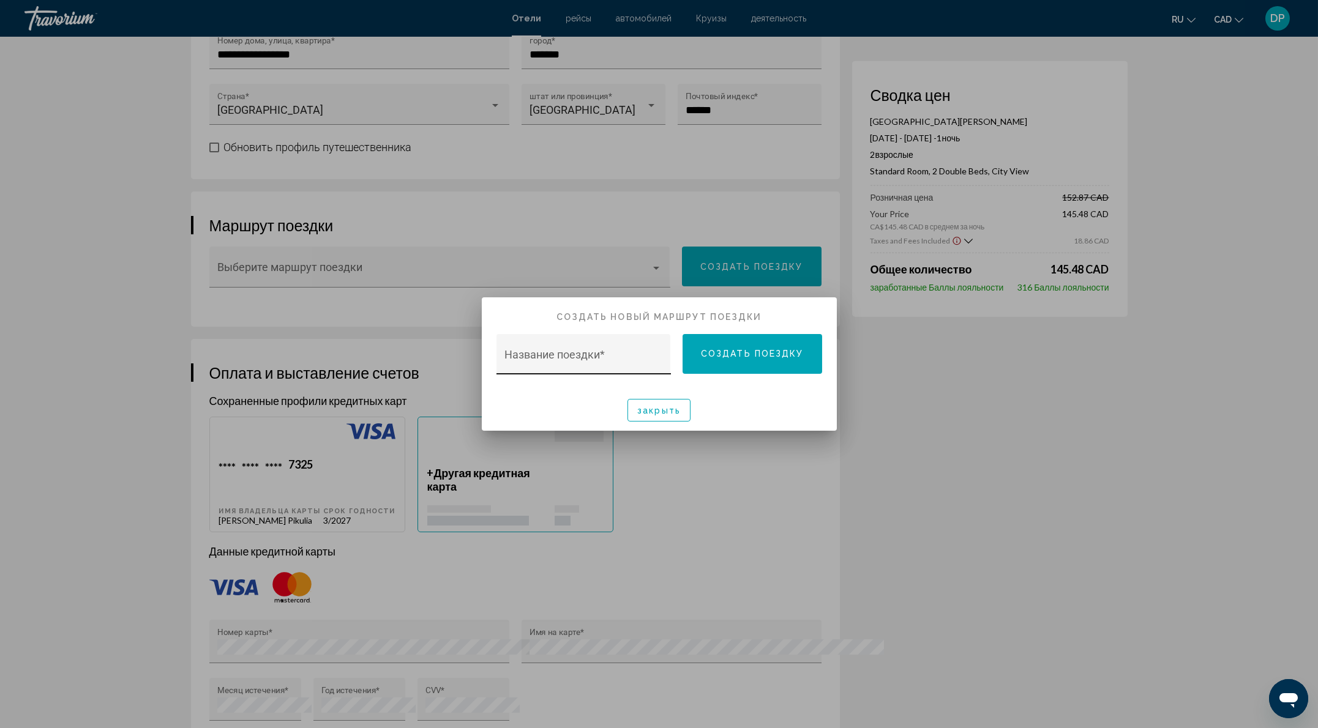
click at [626, 367] on input "Название поездки *" at bounding box center [583, 360] width 158 height 12
type input "**********"
click at [798, 359] on span "Создать поездку" at bounding box center [752, 355] width 103 height 10
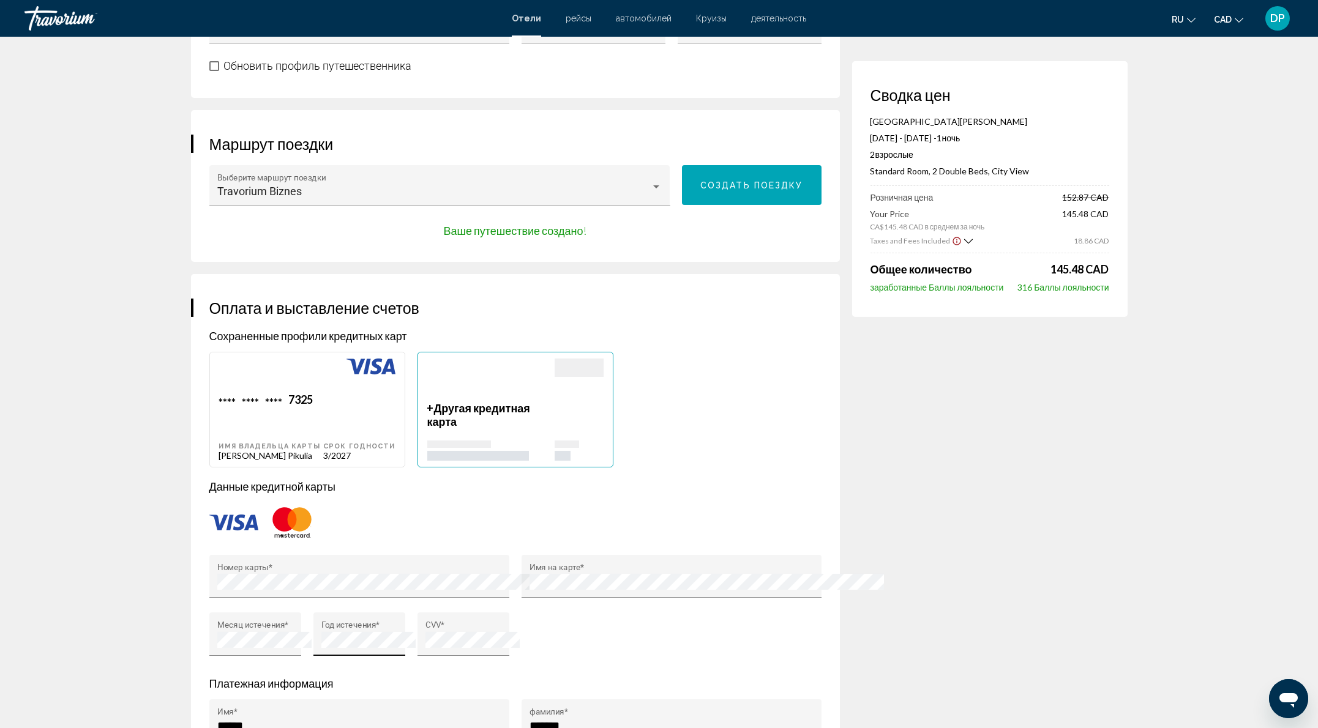
scroll to position [1224, 0]
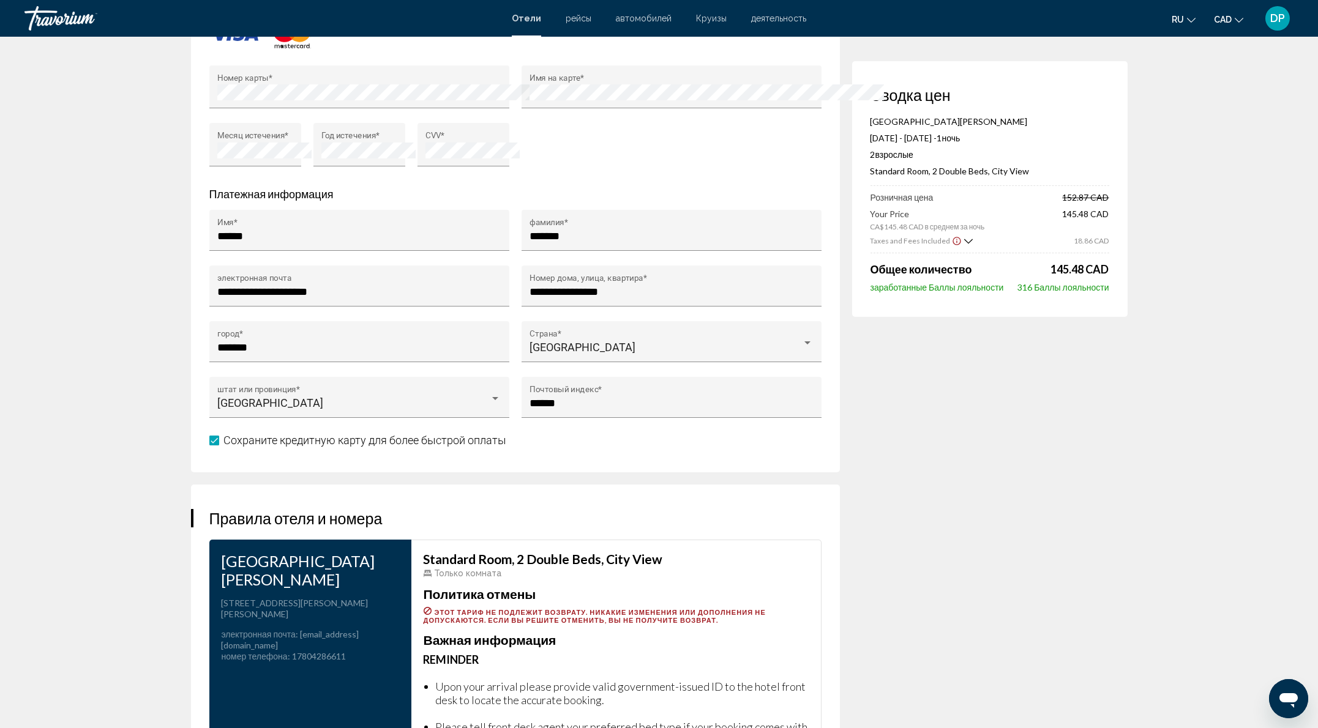
click at [425, 166] on div "CVV *" at bounding box center [462, 149] width 75 height 35
click at [286, 448] on form "**********" at bounding box center [515, 219] width 612 height 458
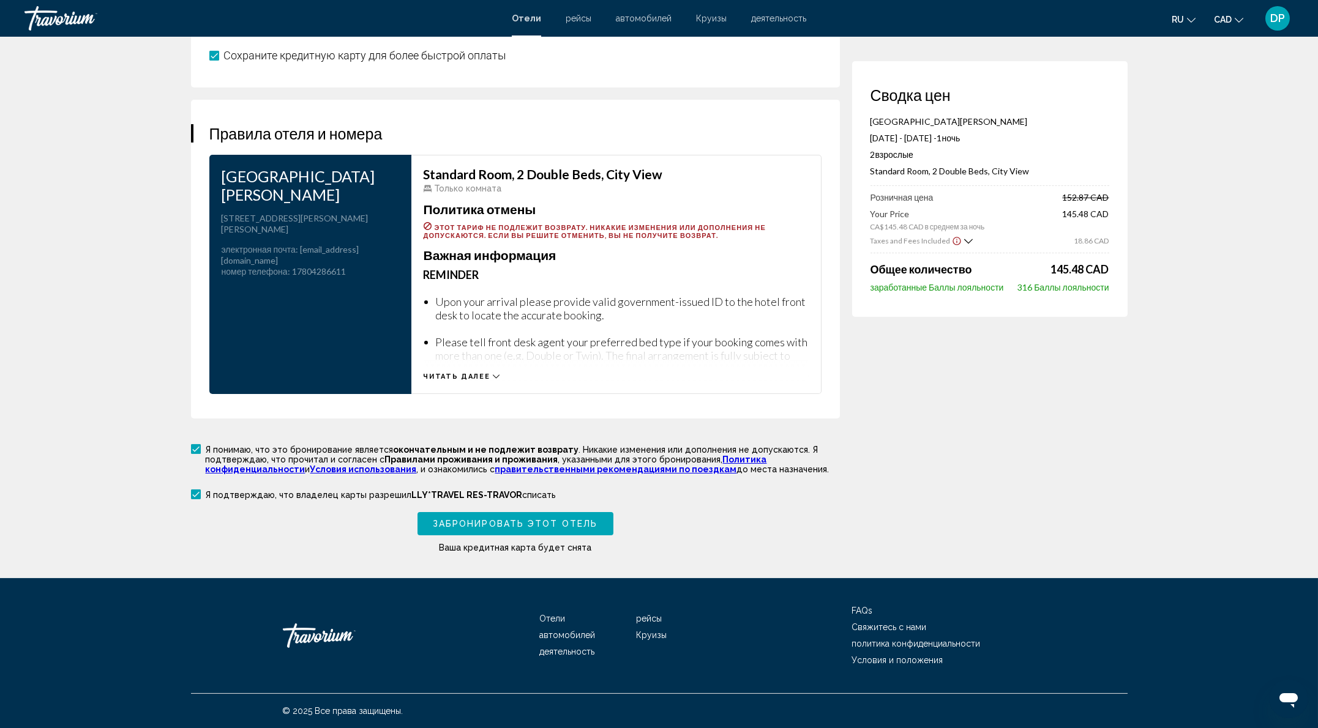
scroll to position [2166, 0]
click at [437, 520] on span "Забронировать этот отель" at bounding box center [515, 525] width 165 height 10
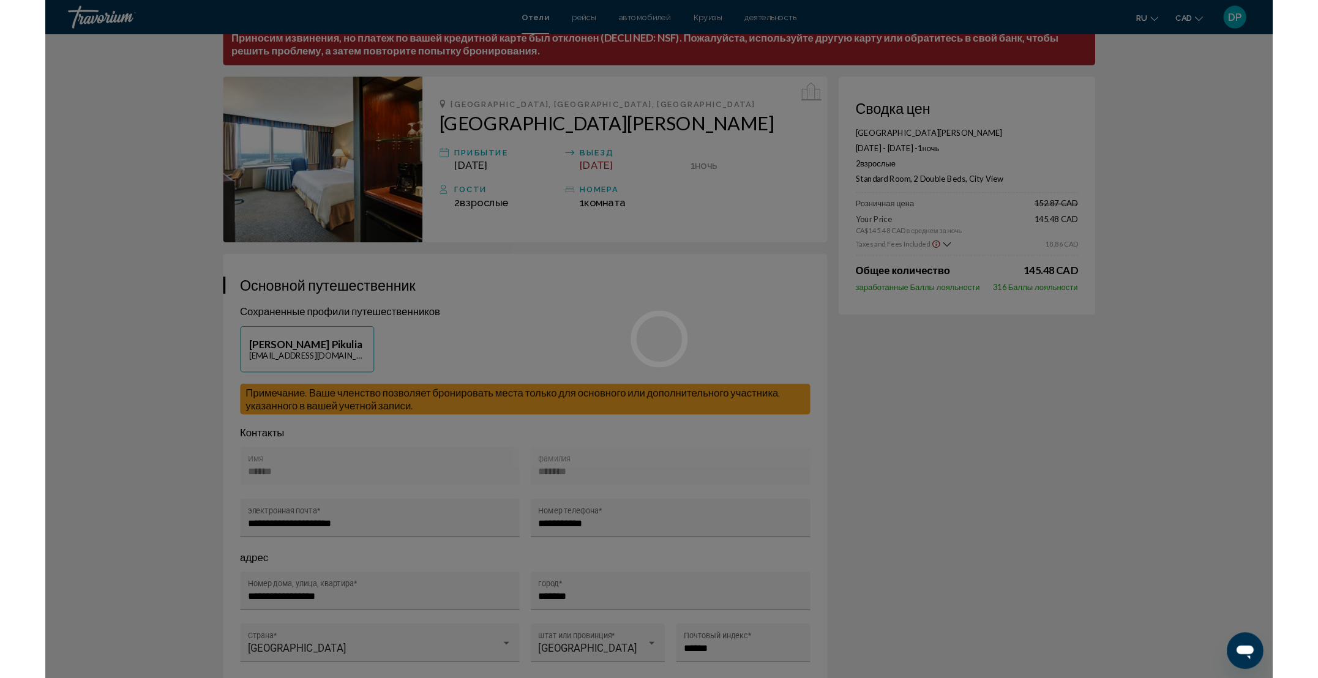
scroll to position [0, 0]
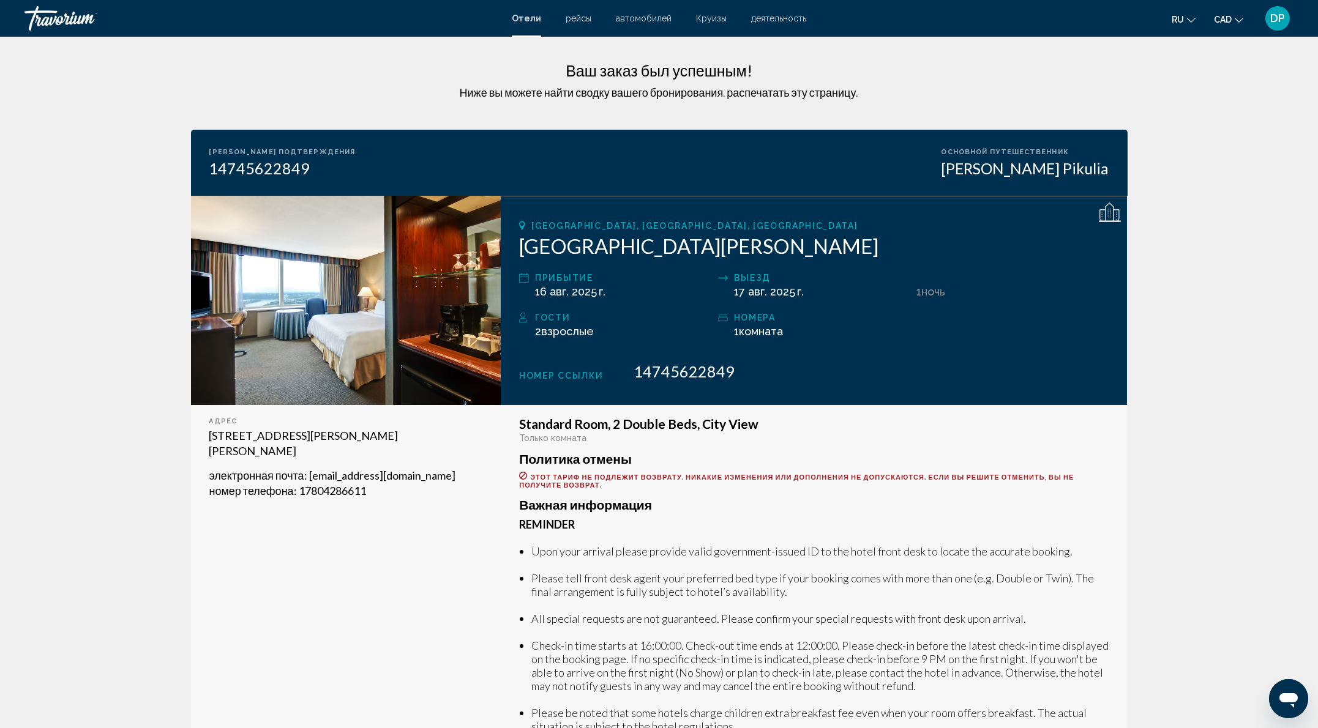
click at [512, 23] on span "Отели" at bounding box center [526, 18] width 29 height 10
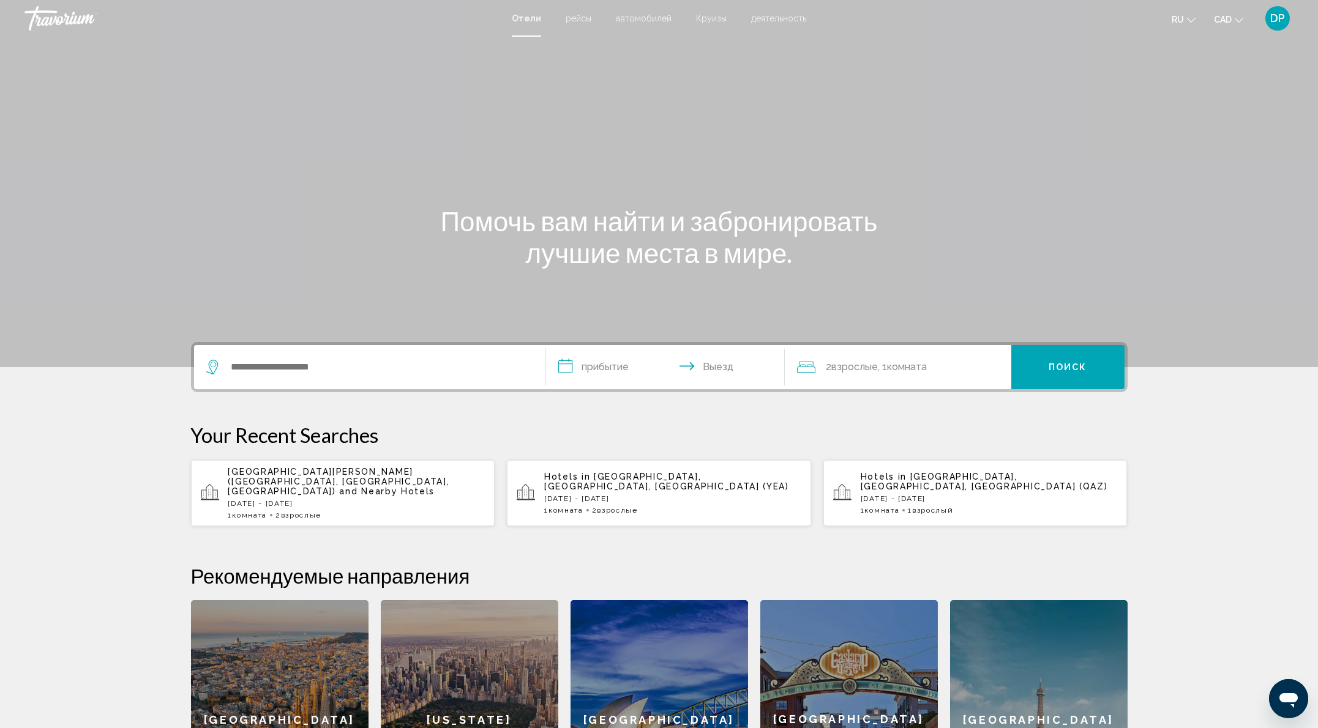
click at [946, 503] on p "[DATE] - [DATE]" at bounding box center [989, 499] width 257 height 9
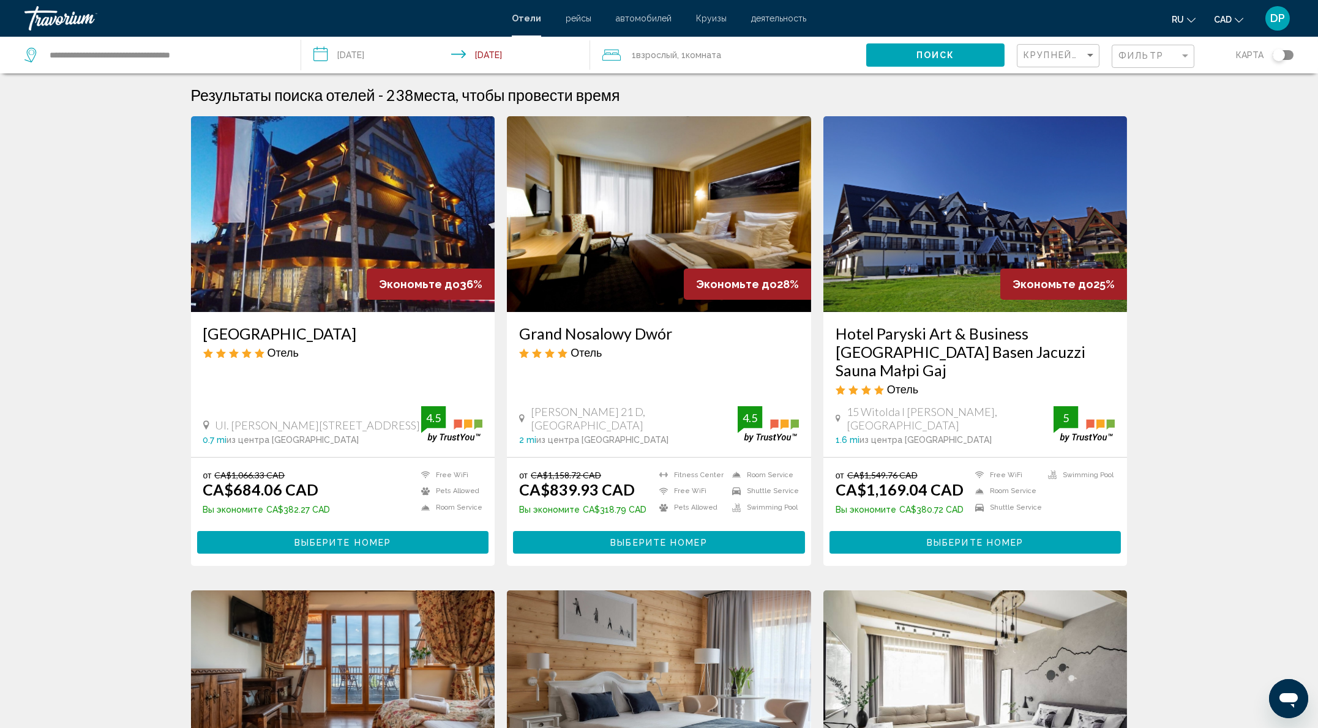
click at [203, 343] on h3 "Hotel Rysy" at bounding box center [343, 333] width 280 height 18
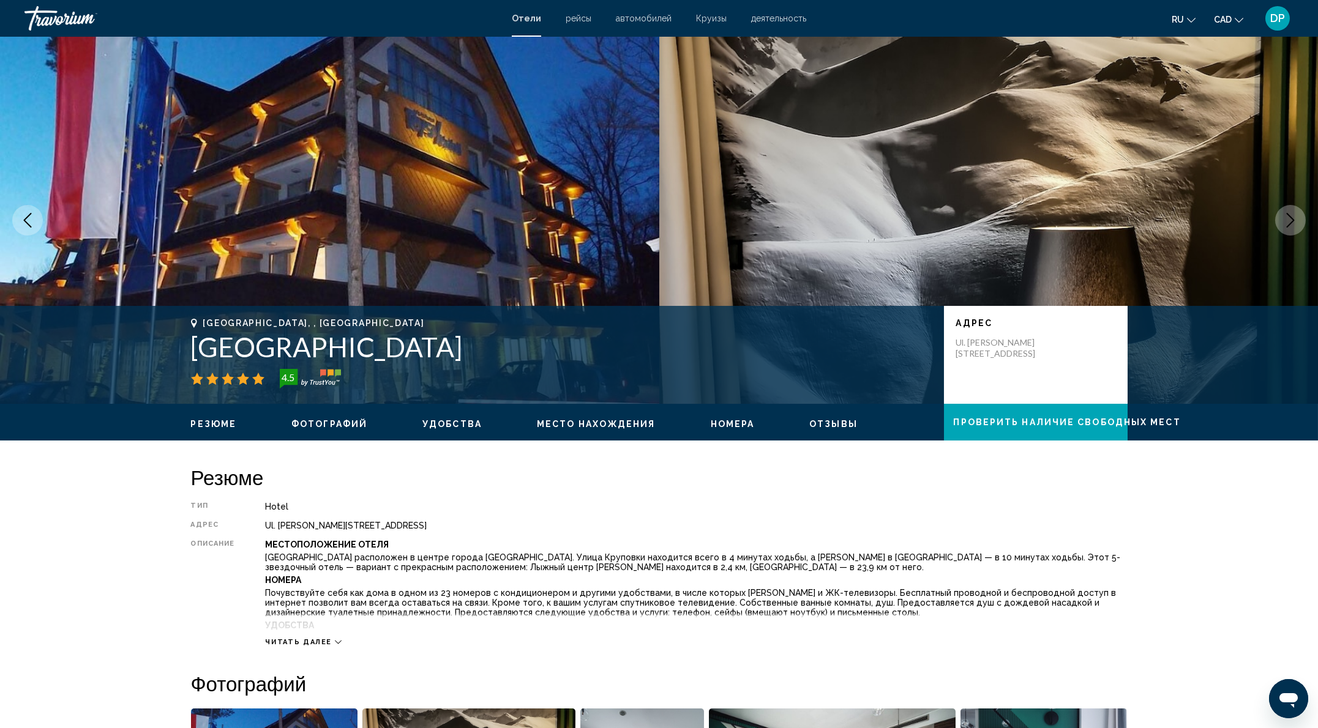
click at [78, 30] on div "Travorium" at bounding box center [85, 18] width 122 height 24
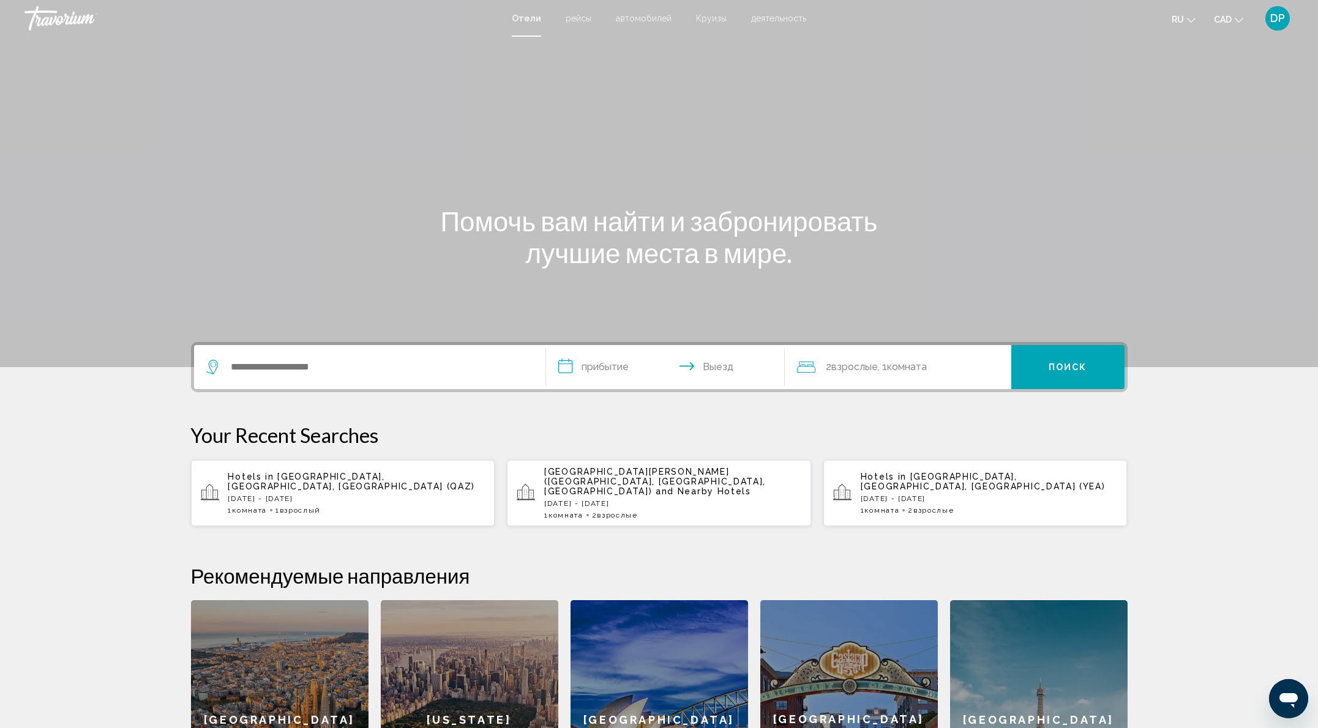
click at [783, 20] on span "деятельность" at bounding box center [778, 18] width 55 height 10
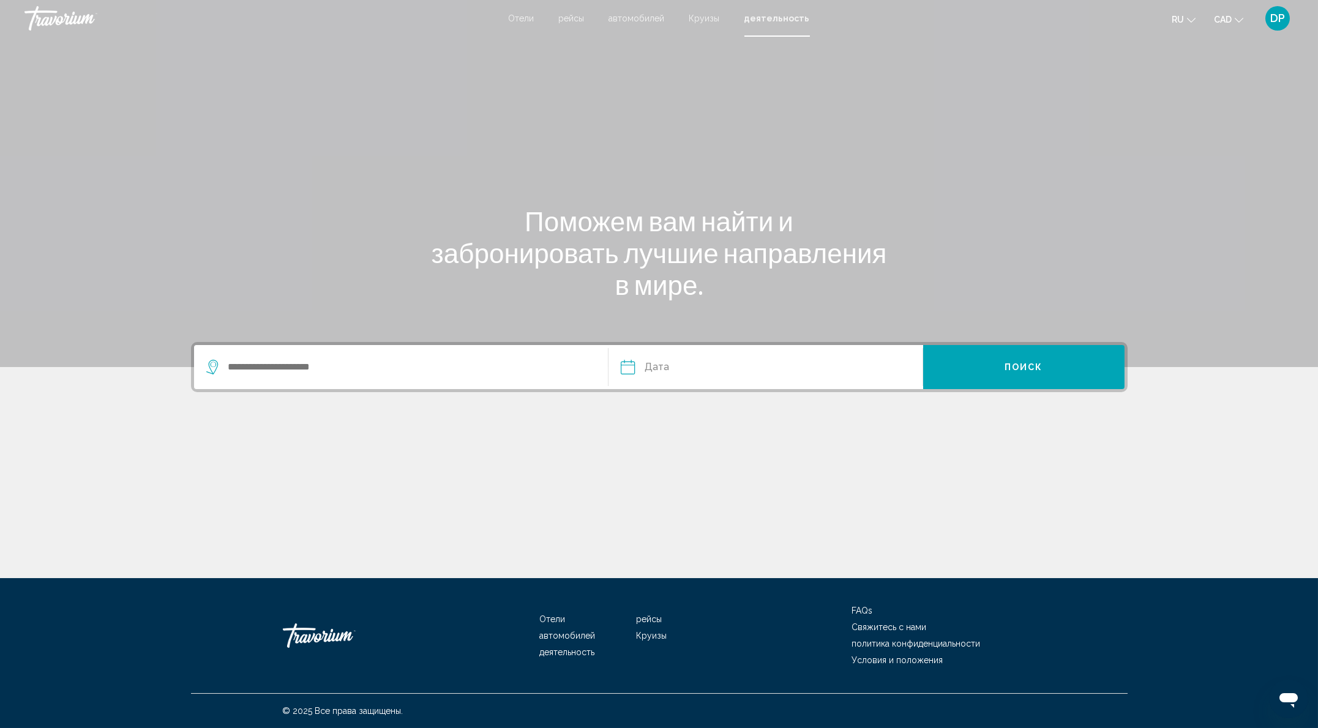
click at [720, 23] on span "Круизы" at bounding box center [704, 18] width 31 height 10
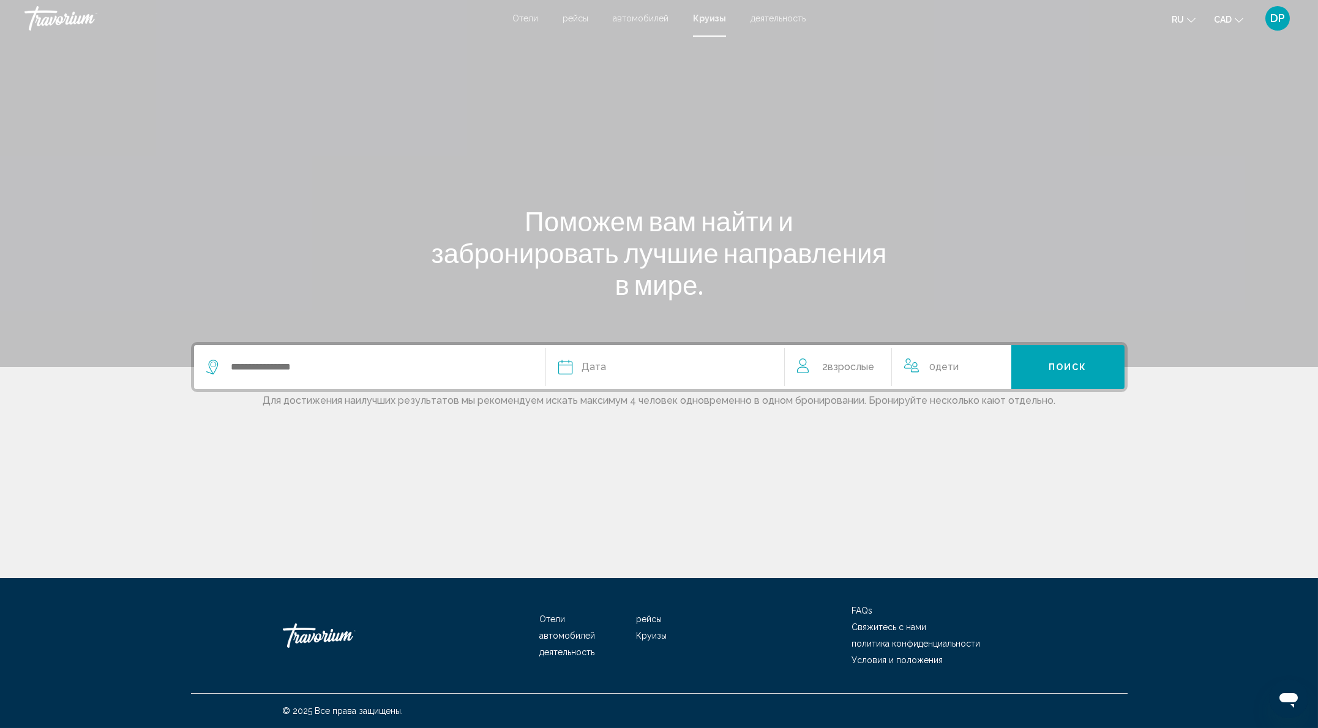
click at [799, 18] on span "деятельность" at bounding box center [777, 18] width 55 height 10
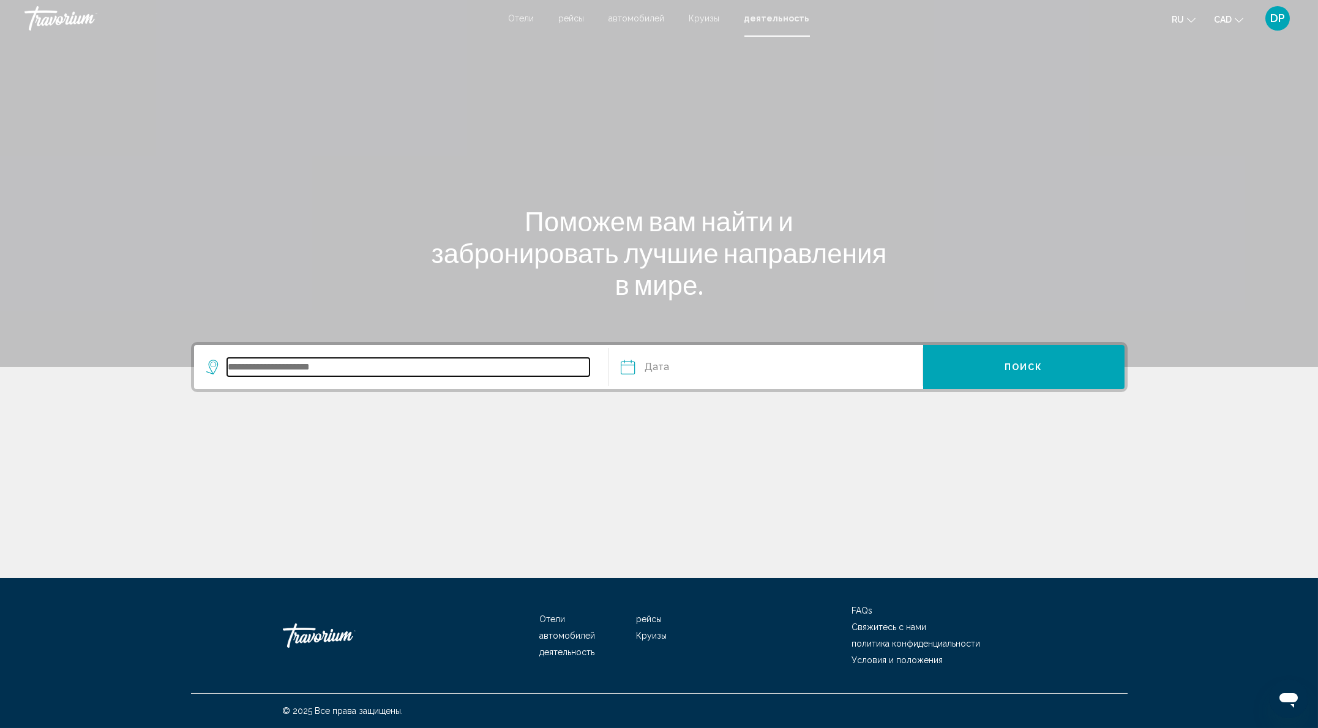
click at [297, 376] on input "Search widget" at bounding box center [408, 367] width 363 height 18
click at [65, 15] on div "Travorium" at bounding box center [85, 18] width 122 height 24
